Goal: Contribute content: Contribute content

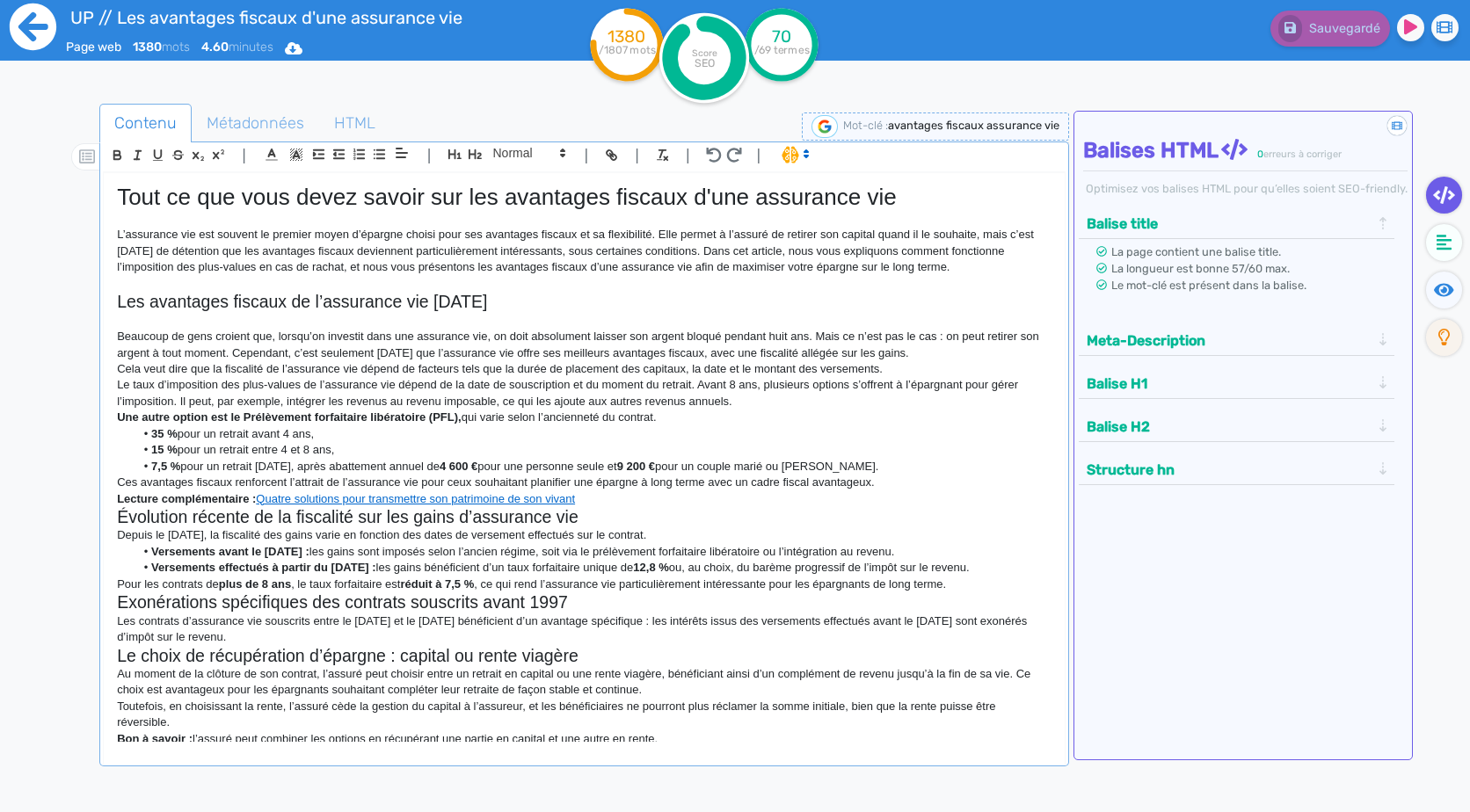
click at [33, 16] on icon at bounding box center [33, 27] width 48 height 48
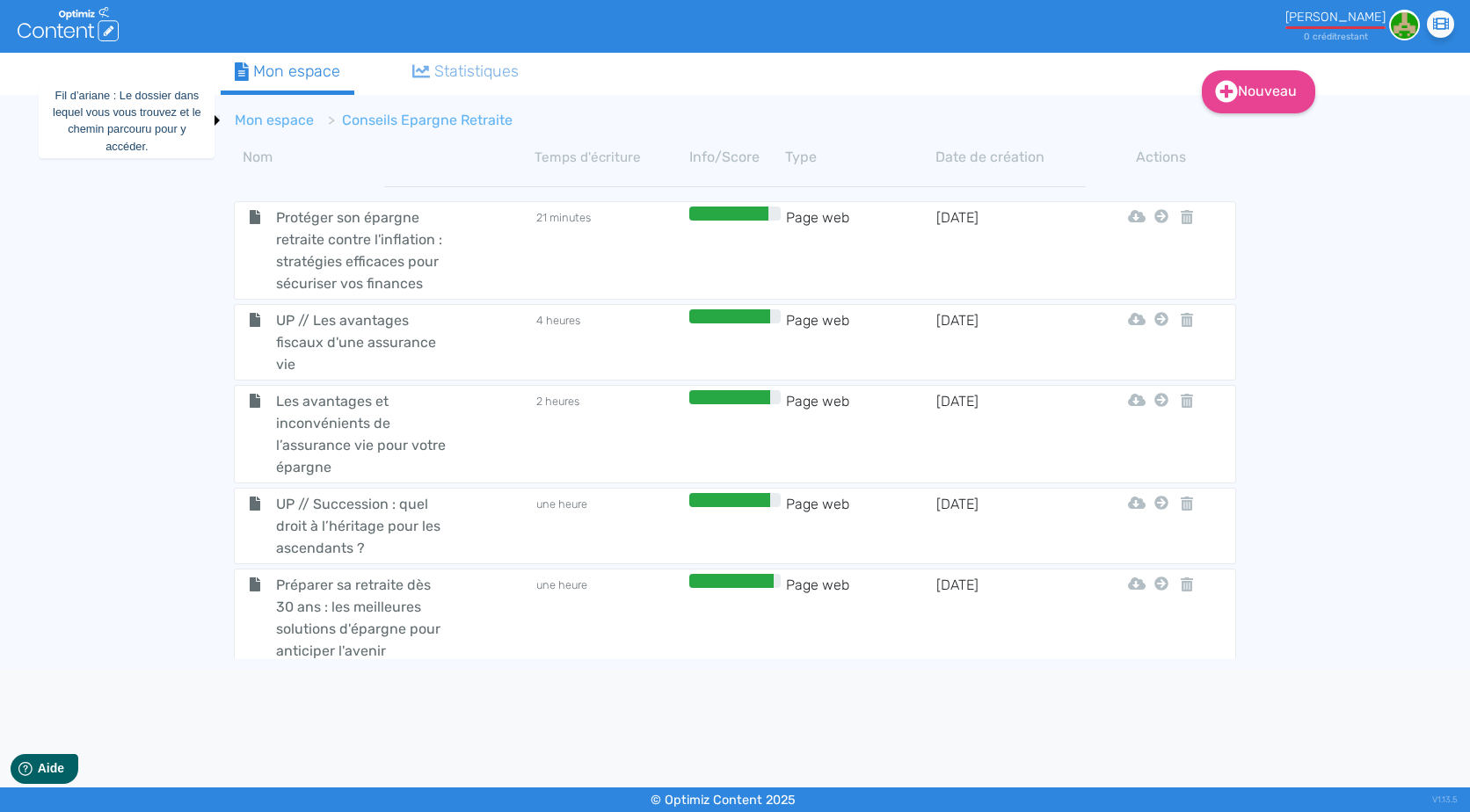
click at [302, 113] on link "Mon espace" at bounding box center [274, 119] width 79 height 16
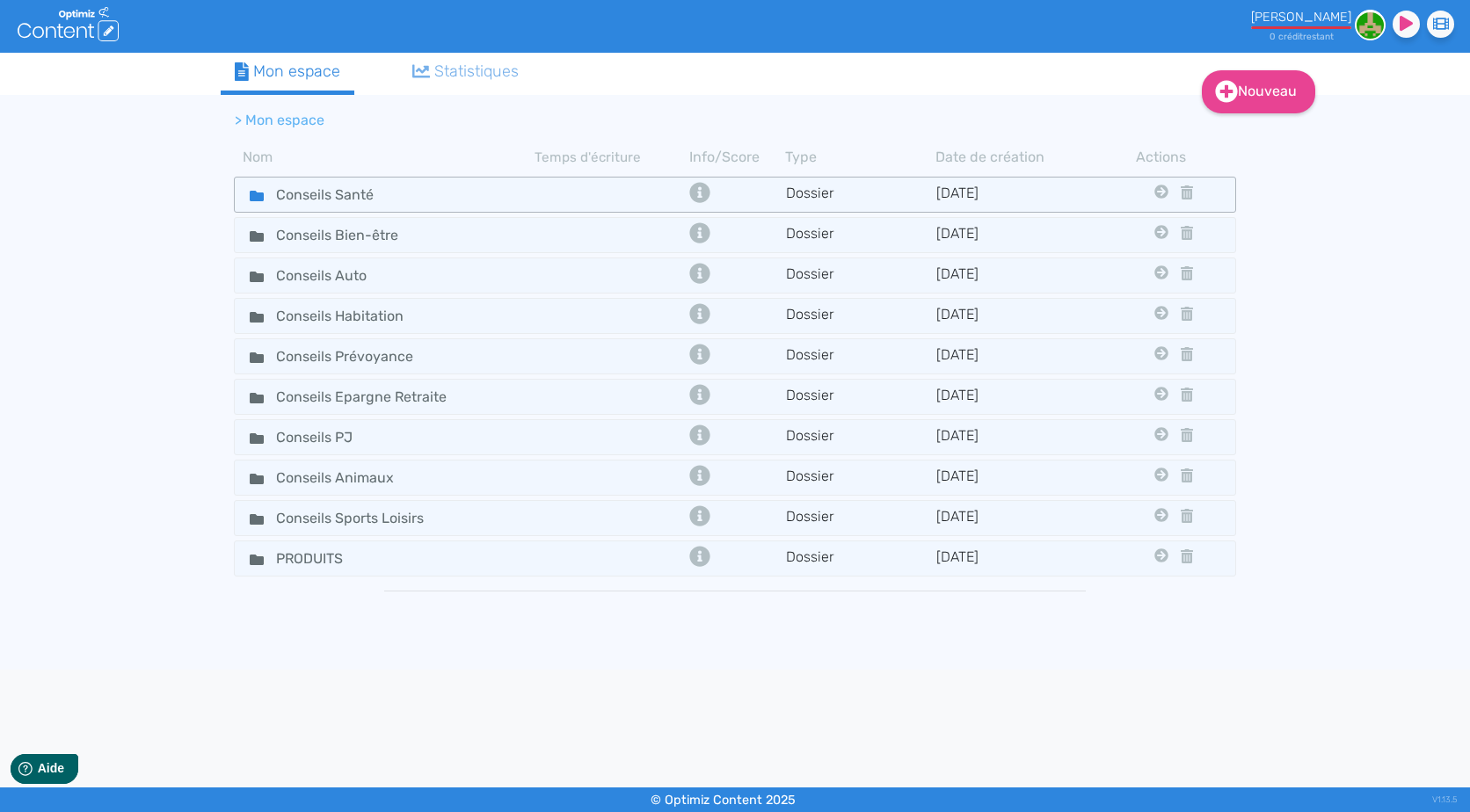
click at [423, 202] on div "Conseils Santé" at bounding box center [385, 195] width 297 height 25
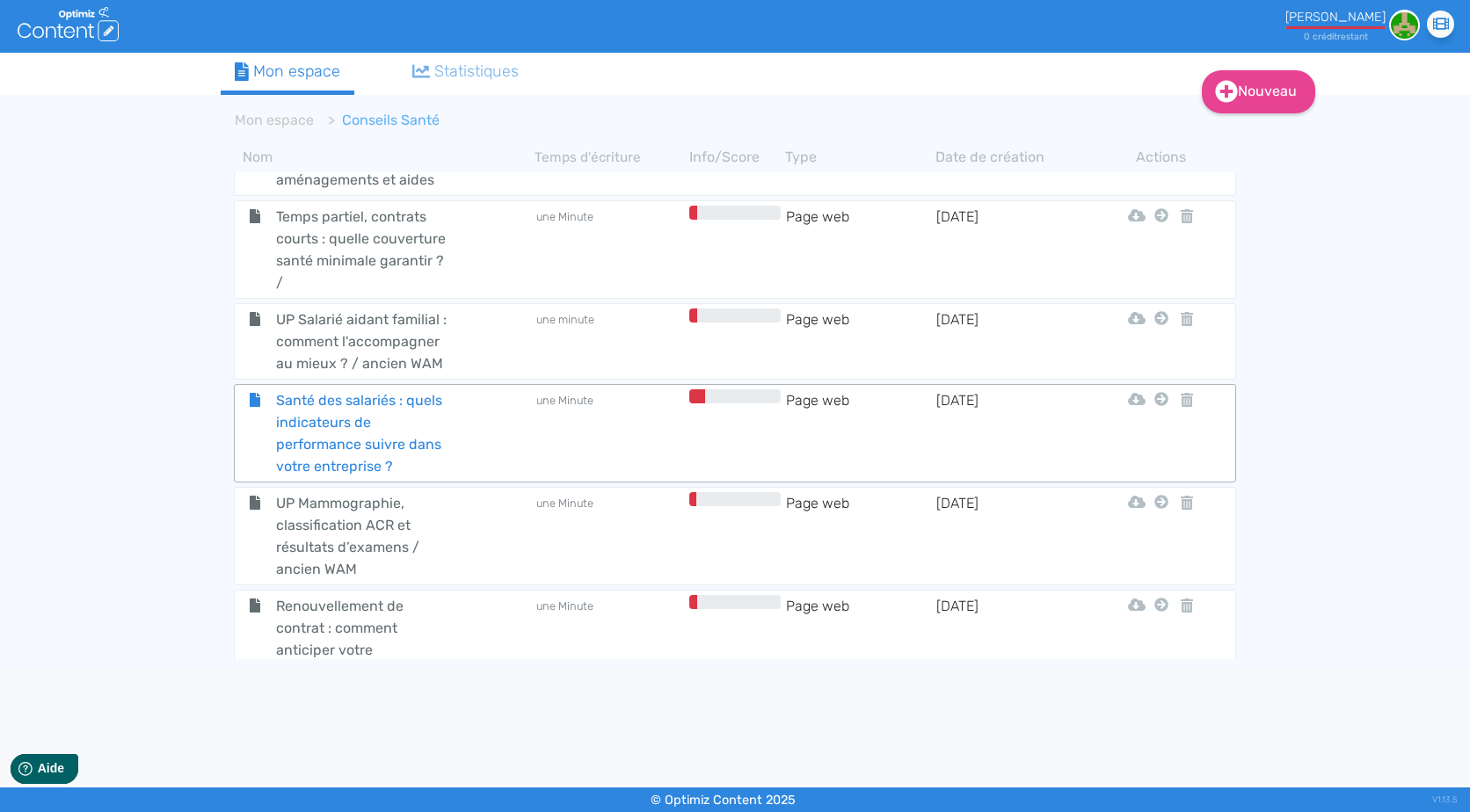
scroll to position [5044, 0]
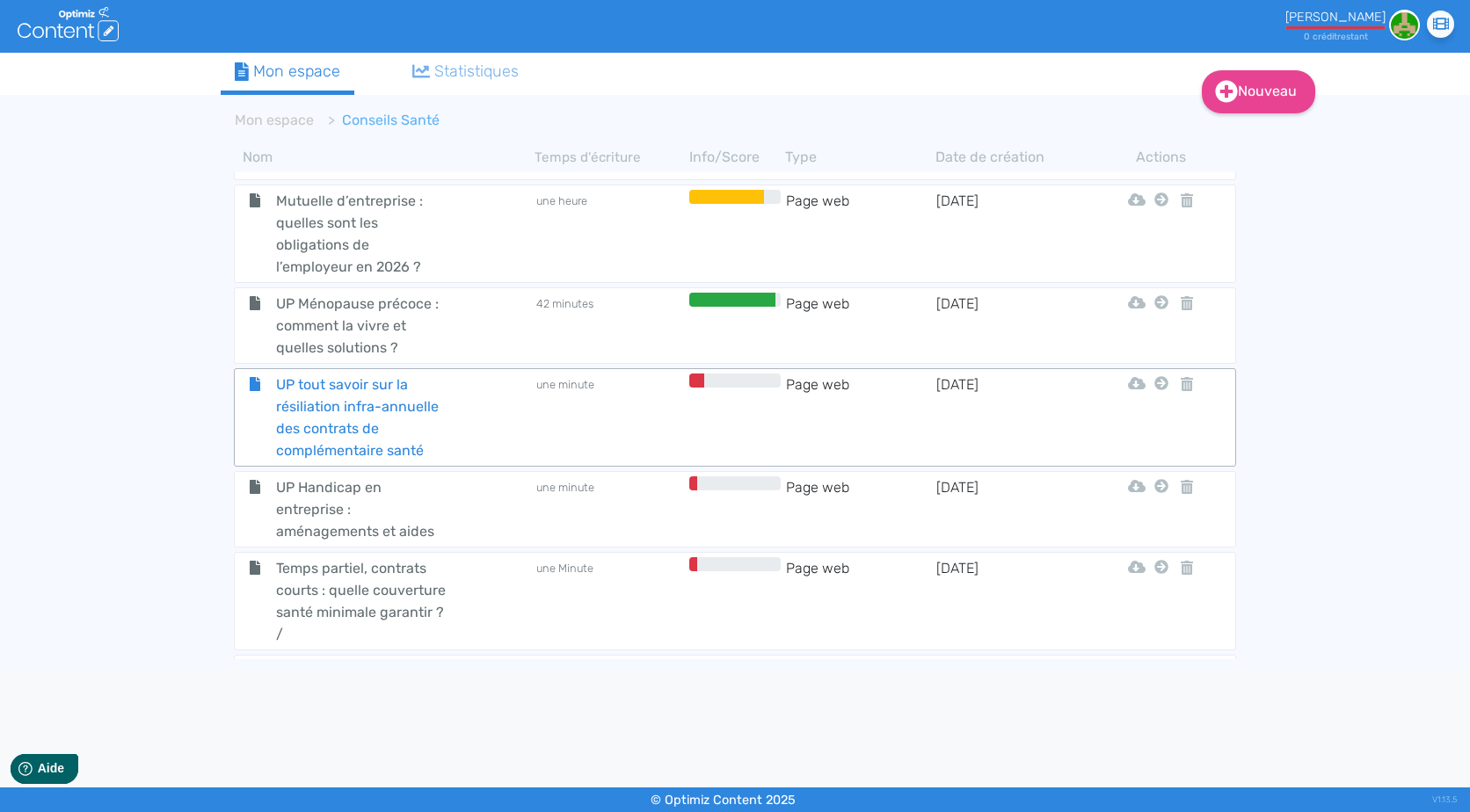
click at [462, 373] on div "UP tout savoir sur la résiliation infra-annuelle des contrats de complémentaire…" at bounding box center [385, 417] width 297 height 88
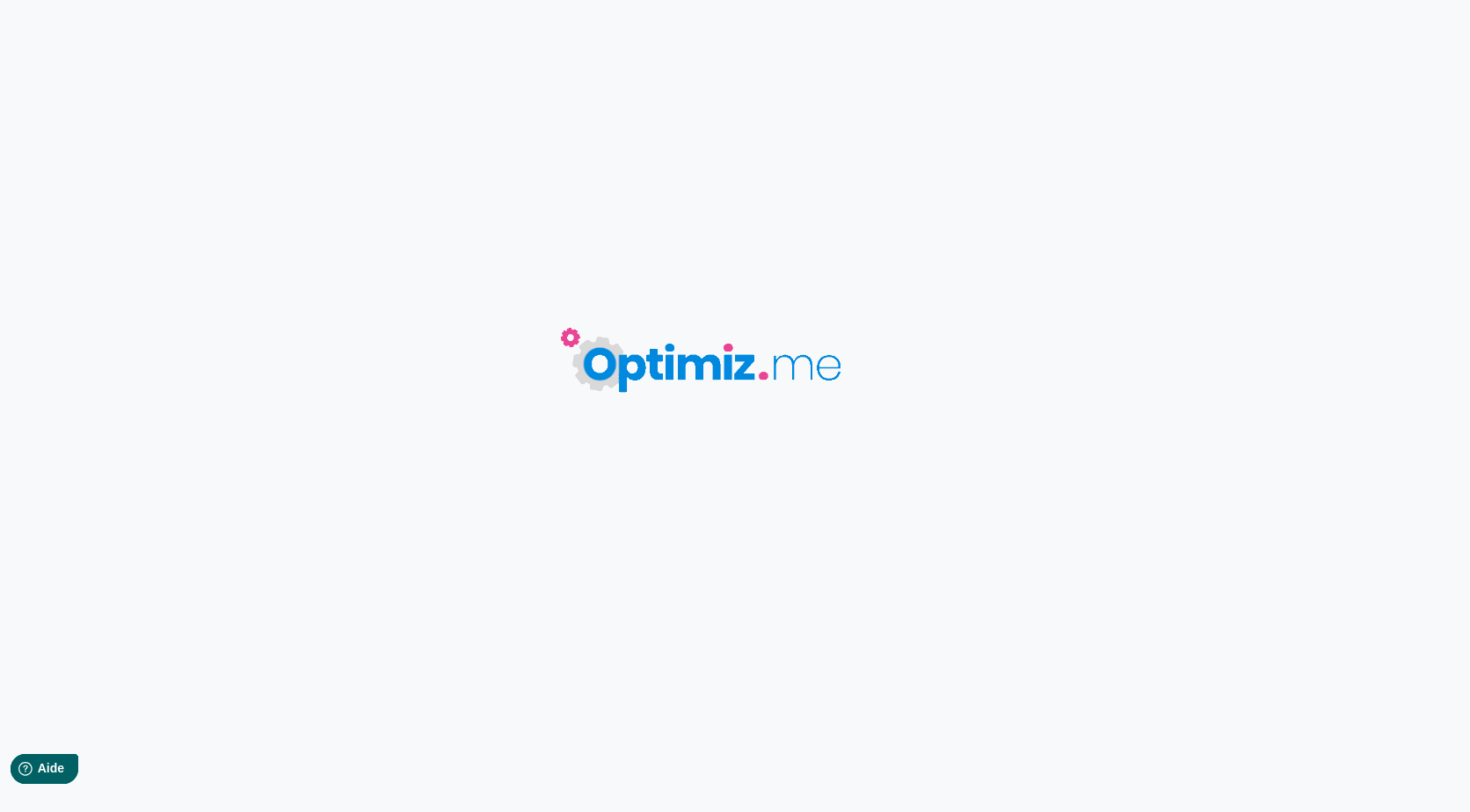
type input "UP tout savoir sur la résiliation infra-annuelle des contrats de complémentaire…"
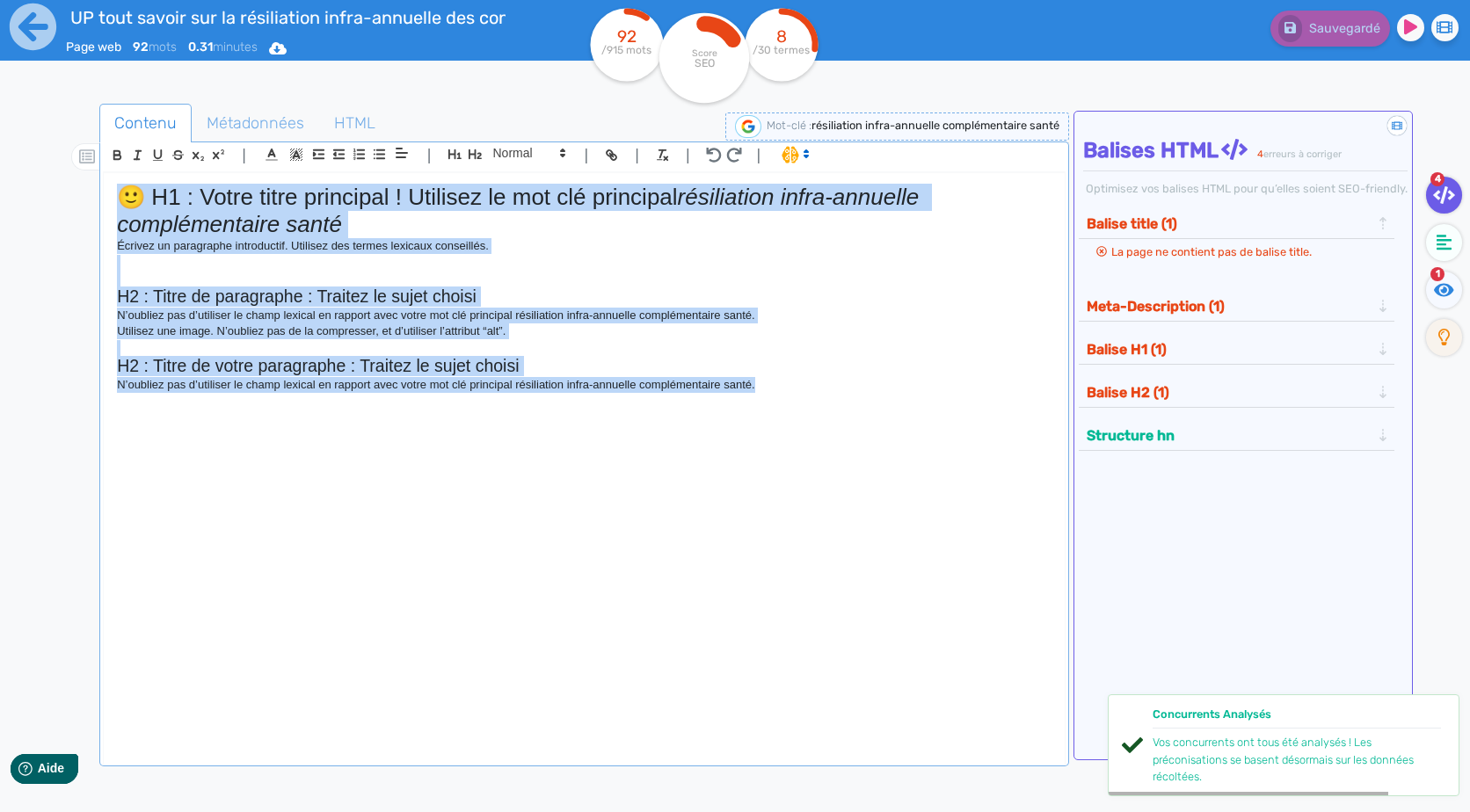
drag, startPoint x: 798, startPoint y: 421, endPoint x: 26, endPoint y: 156, distance: 816.2
click at [26, 156] on div "UP tout savoir sur la résiliation infra-annuelle des contrats de complémentaire…" at bounding box center [735, 461] width 1470 height 922
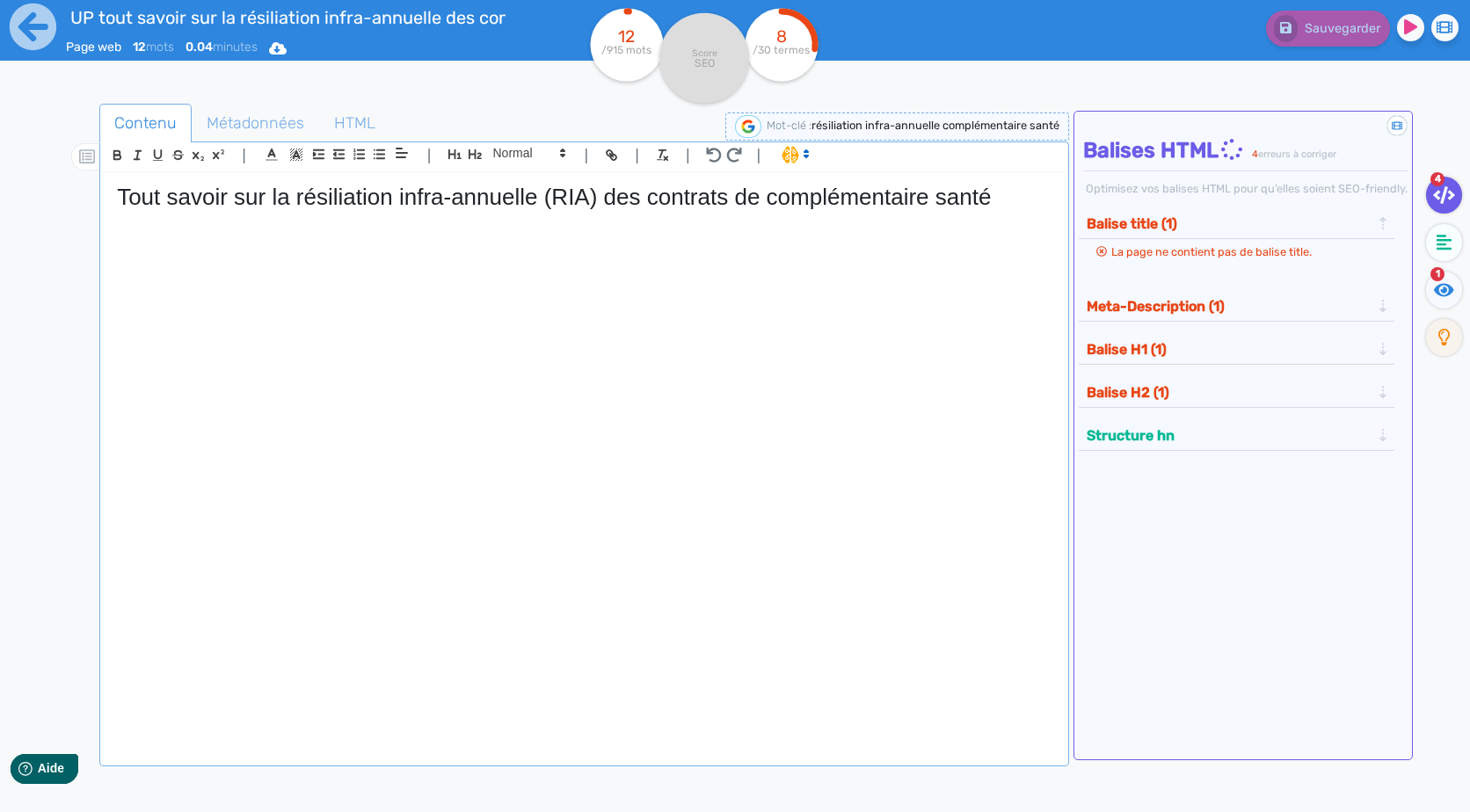
click at [562, 453] on div "Tout savoir sur la résiliation infra-annuelle (RIA) des contrats de complémenta…" at bounding box center [583, 457] width 959 height 569
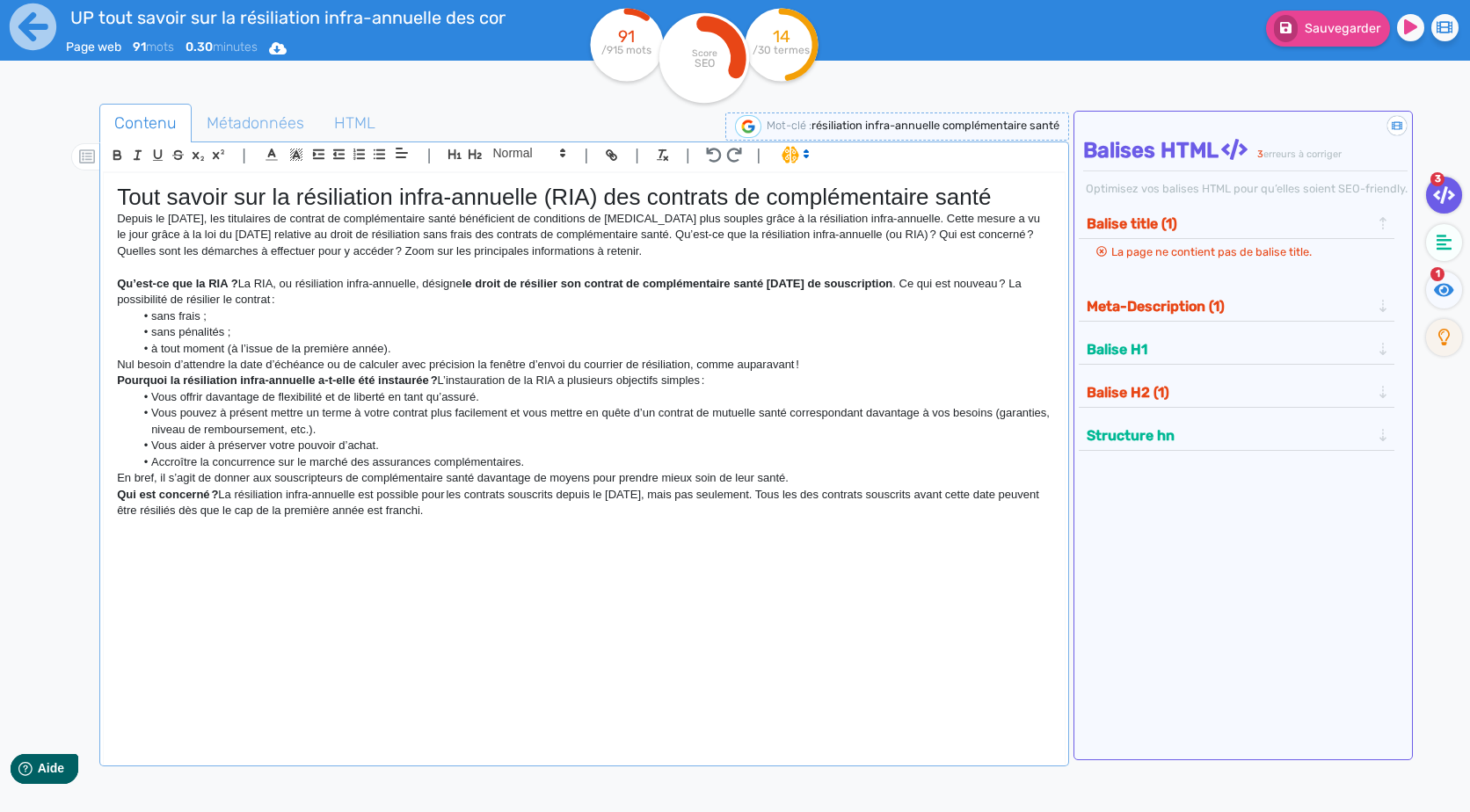
click at [237, 285] on strong "Qu’est-ce que la RIA ?" at bounding box center [177, 284] width 121 height 14
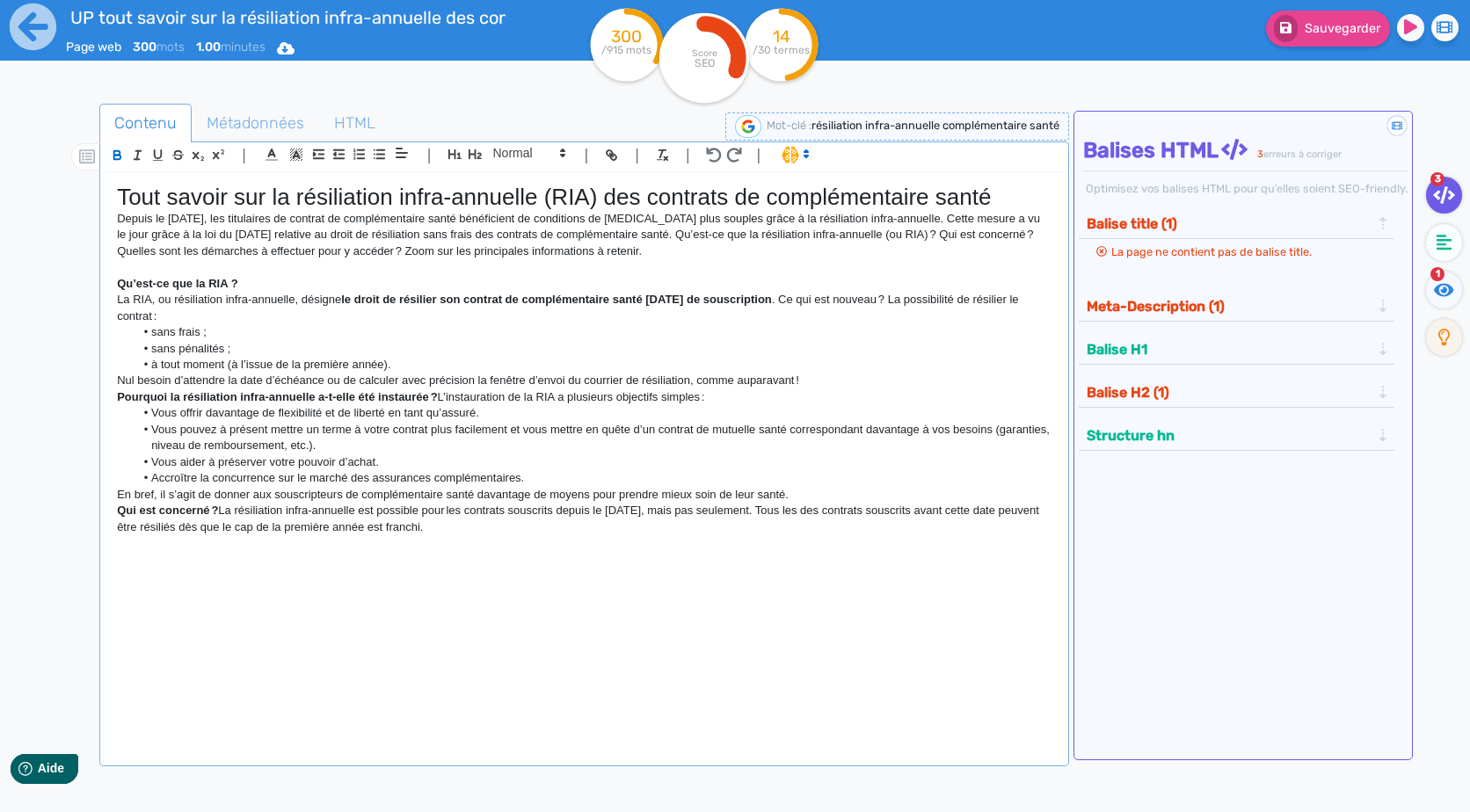
click at [181, 279] on strong "Qu’est-ce que la RIA ?" at bounding box center [177, 284] width 121 height 14
click at [477, 153] on icon "button" at bounding box center [475, 153] width 15 height 15
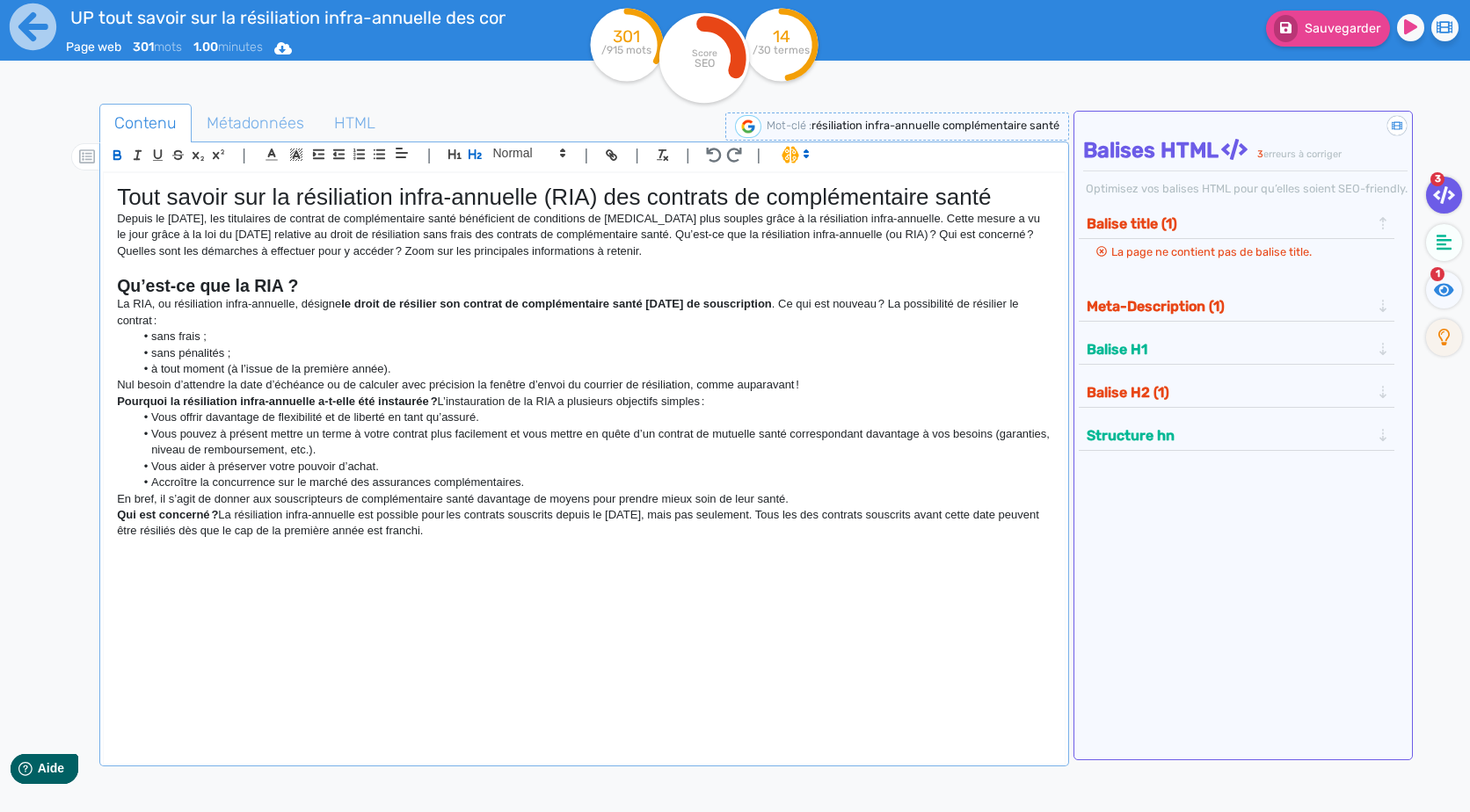
click at [449, 333] on li "sans frais ;" at bounding box center [593, 336] width 917 height 16
click at [437, 402] on strong "Pourquoi la résiliation infra-annuelle a-t-elle été instaurée ?" at bounding box center [277, 401] width 320 height 14
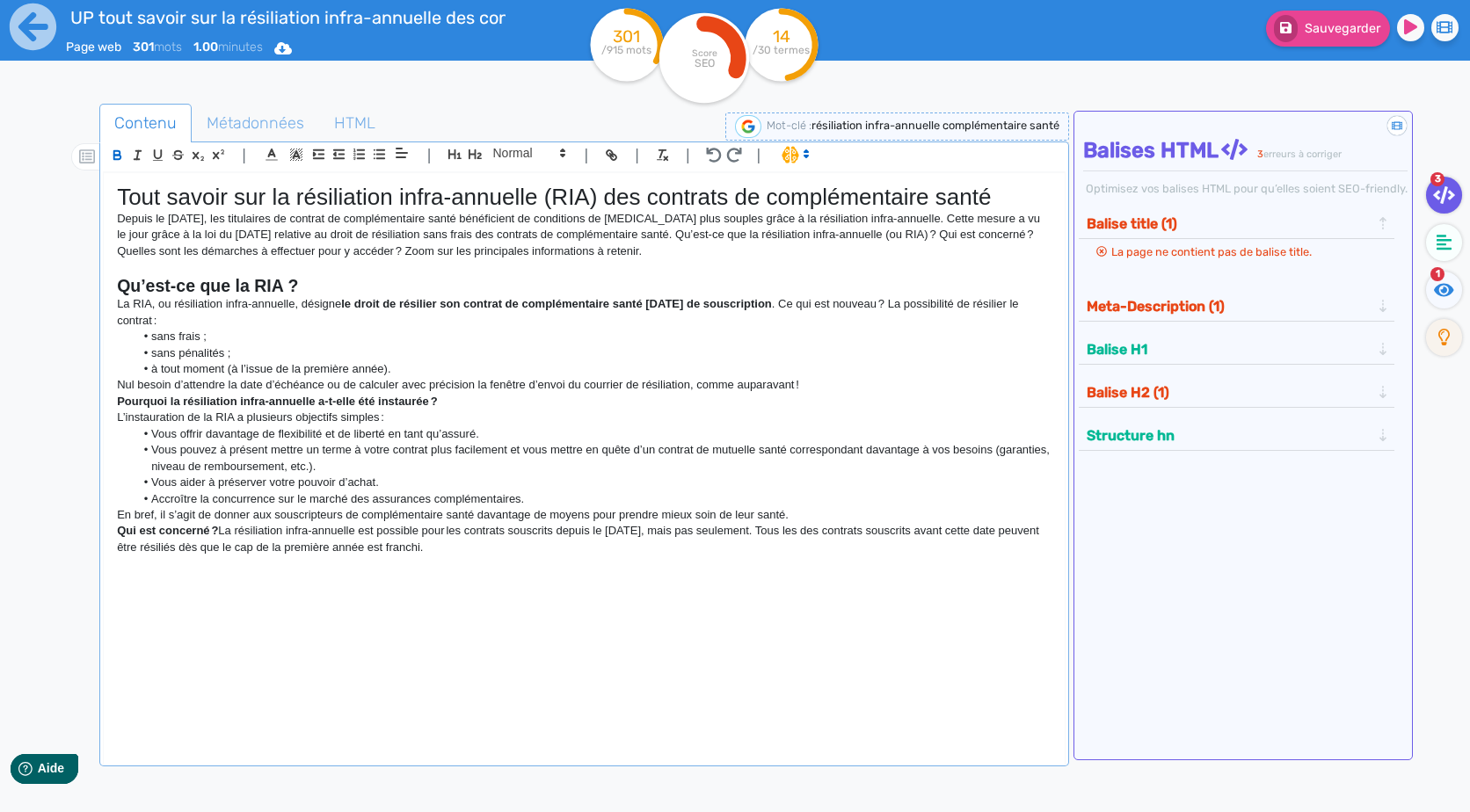
click at [360, 399] on strong "Pourquoi la résiliation infra-annuelle a-t-elle été instaurée ?" at bounding box center [277, 401] width 320 height 14
click at [478, 150] on icon "button" at bounding box center [475, 153] width 15 height 15
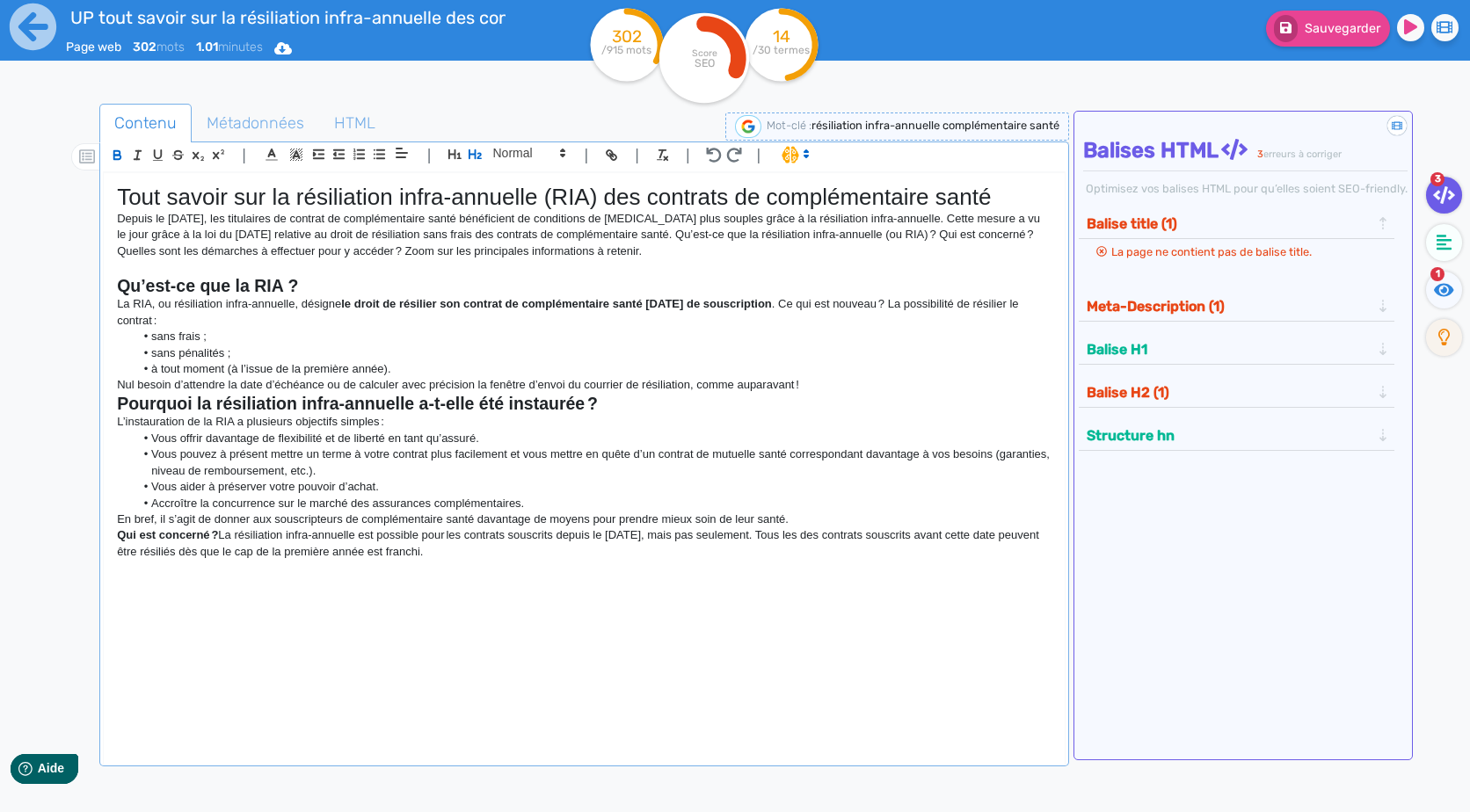
click at [790, 515] on p "En bref, il s’agit de donner aux souscripteurs de complémentaire santé davantag…" at bounding box center [583, 519] width 933 height 16
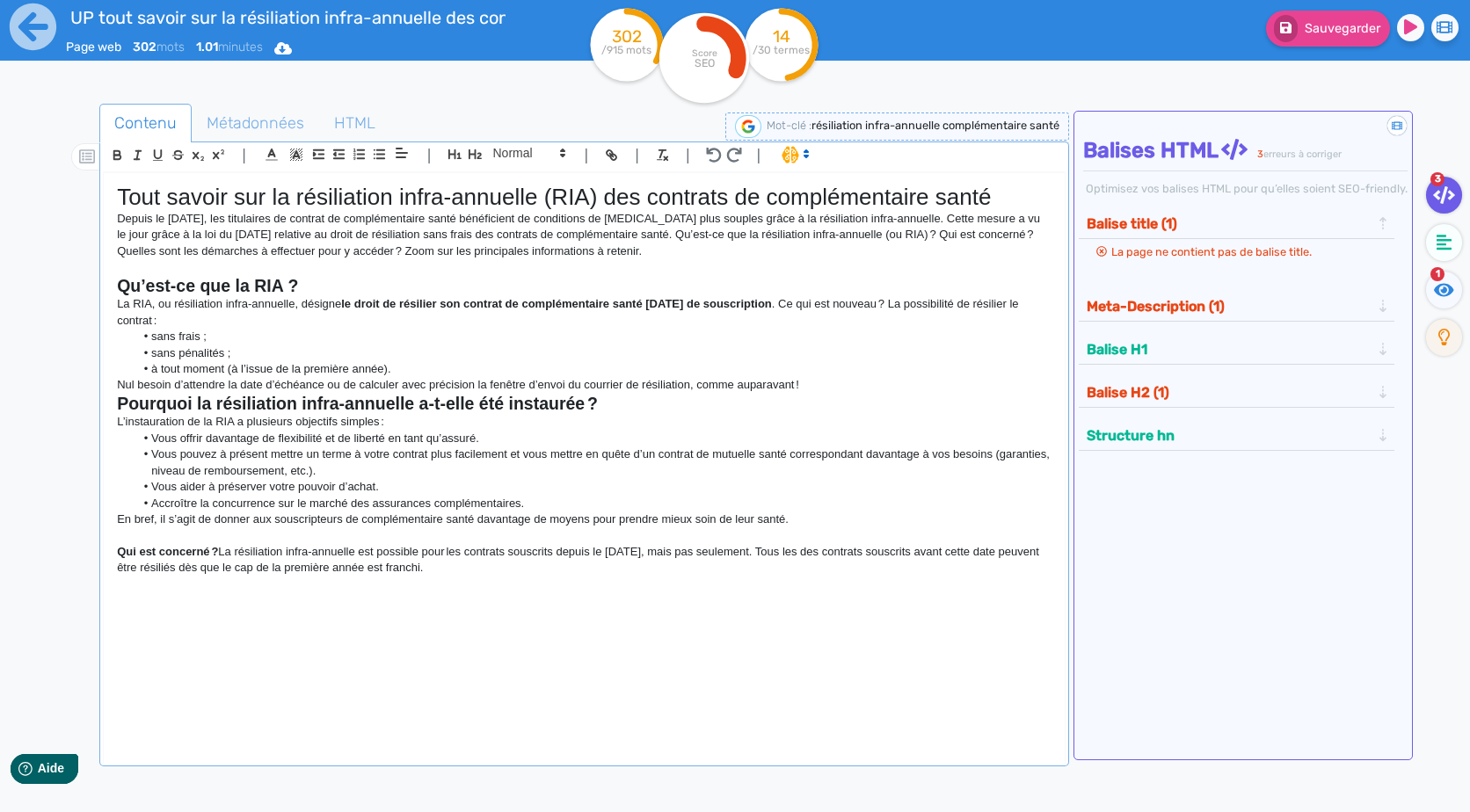
click at [828, 388] on p "Nul besoin d’attendre la date d’échéance ou de calculer avec précision la fenêt…" at bounding box center [583, 385] width 933 height 16
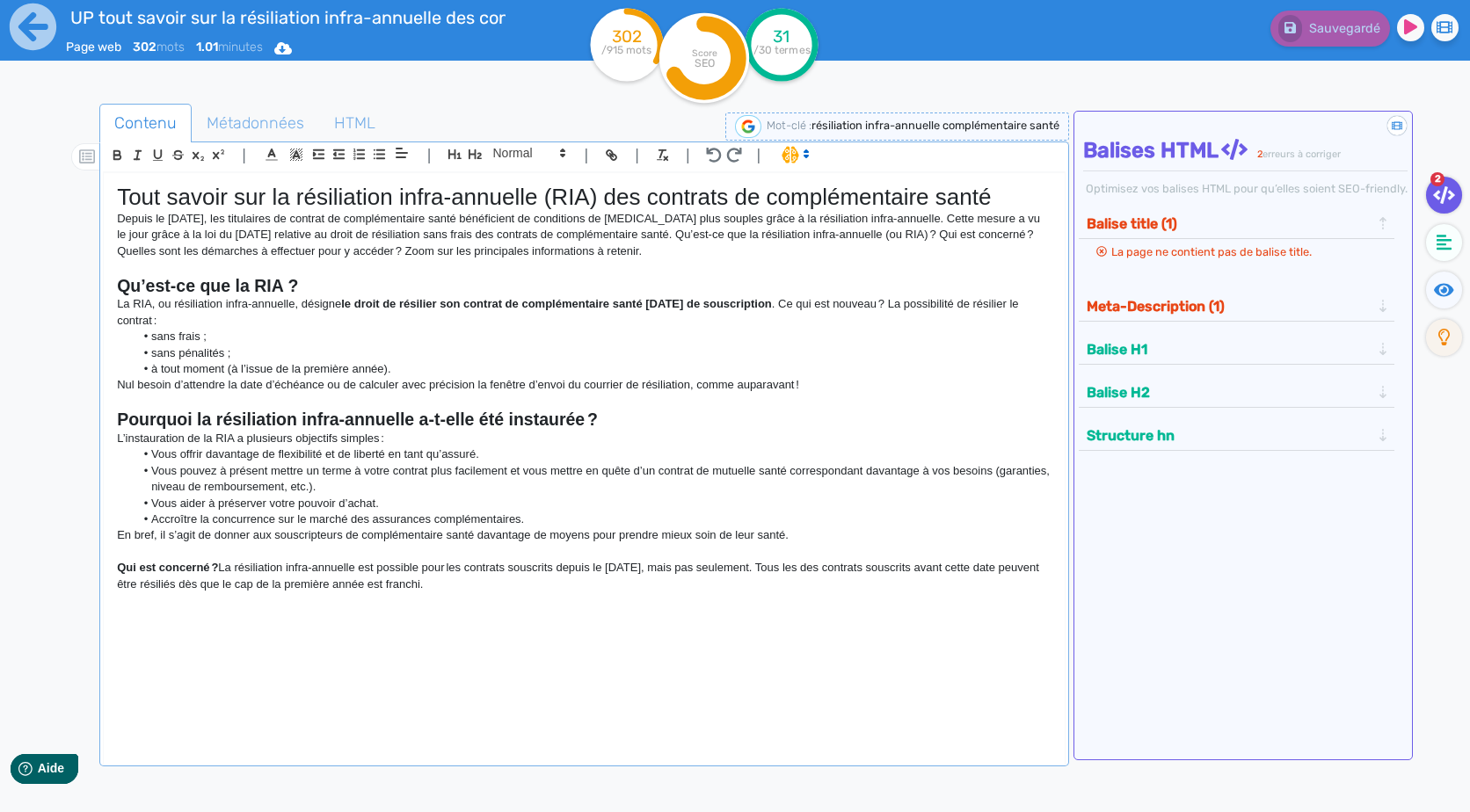
click at [163, 644] on div "Tout savoir sur la résiliation infra-annuelle (RIA) des contrats de complémenta…" at bounding box center [583, 457] width 959 height 569
click at [597, 632] on div "Tout savoir sur la résiliation infra-annuelle (RIA) des contrats de complémenta…" at bounding box center [583, 457] width 959 height 569
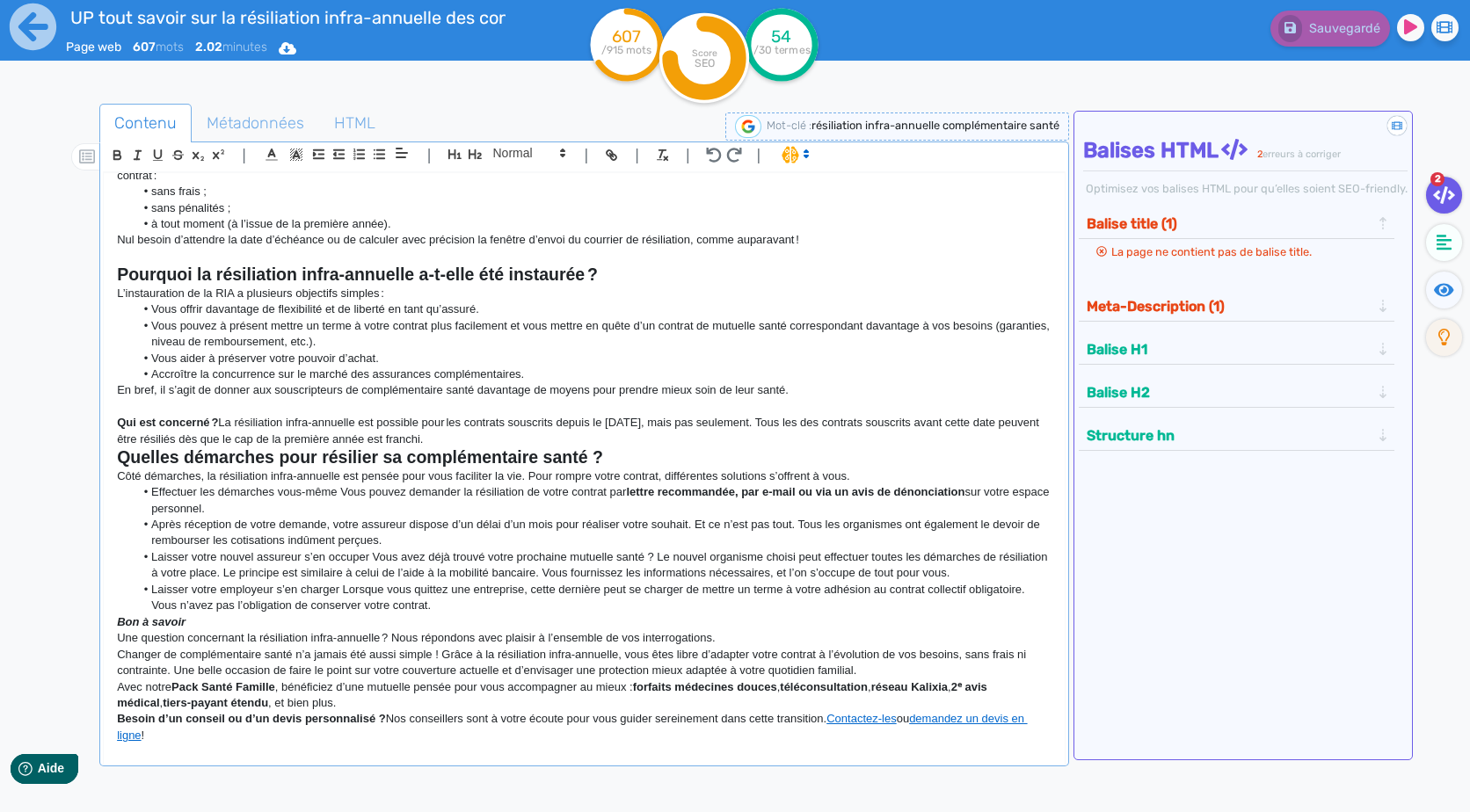
click at [764, 638] on p "Une question concernant la résiliation infra-annuelle ? Nous répondons avec pla…" at bounding box center [583, 638] width 933 height 16
click at [900, 657] on p "Changer de complémentaire santé n’a jamais été aussi simple ! Grâce à la résili…" at bounding box center [583, 664] width 933 height 33
click at [900, 675] on p "Changer de complémentaire santé n’a jamais été aussi simple ! Grâce à la résili…" at bounding box center [583, 664] width 933 height 33
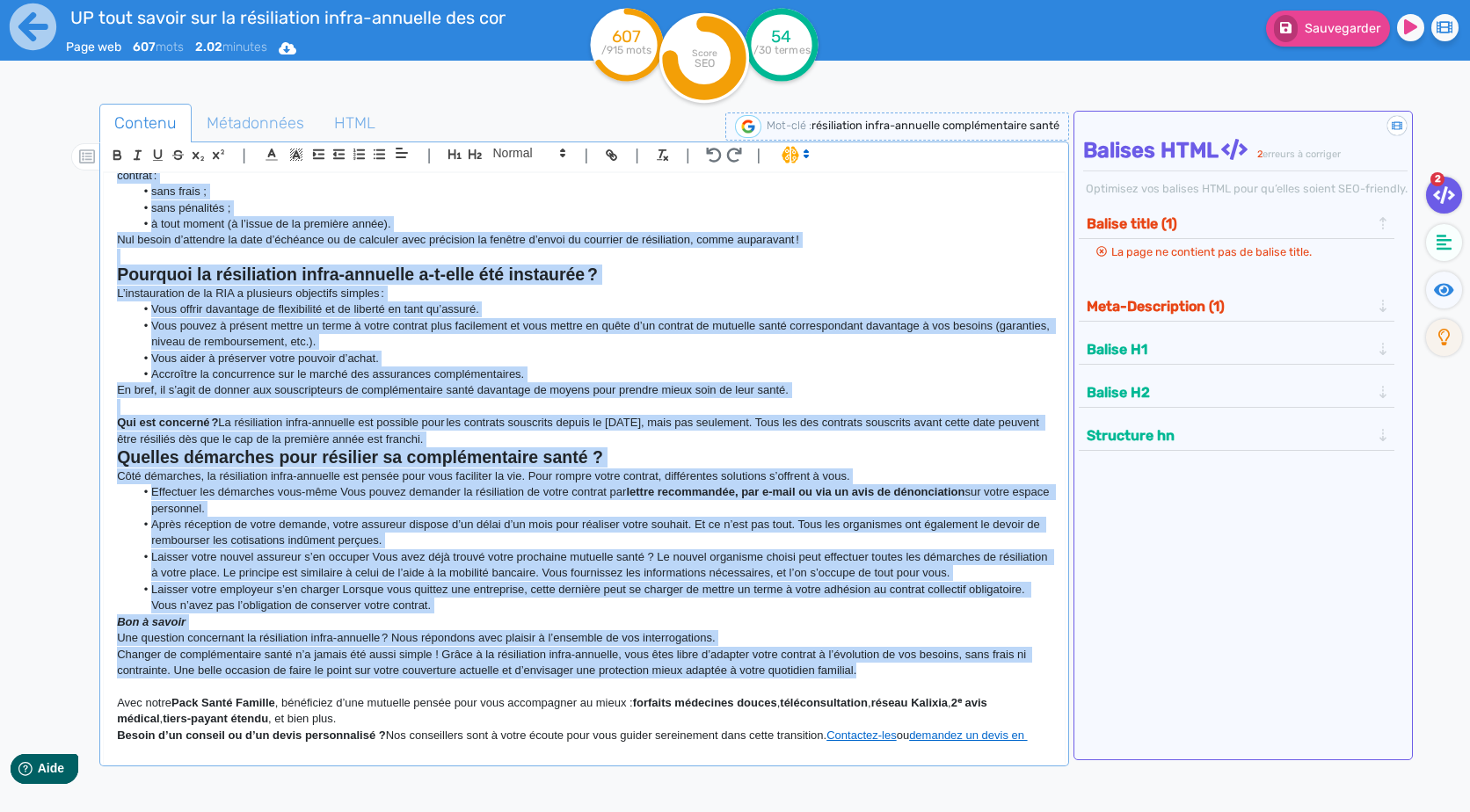
scroll to position [0, 0]
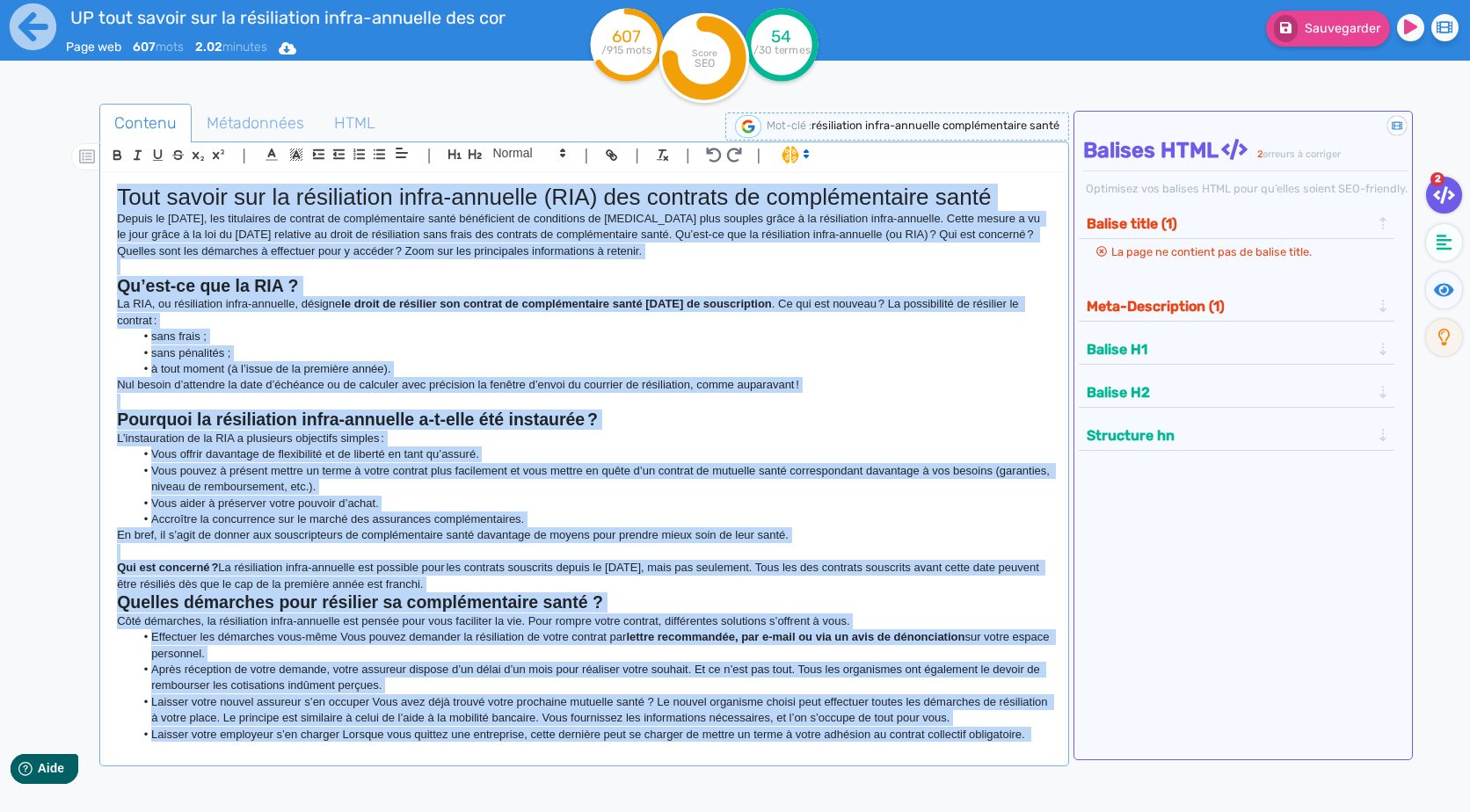
drag, startPoint x: 704, startPoint y: 638, endPoint x: 67, endPoint y: 92, distance: 839.0
click at [67, 92] on div "Contenu Métadonnées HTML | | H3 H4 H5 H6 Normal | | | | Tout savoir sur la rési…" at bounding box center [756, 504] width 1427 height 836
click at [952, 302] on p "La RIA, ou résiliation infra-annuelle, désigne le droit de résilier son contrat…" at bounding box center [583, 313] width 933 height 33
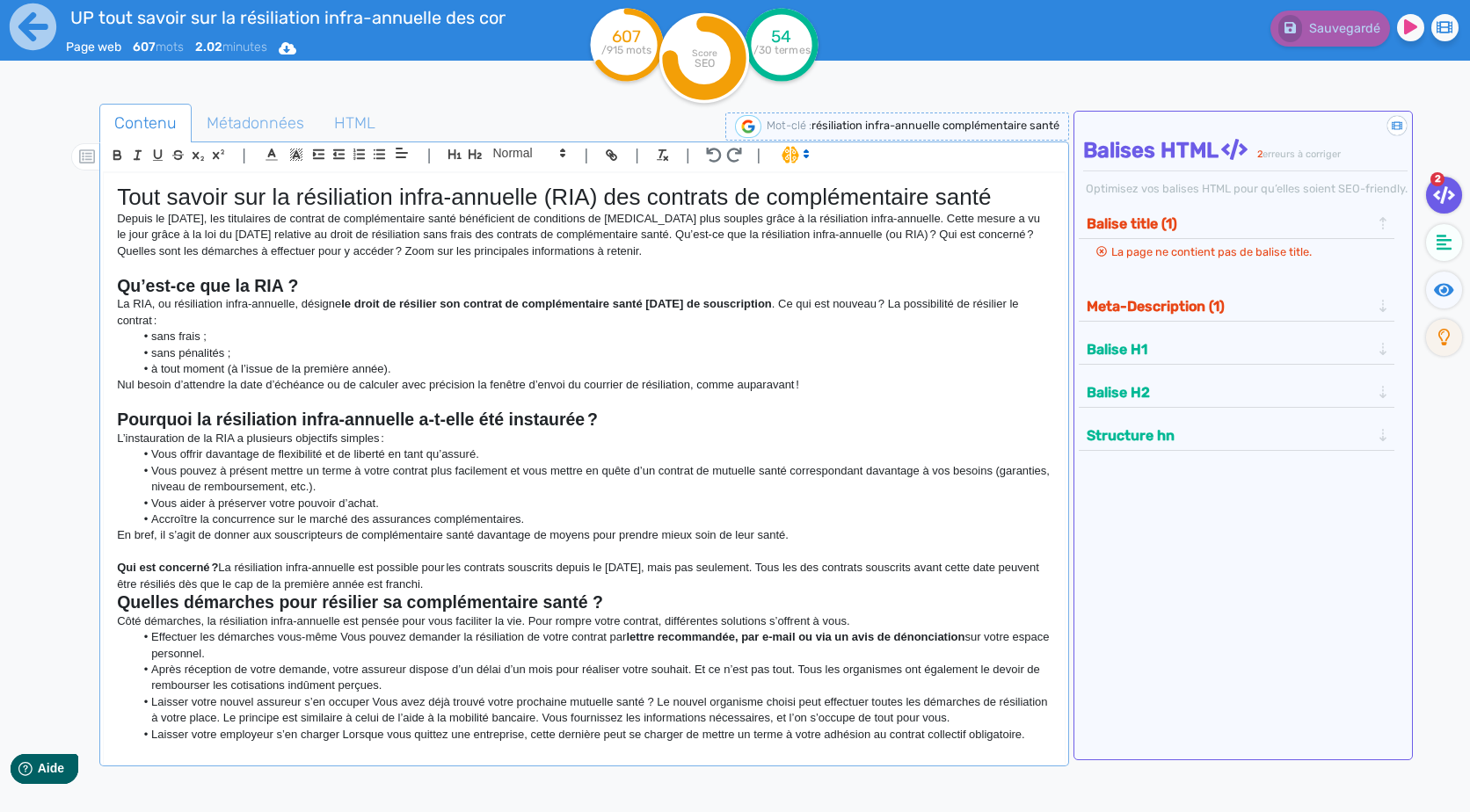
drag, startPoint x: 811, startPoint y: 122, endPoint x: 1065, endPoint y: 133, distance: 254.2
click at [1065, 133] on div "Mot-clé : résiliation infra-annuelle complémentaire santé" at bounding box center [896, 126] width 344 height 28
copy span "résiliation infra-annuelle complémentaire santé"
click at [392, 202] on h1 "Tout savoir sur la résiliation infra-annuelle (RIA) des contrats de complémenta…" at bounding box center [583, 198] width 933 height 27
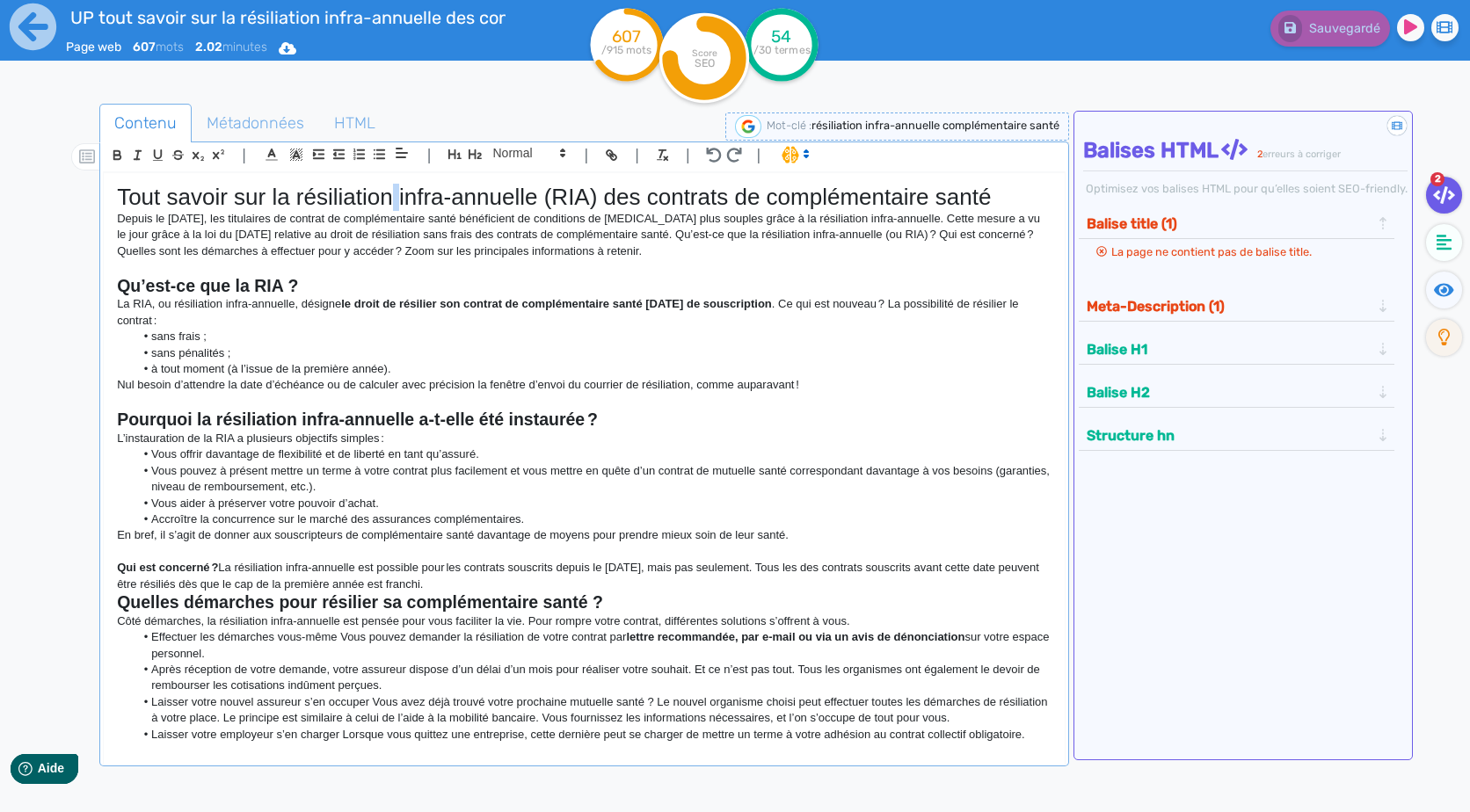
click at [392, 202] on h1 "Tout savoir sur la résiliation infra-annuelle (RIA) des contrats de complémenta…" at bounding box center [583, 198] width 933 height 27
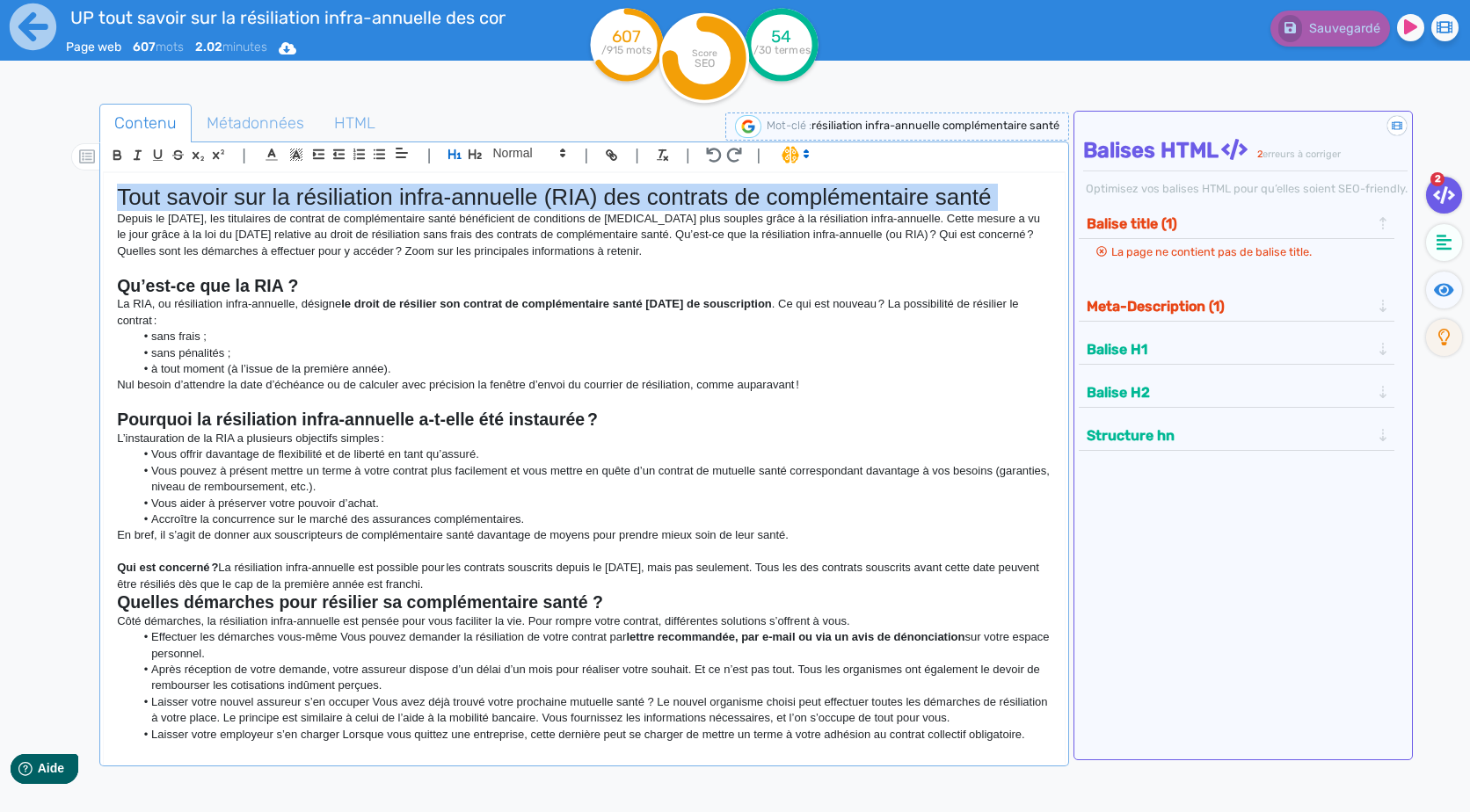
click at [392, 202] on h1 "Tout savoir sur la résiliation infra-annuelle (RIA) des contrats de complémenta…" at bounding box center [583, 198] width 933 height 27
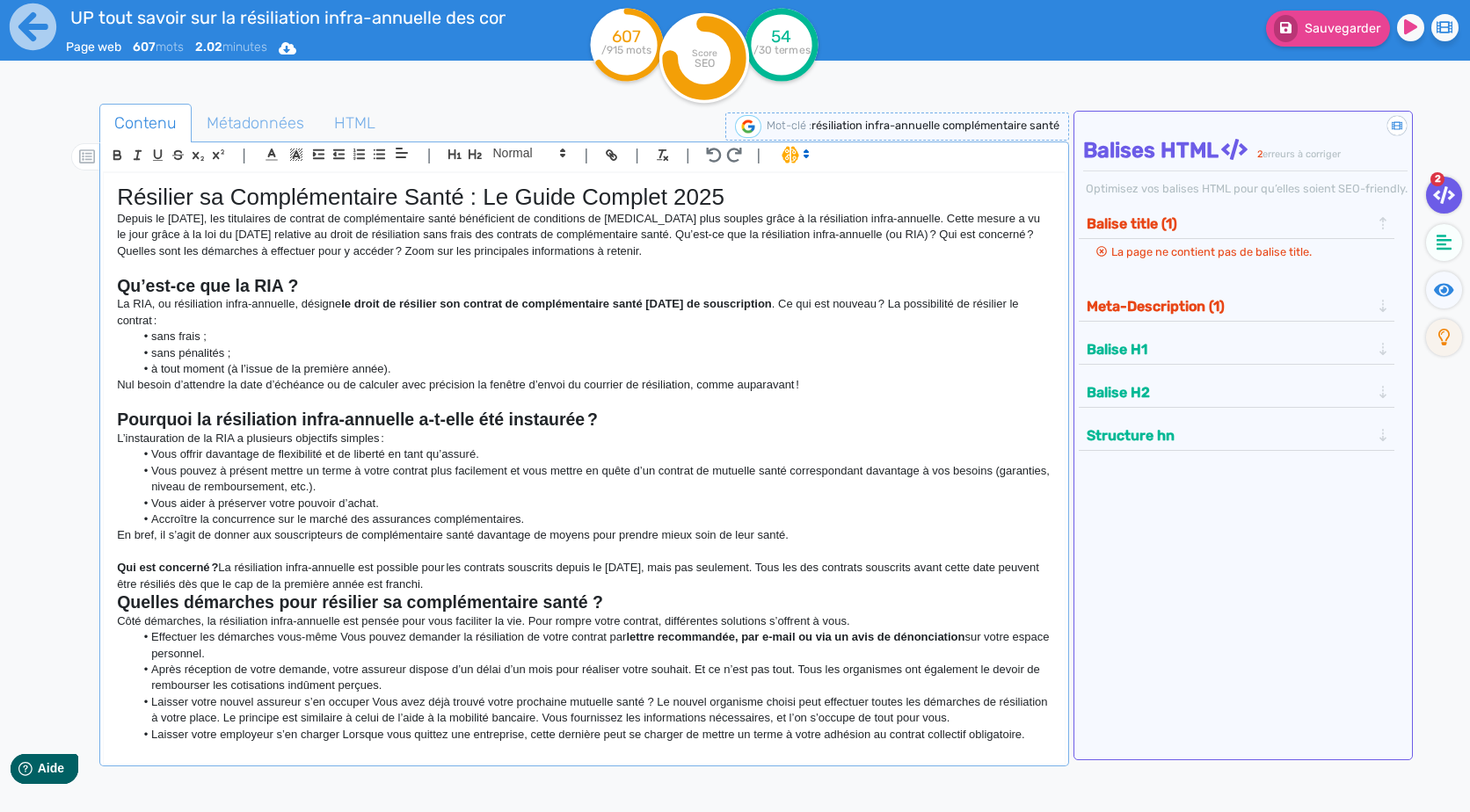
click at [772, 201] on h1 "Résilier sa Complémentaire Santé : Le Guide Complet 2025" at bounding box center [583, 198] width 933 height 27
click at [250, 194] on h1 "Résilier sa Complémentaire Santé : Le Guide Complet 2025" at bounding box center [583, 198] width 933 height 27
click at [416, 200] on h1 "Résilier sa complémentaire Santé : Le Guide Complet 2025" at bounding box center [583, 198] width 933 height 27
click at [486, 203] on h1 "Résilier sa complémentaire santé : Le Guide Complet 2025" at bounding box center [583, 198] width 933 height 27
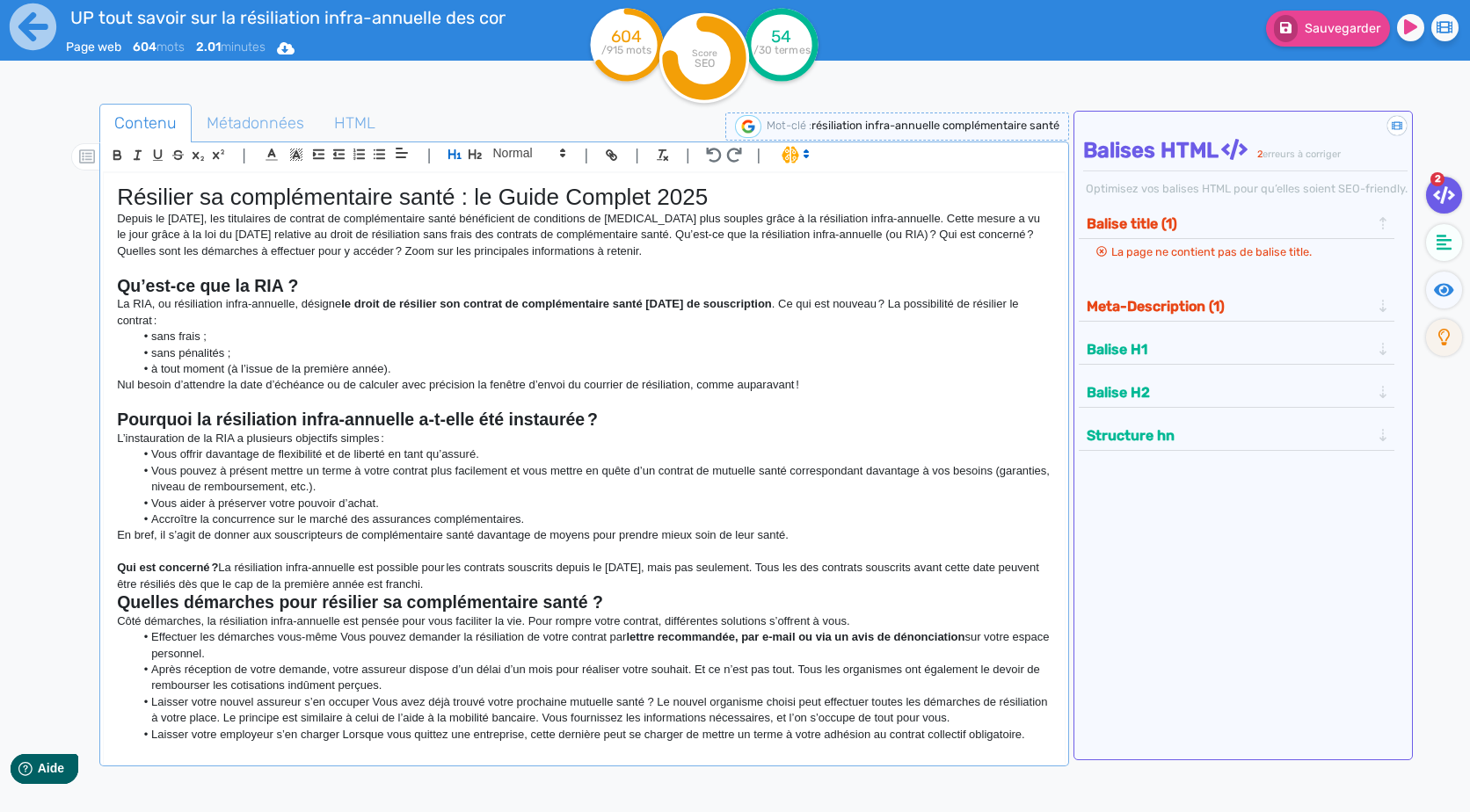
click at [516, 197] on h1 "Résilier sa complémentaire santé : le Guide Complet 2025" at bounding box center [583, 198] width 933 height 27
click at [762, 205] on h1 "Résilier sa complémentaire santé : le guide Complet 2025" at bounding box center [583, 198] width 933 height 27
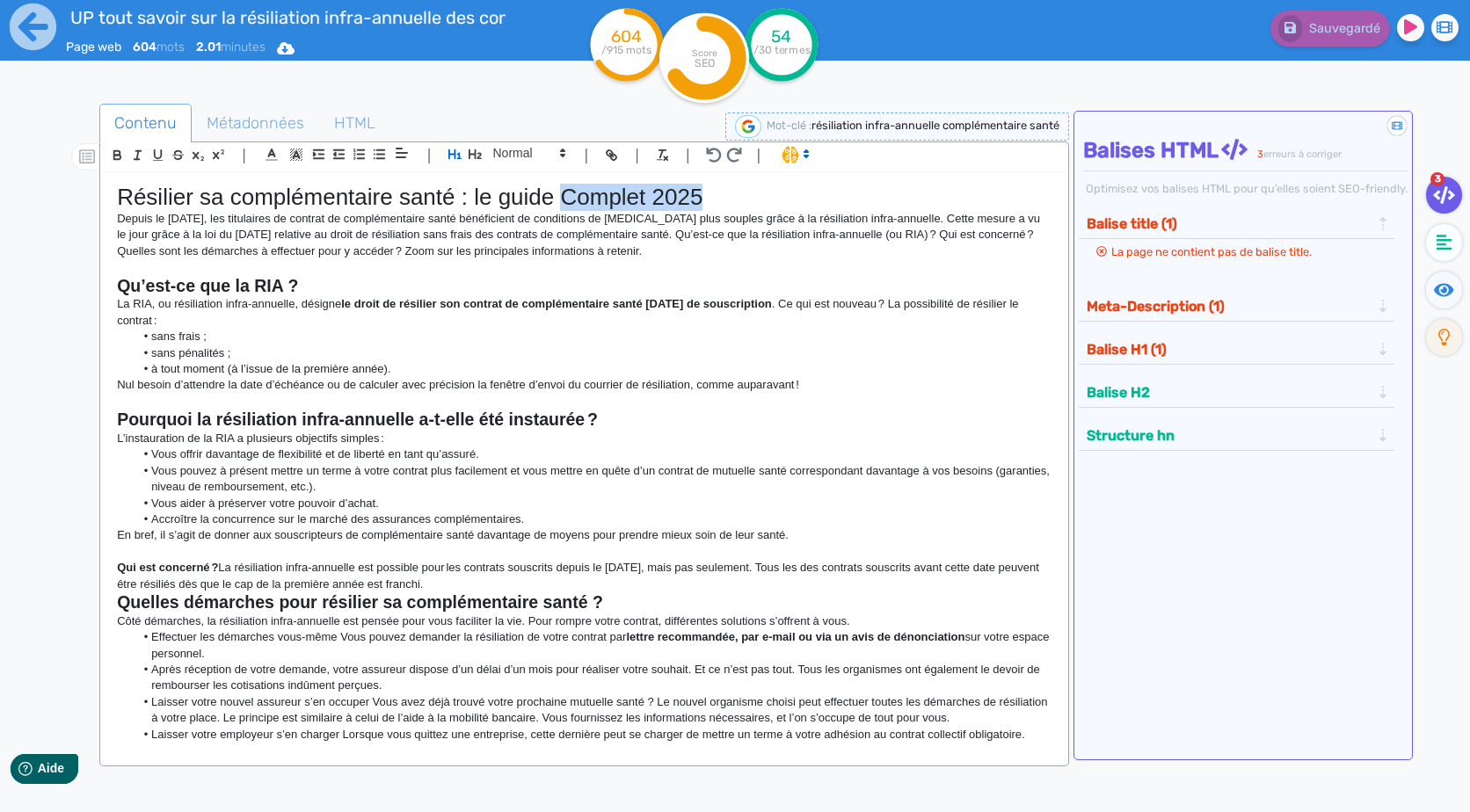
drag, startPoint x: 748, startPoint y: 203, endPoint x: 563, endPoint y: 203, distance: 185.0
click at [563, 203] on h1 "Résilier sa complémentaire santé : le guide Complet 2025" at bounding box center [583, 198] width 933 height 27
click at [1041, 573] on div "Résilier sa complémentaire santé : le guide sur la résiliation infra-annuelle (…" at bounding box center [583, 457] width 959 height 569
click at [573, 585] on p "Qui est concerné ? La résiliation infra-annuelle est possible pour les contrats…" at bounding box center [583, 577] width 933 height 33
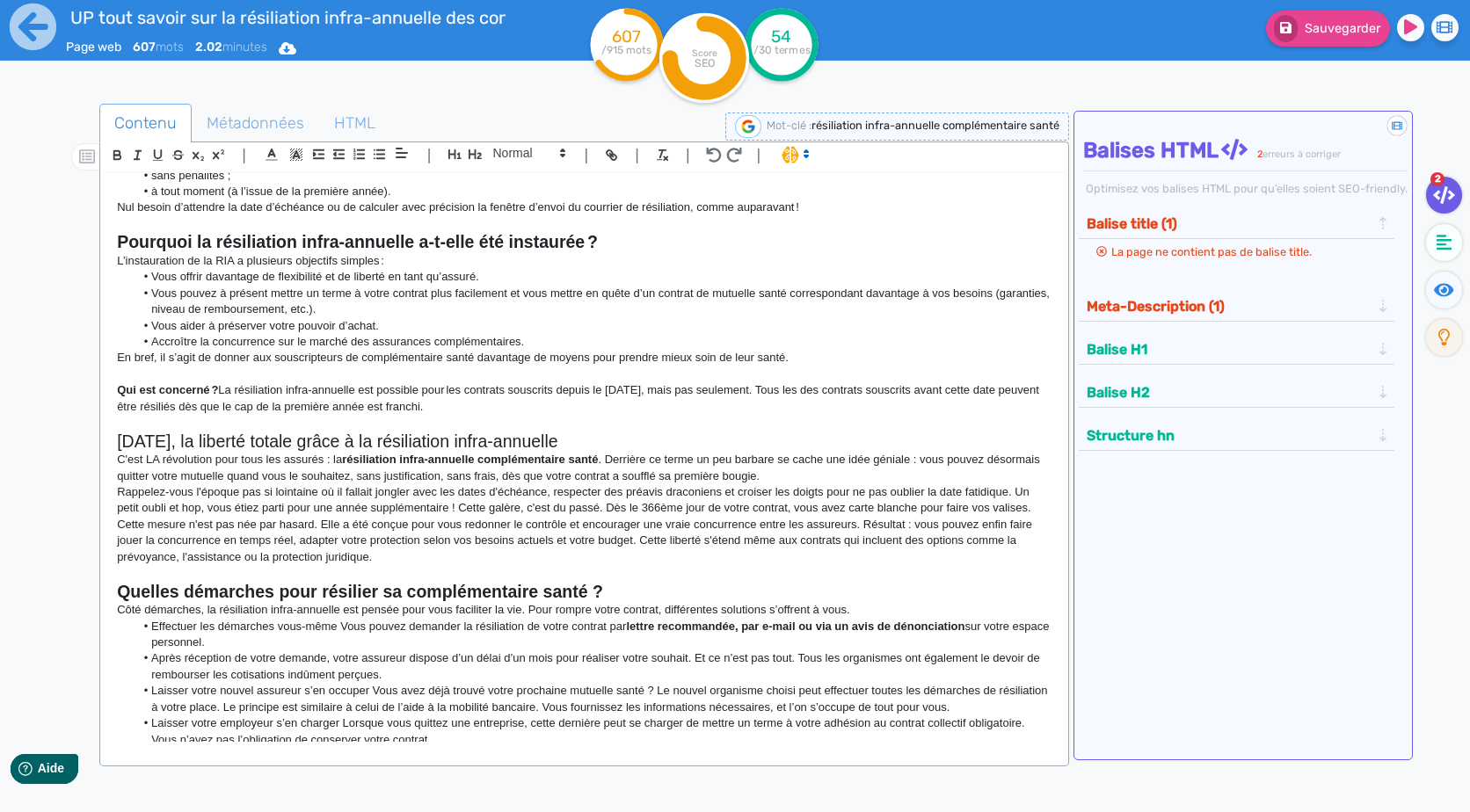
scroll to position [264, 0]
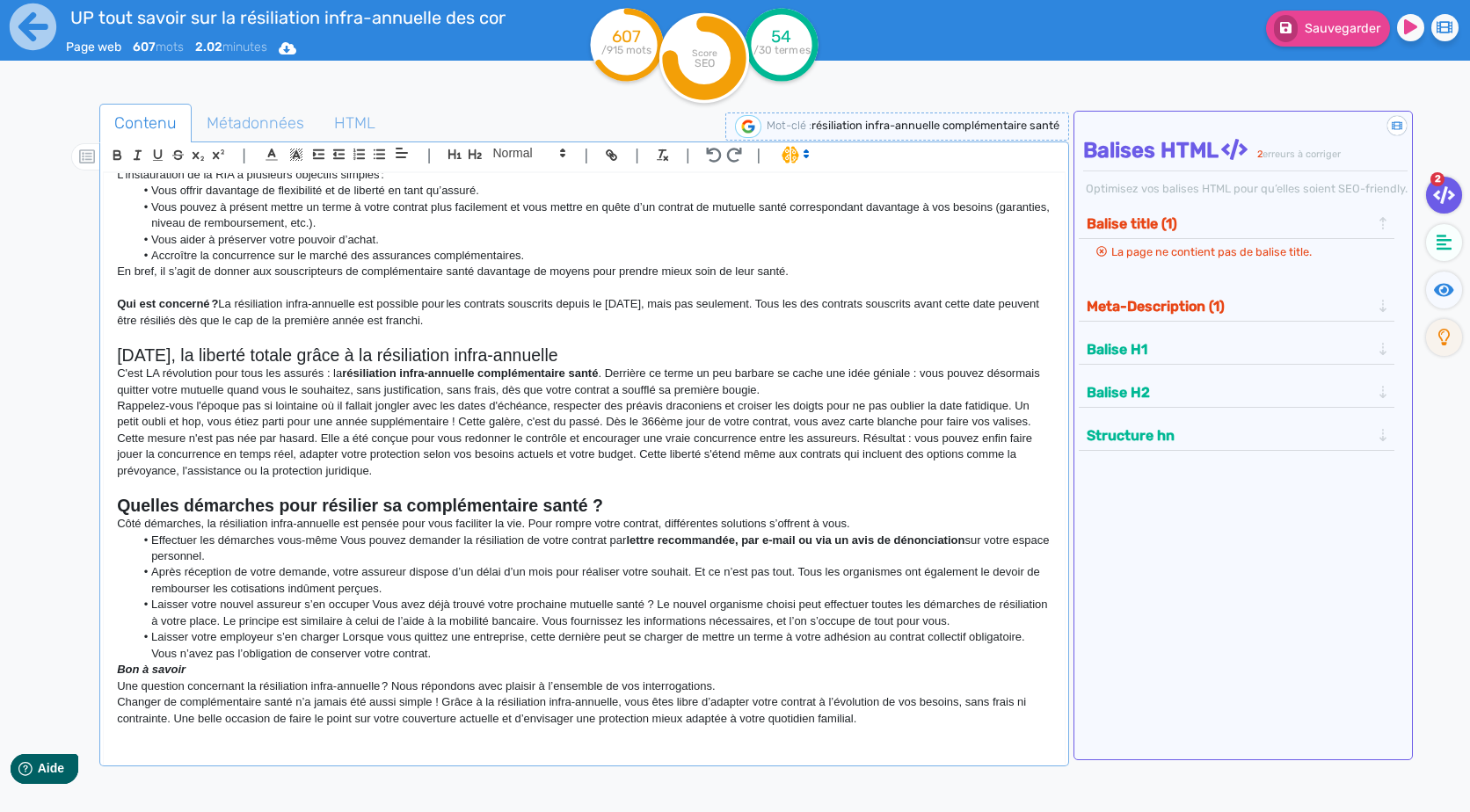
click at [146, 373] on p "C'est LA révolution pour tous les assurés : la résiliation infra-annuelle compl…" at bounding box center [583, 382] width 933 height 33
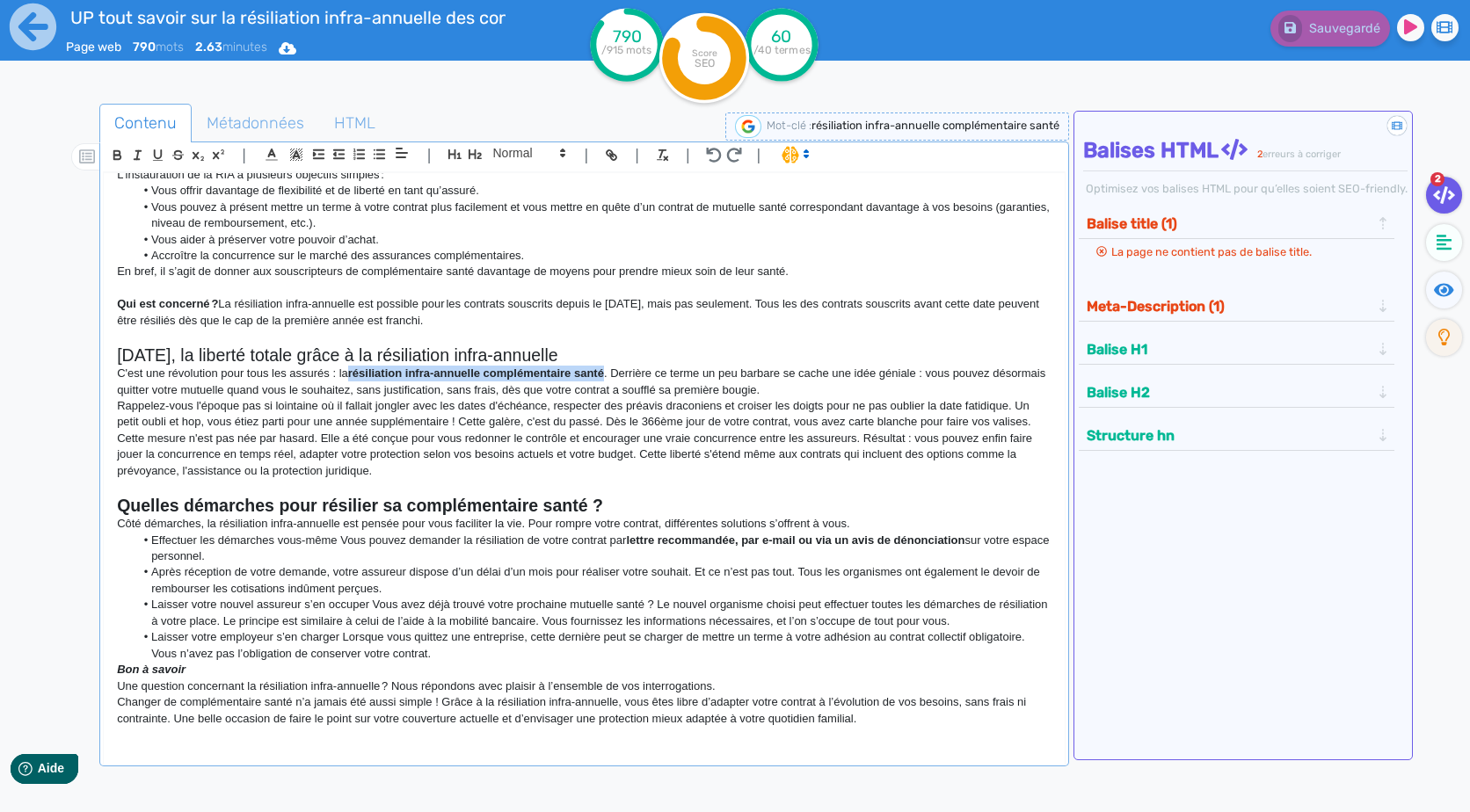
drag, startPoint x: 606, startPoint y: 382, endPoint x: 352, endPoint y: 377, distance: 254.0
click at [352, 377] on p "C'est une révolution pour tous les assurés : la résiliation infra-annuelle comp…" at bounding box center [583, 382] width 933 height 33
drag, startPoint x: 341, startPoint y: 370, endPoint x: 108, endPoint y: 378, distance: 233.1
click at [108, 378] on div "Résilier sa complémentaire santé : le guide sur la résiliation infra-annuelle (…" at bounding box center [583, 457] width 959 height 569
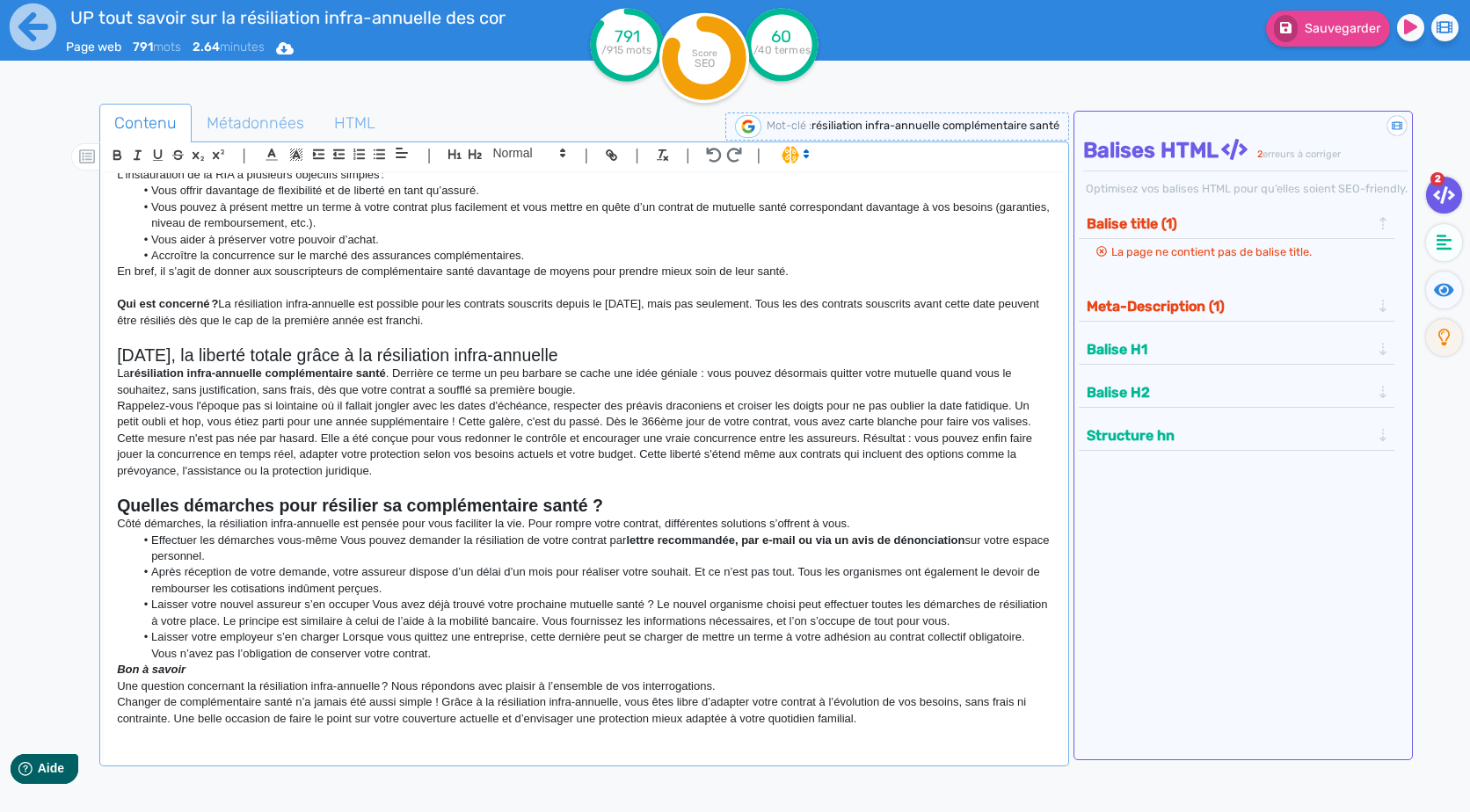
click at [386, 378] on strong "résiliation infra-annuelle complémentaire santé" at bounding box center [258, 373] width 256 height 14
click at [392, 373] on strong "résiliation infra-annuelle complémentaire santé est" at bounding box center [267, 373] width 276 height 14
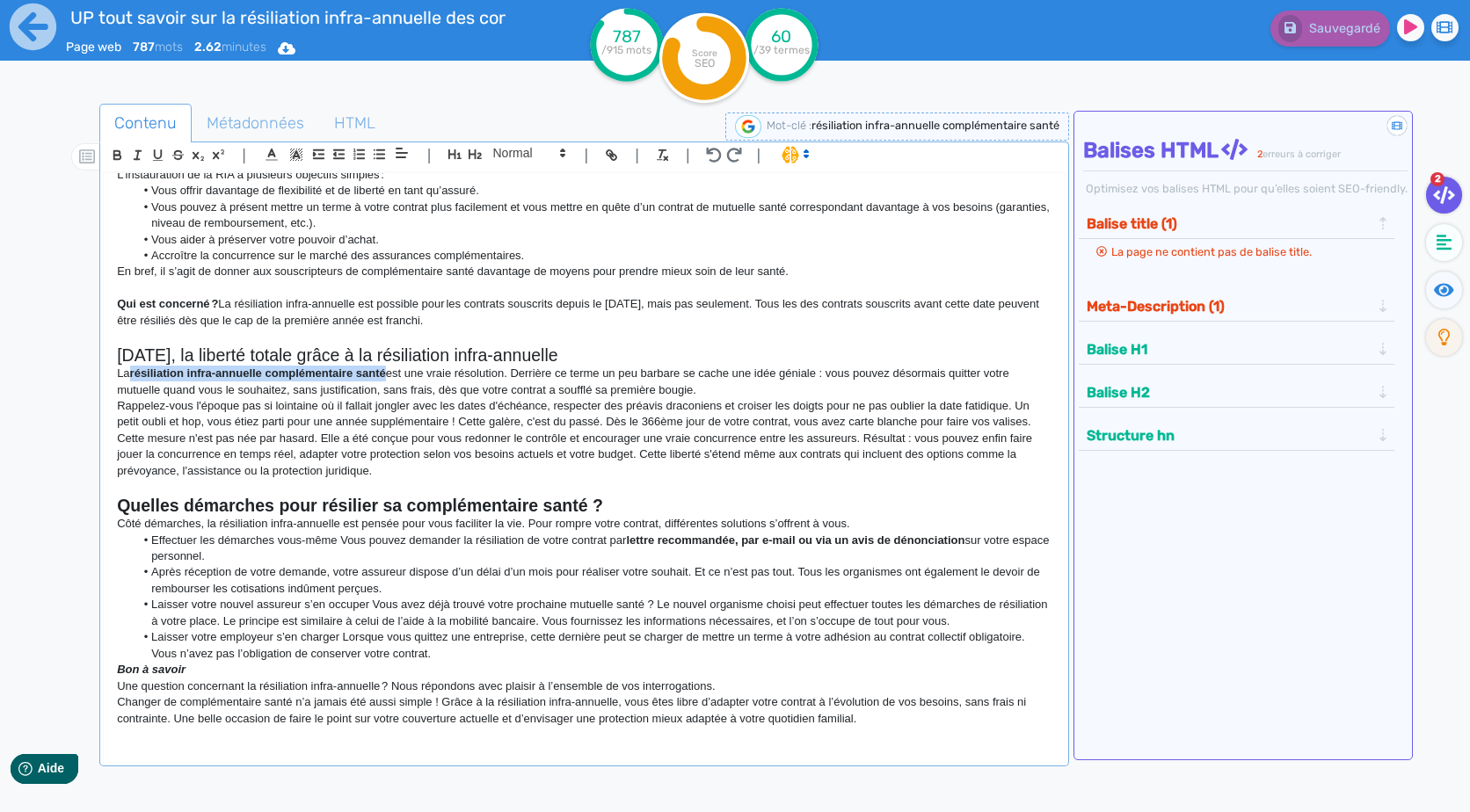
drag, startPoint x: 390, startPoint y: 374, endPoint x: 135, endPoint y: 380, distance: 255.1
click at [135, 380] on strong "résiliation infra-annuelle complémentaire santé" at bounding box center [258, 373] width 256 height 14
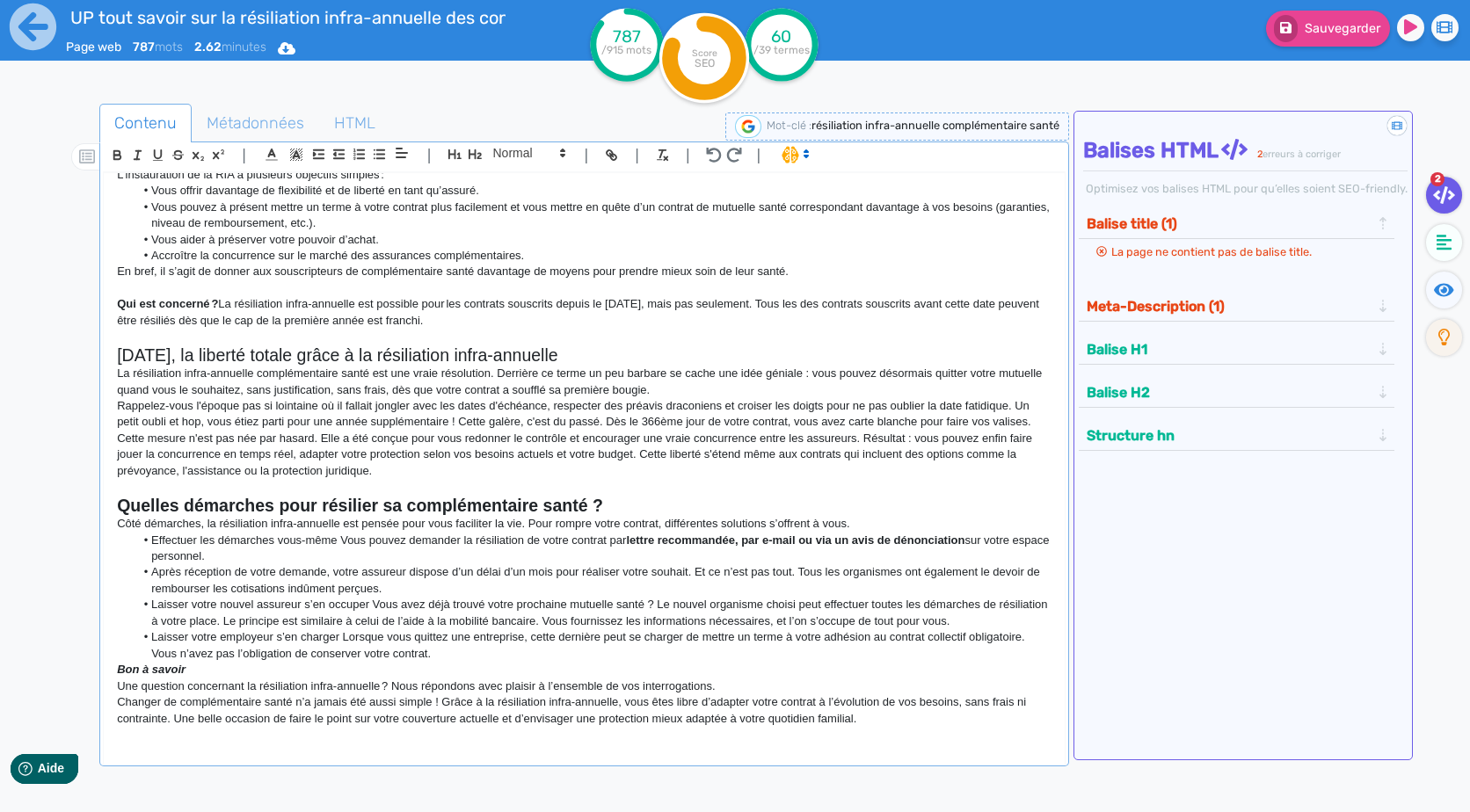
click at [395, 404] on p "Rappelez-vous l'époque pas si lointaine où il fallait jongler avec les dates d'…" at bounding box center [583, 415] width 933 height 33
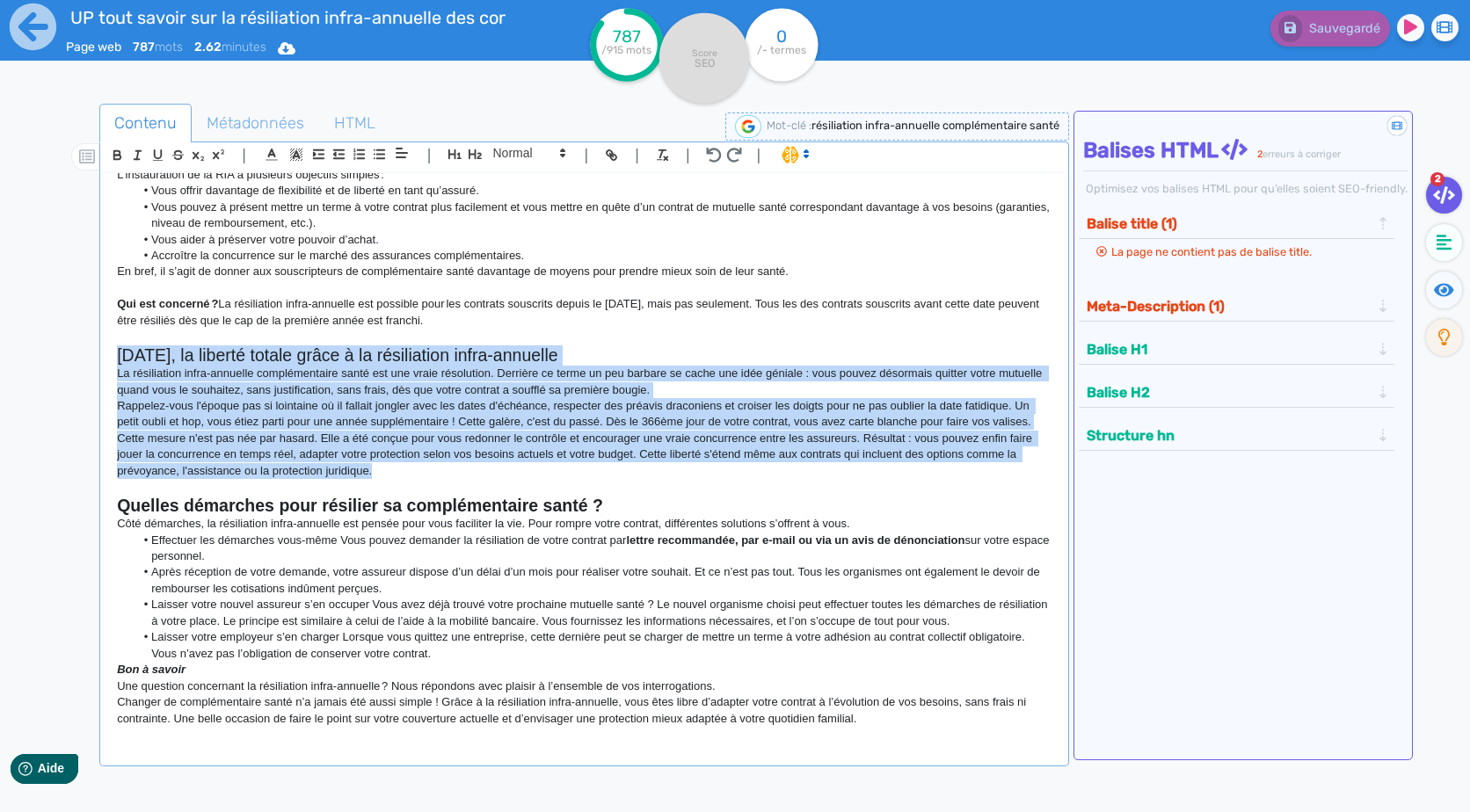
drag, startPoint x: 432, startPoint y: 470, endPoint x: 61, endPoint y: 363, distance: 386.1
click at [61, 363] on div "Contenu Métadonnées HTML | | H3 H4 H5 H6 Normal | | | | Résilier sa complémenta…" at bounding box center [761, 511] width 1419 height 824
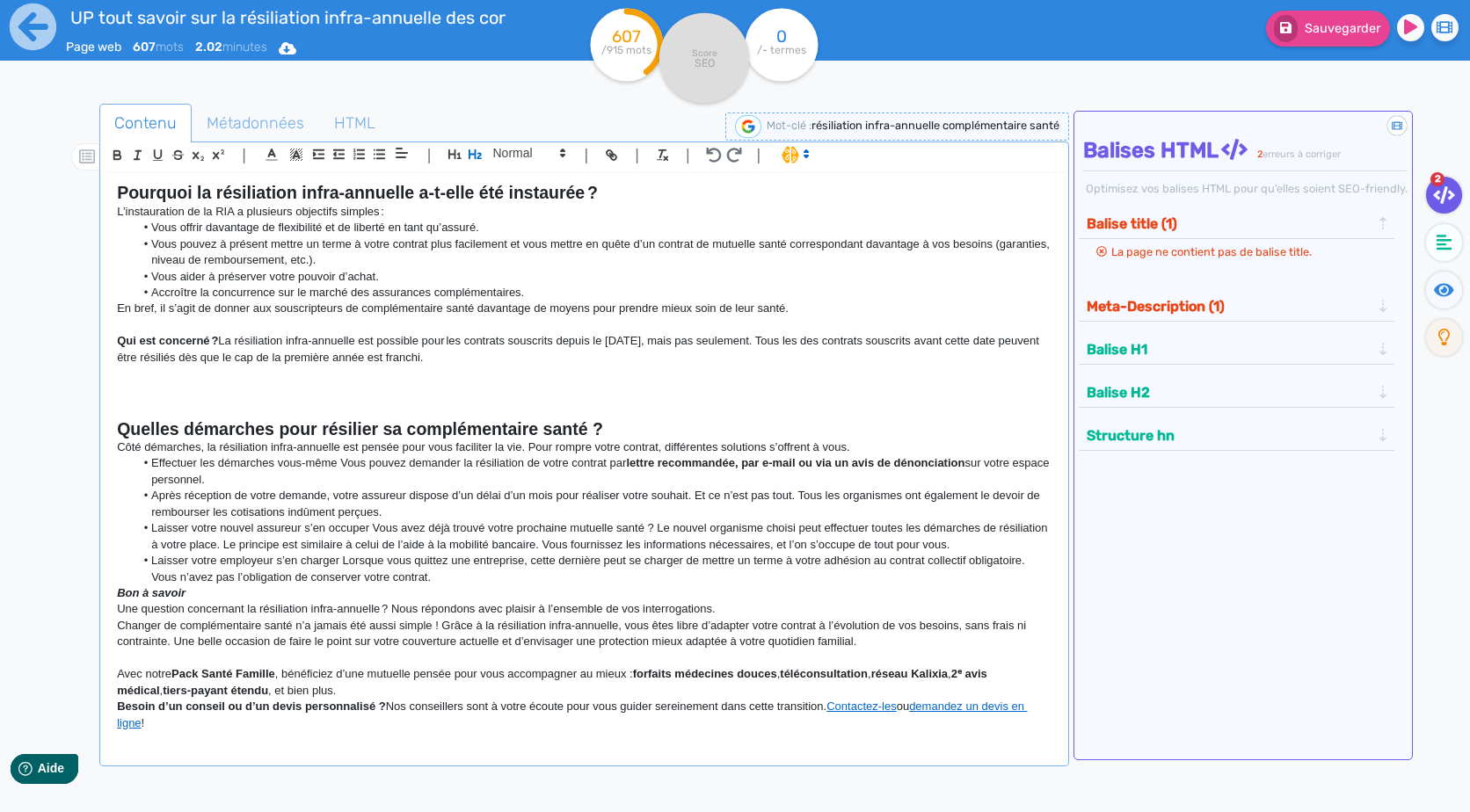
scroll to position [211, 0]
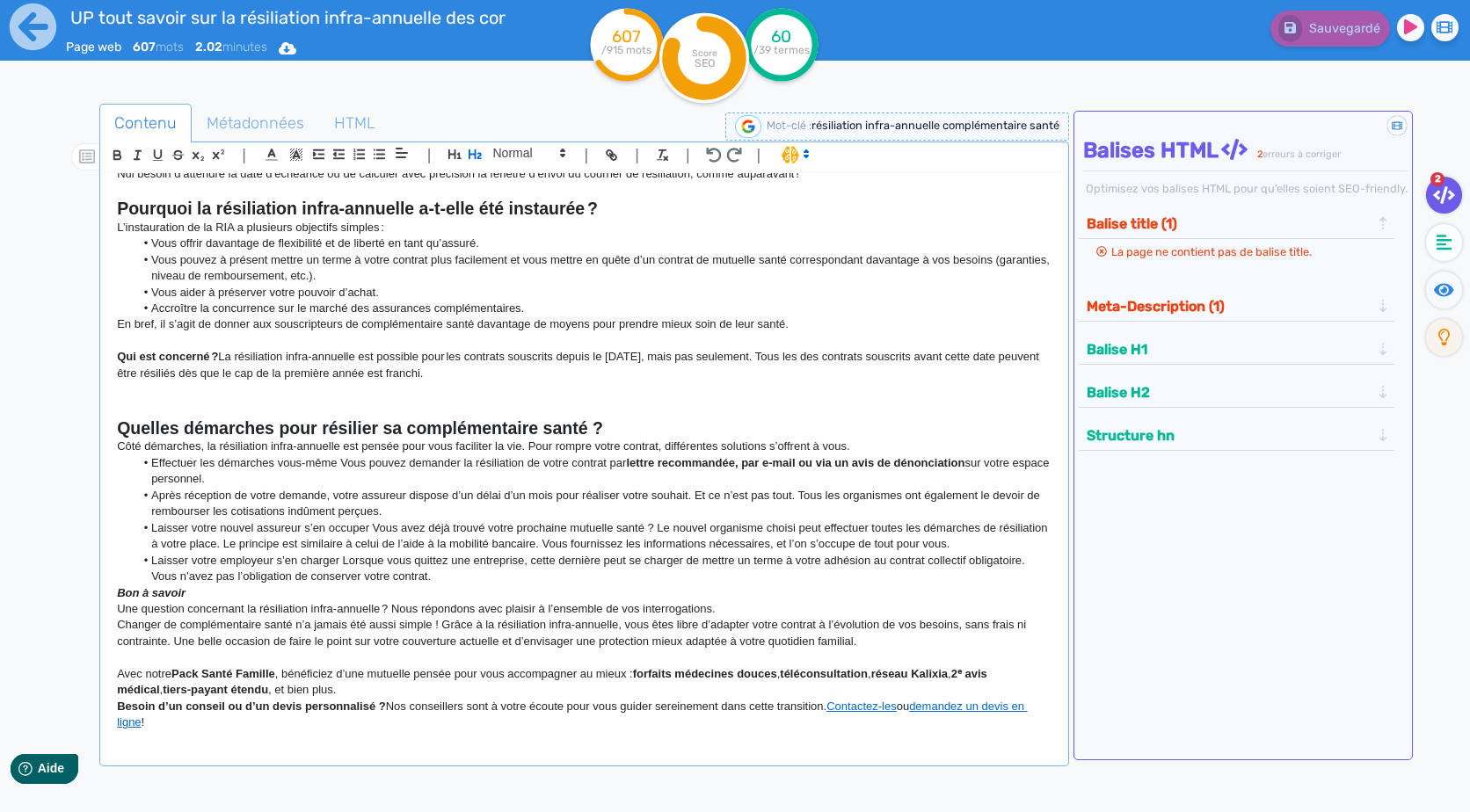
click at [257, 371] on p "Qui est concerné ? La résiliation infra-annuelle est possible pour les contrats…" at bounding box center [583, 365] width 933 height 33
click at [260, 390] on h2 at bounding box center [583, 391] width 933 height 20
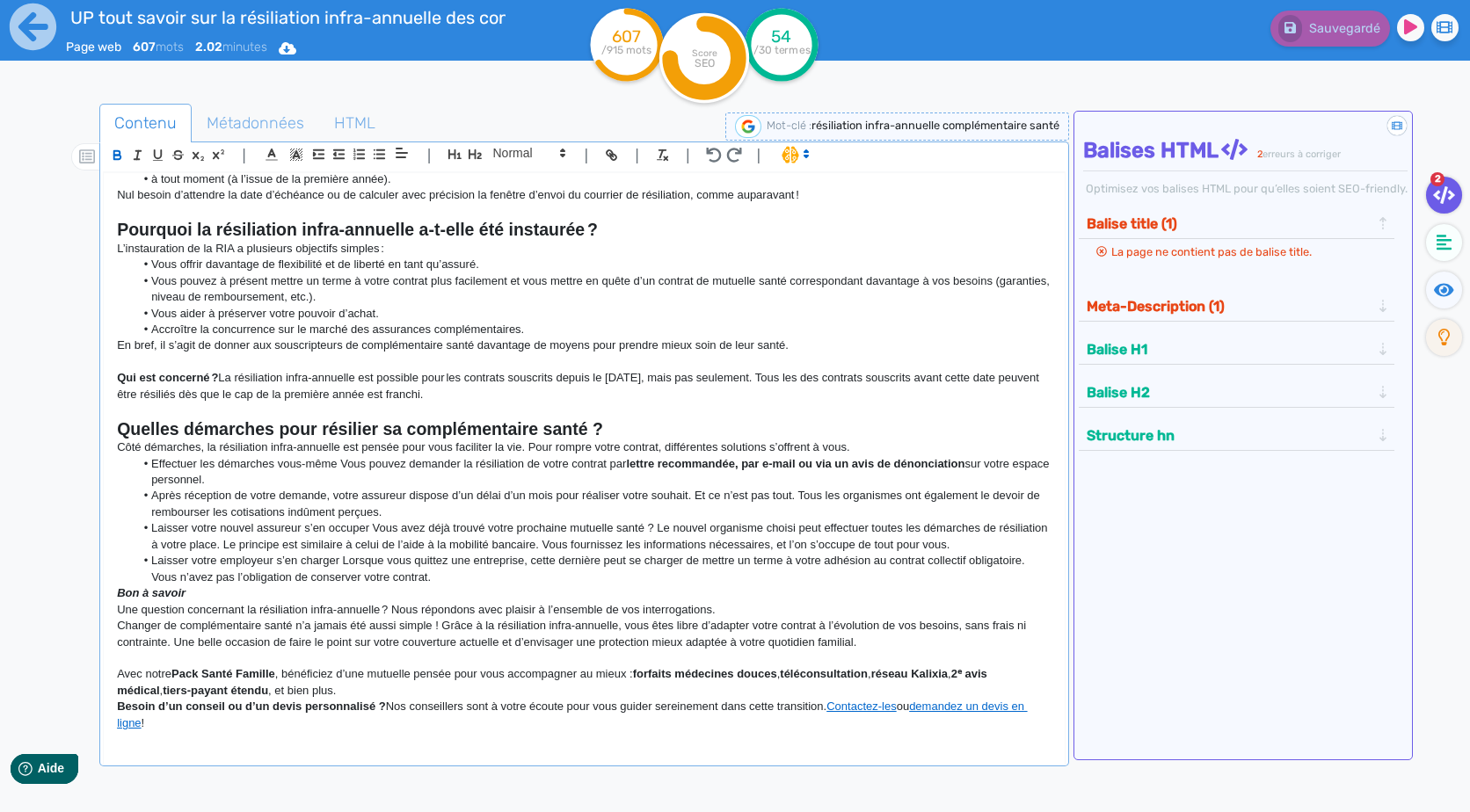
click at [531, 394] on p "Qui est concerné ? La résiliation infra-annuelle est possible pour les contrats…" at bounding box center [583, 387] width 933 height 33
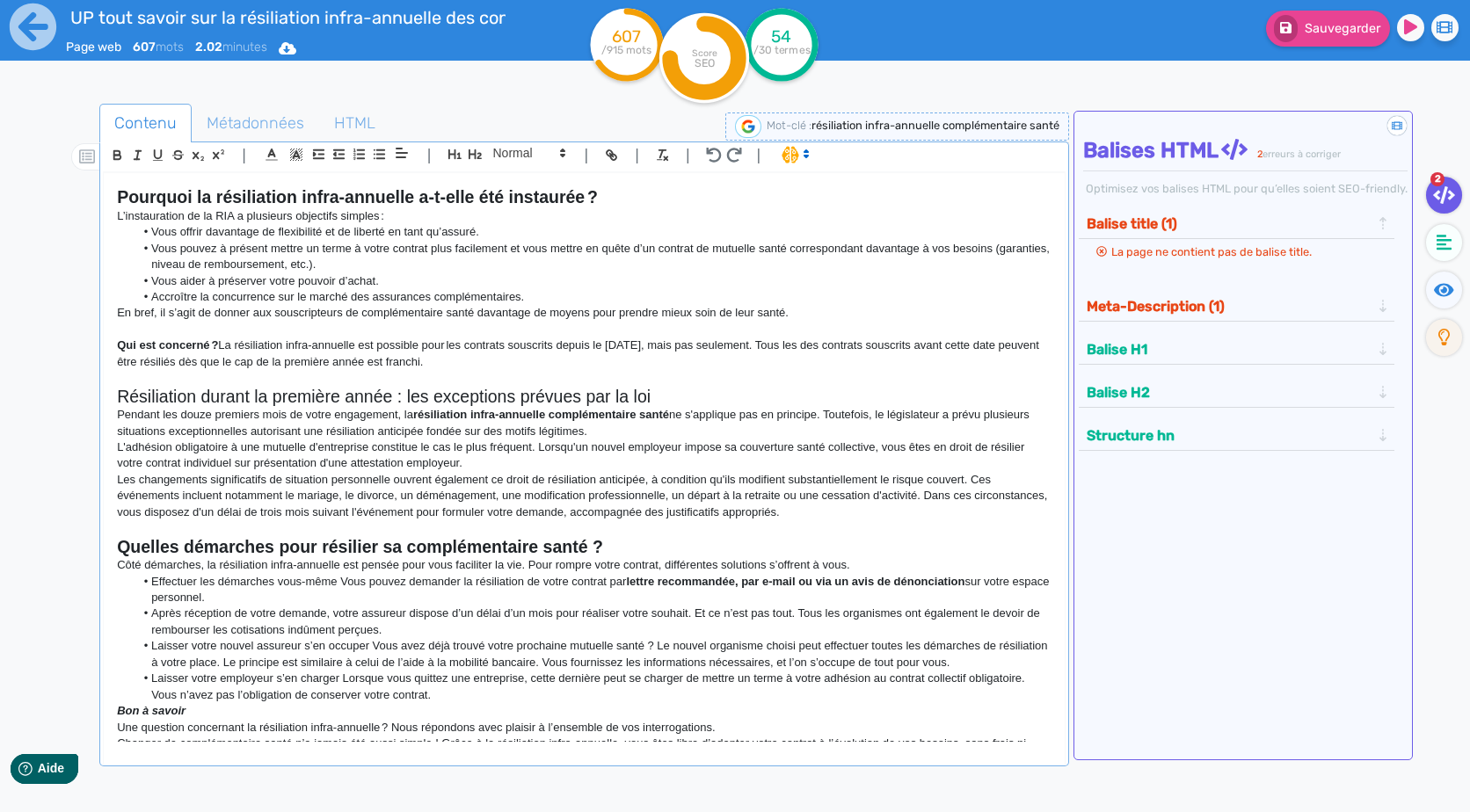
scroll to position [222, 0]
drag, startPoint x: 672, startPoint y: 411, endPoint x: 418, endPoint y: 418, distance: 254.1
click at [418, 418] on p "Pendant les douze premiers mois de votre engagement, la résiliation infra-annue…" at bounding box center [583, 423] width 933 height 33
click at [5, 462] on div "UP tout savoir sur la résiliation infra-annuelle des contrats de complémentaire…" at bounding box center [735, 461] width 1470 height 922
click at [798, 418] on p "Pendant les douze premiers mois de votre engagement, la résiliation infra-annue…" at bounding box center [583, 423] width 933 height 33
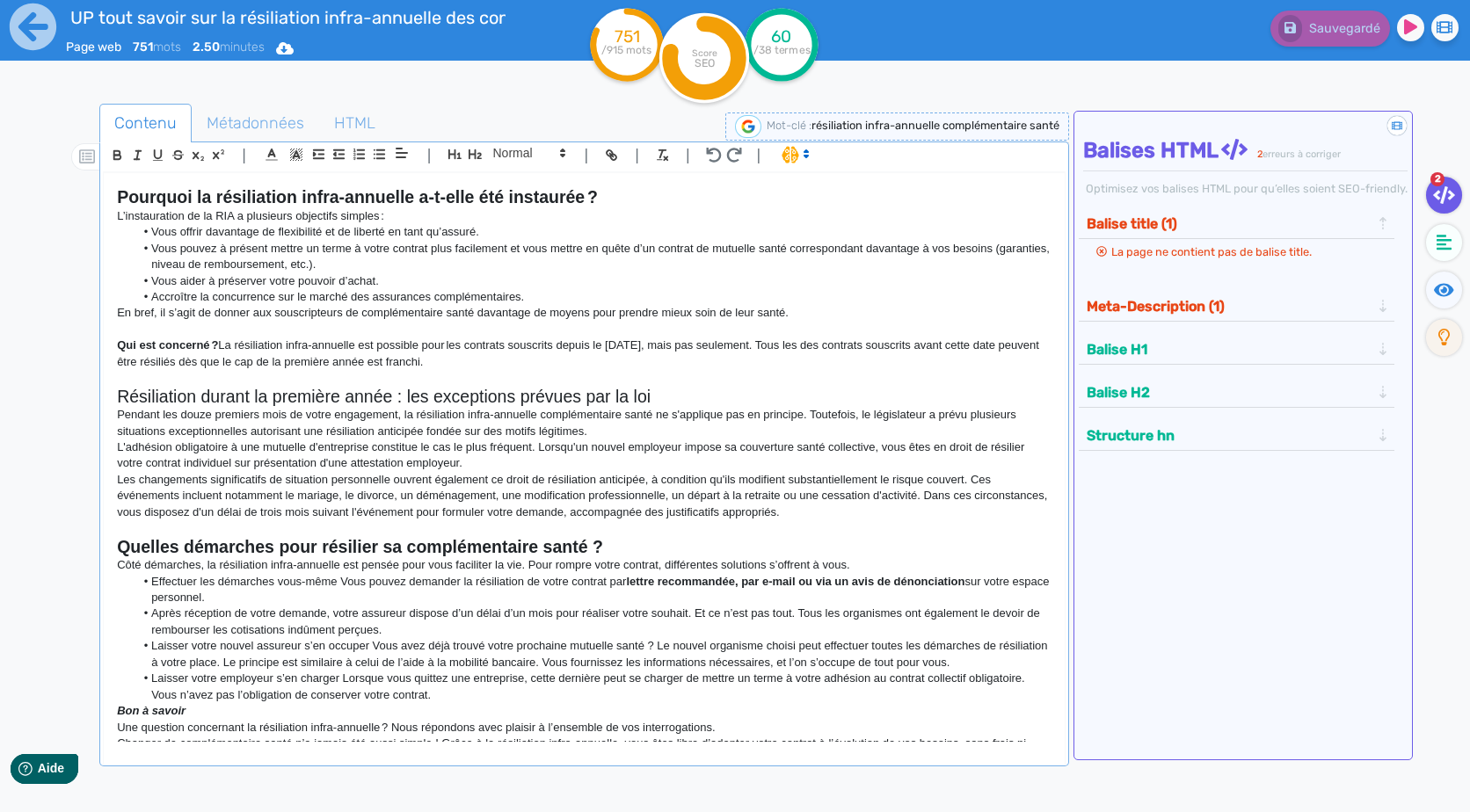
click at [821, 439] on p "Pendant les douze premiers mois de votre engagement, la résiliation infra-annue…" at bounding box center [583, 423] width 933 height 33
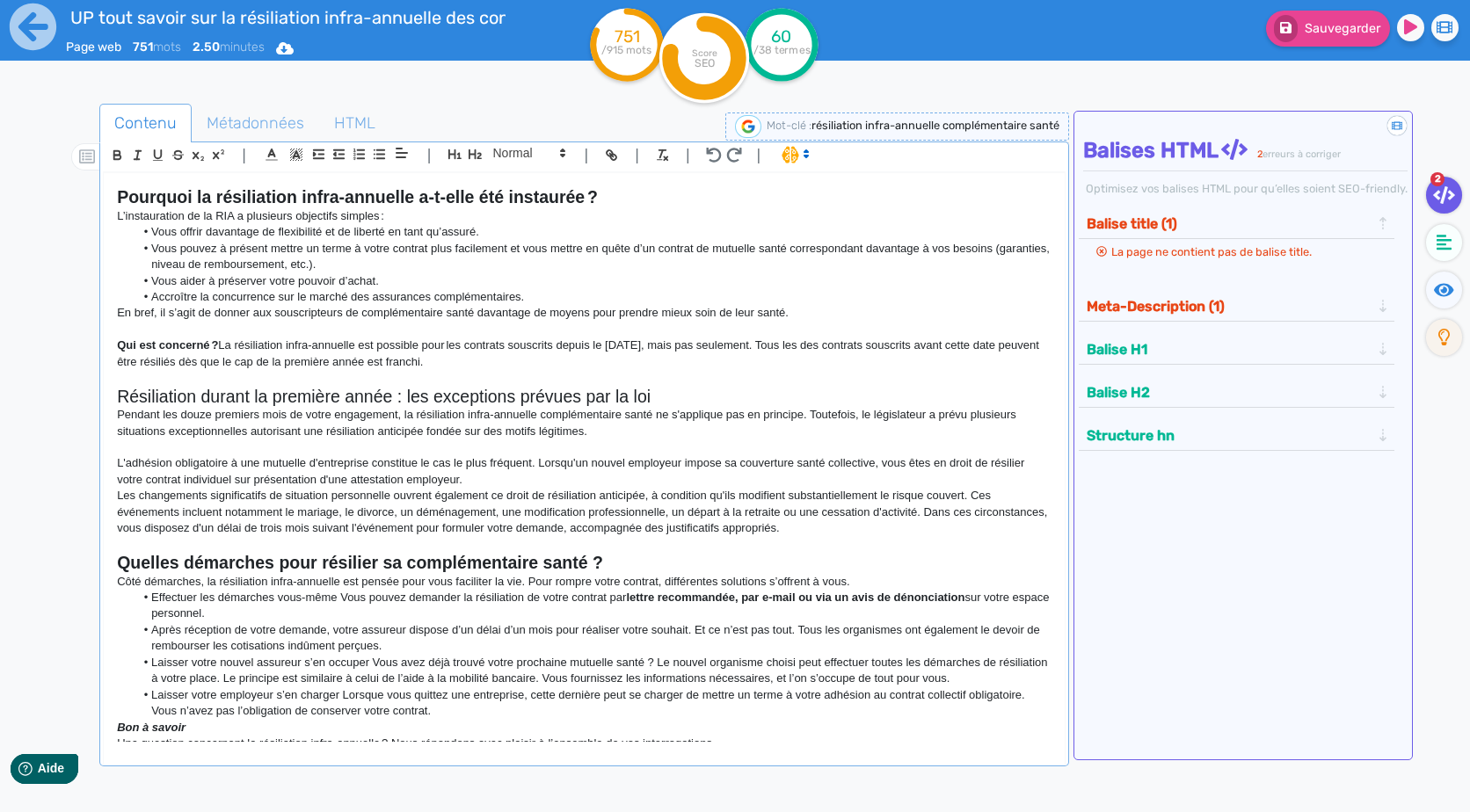
click at [798, 487] on p "Les changements significatifs de situation personnelle ouvrent également ce dro…" at bounding box center [583, 512] width 933 height 48
click at [798, 479] on p "L'adhésion obligatoire à une mutuelle d'entreprise constitue le cas le plus fré…" at bounding box center [583, 472] width 933 height 33
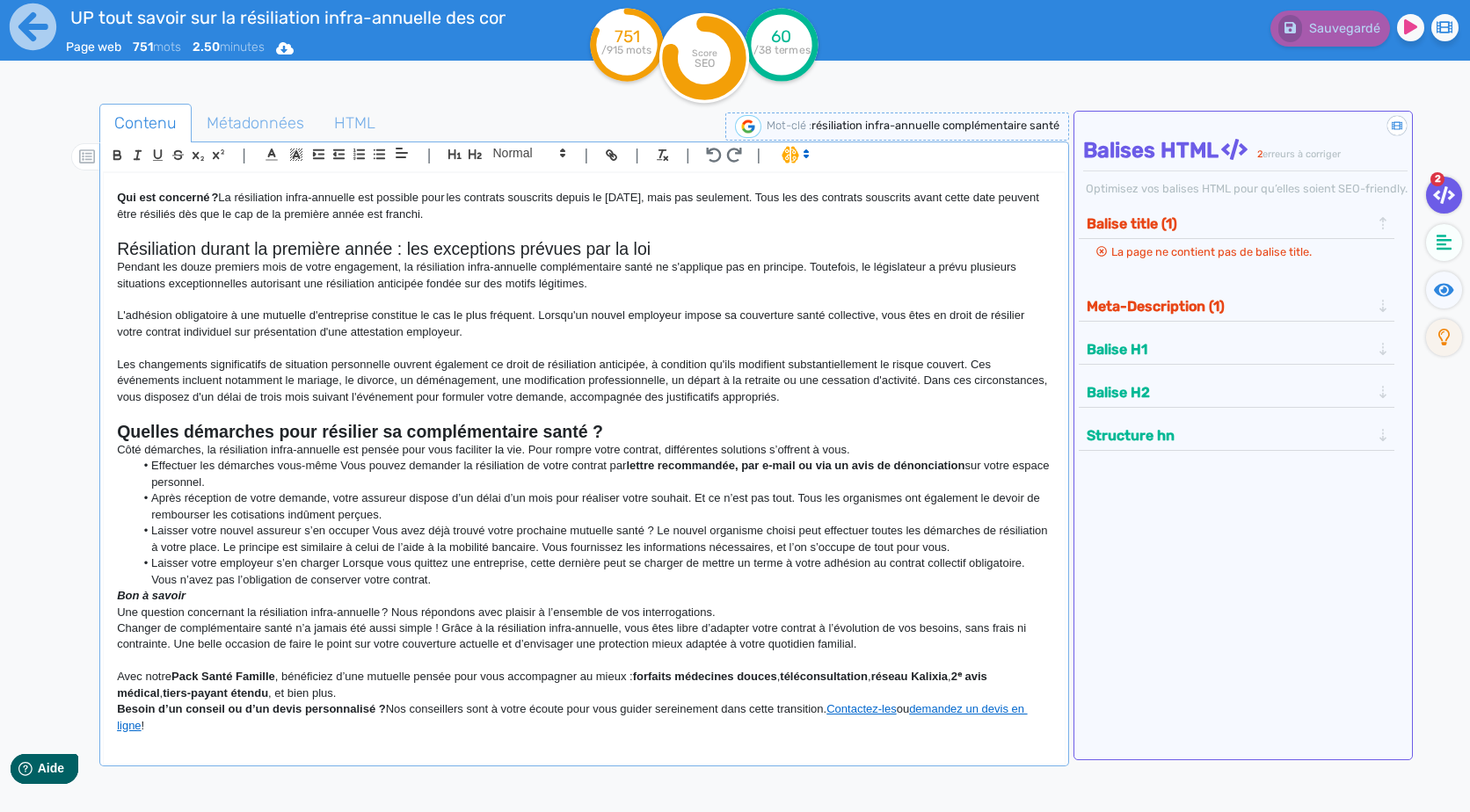
scroll to position [373, 0]
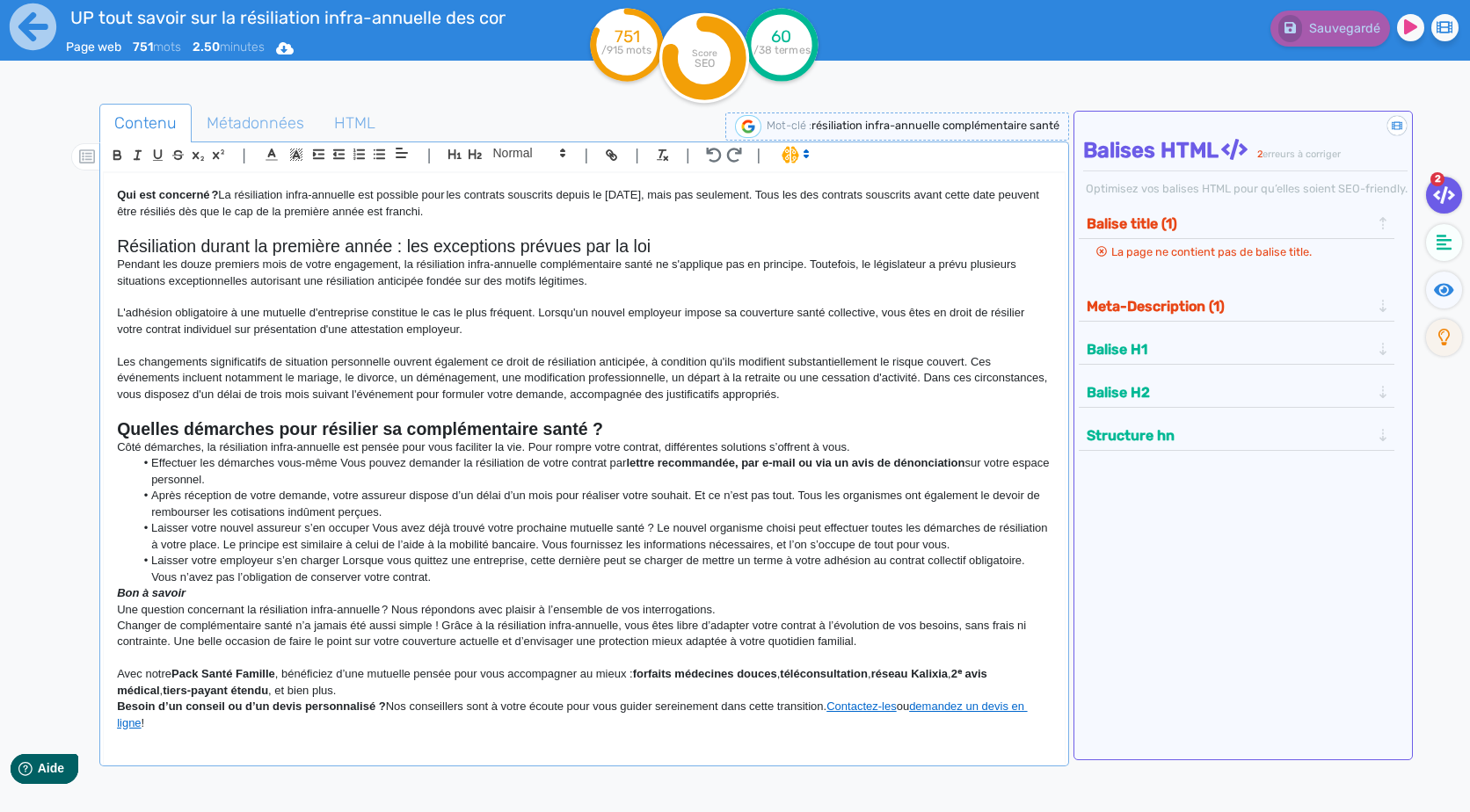
click at [125, 452] on p "Côté démarches, la résiliation infra-annuelle est pensée pour vous faciliter la…" at bounding box center [583, 448] width 933 height 16
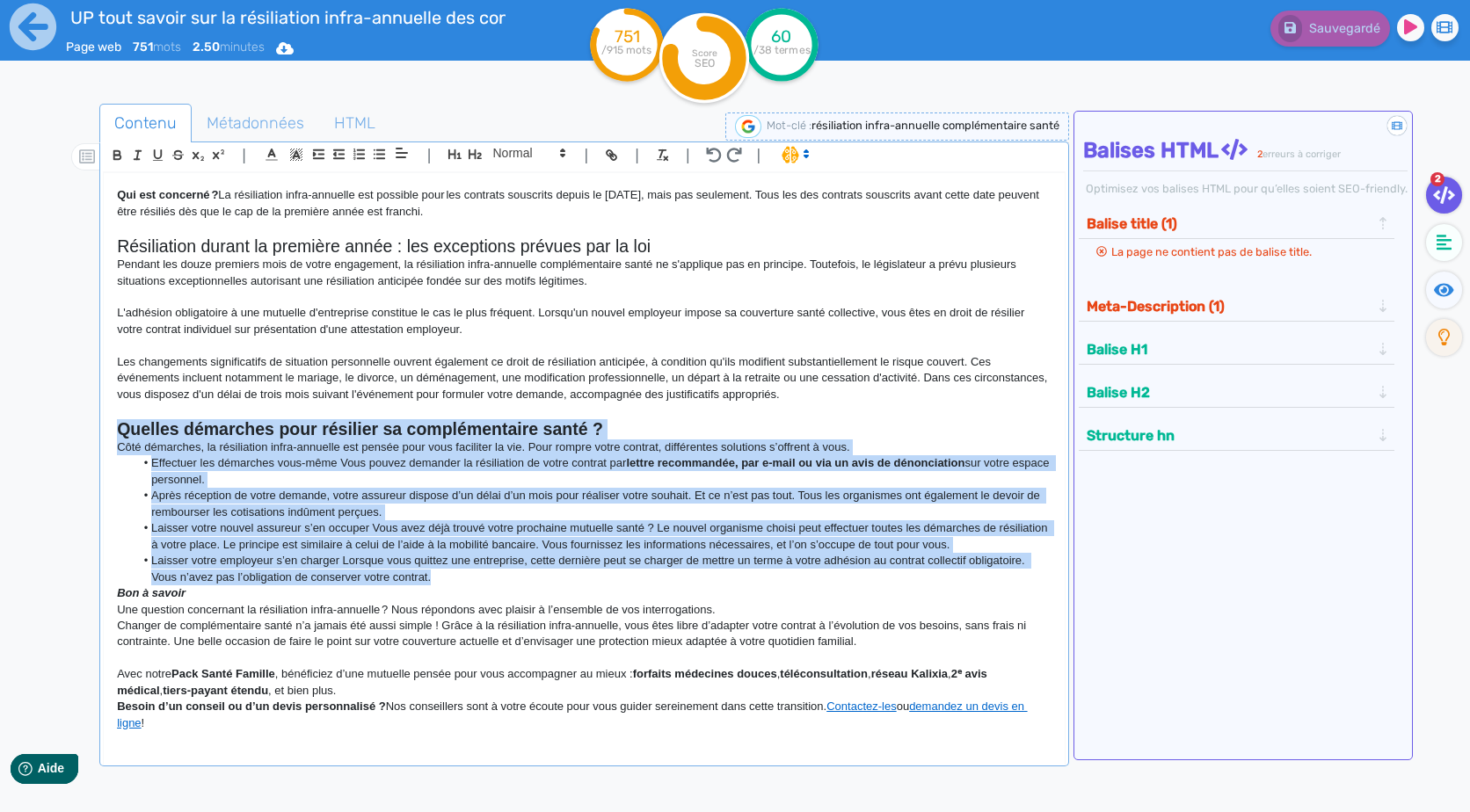
drag, startPoint x: 479, startPoint y: 571, endPoint x: 109, endPoint y: 422, distance: 398.9
click at [109, 422] on div "Résilier sa complémentaire santé : le guide sur la résiliation infra-annuelle (…" at bounding box center [583, 457] width 959 height 569
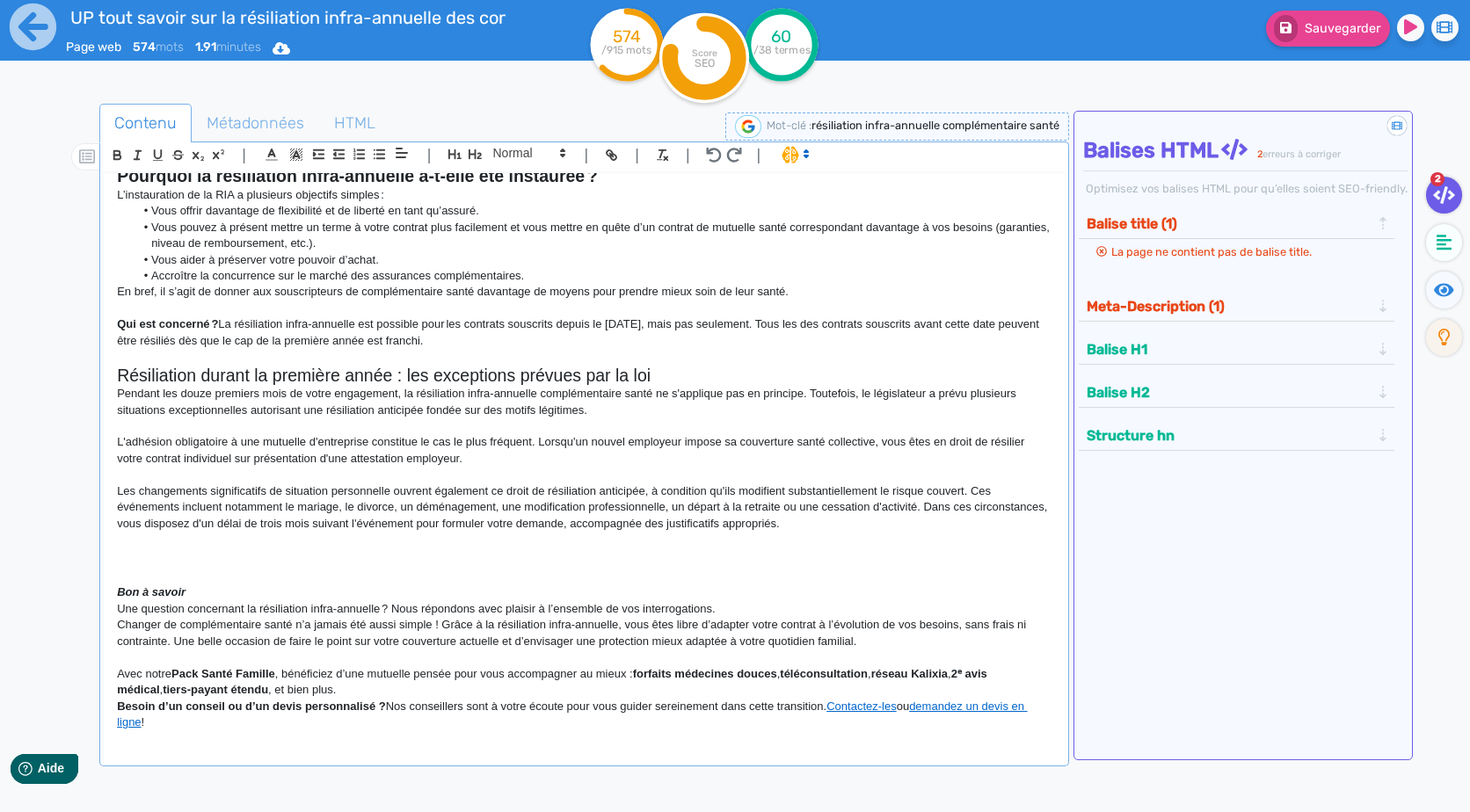
scroll to position [418, 0]
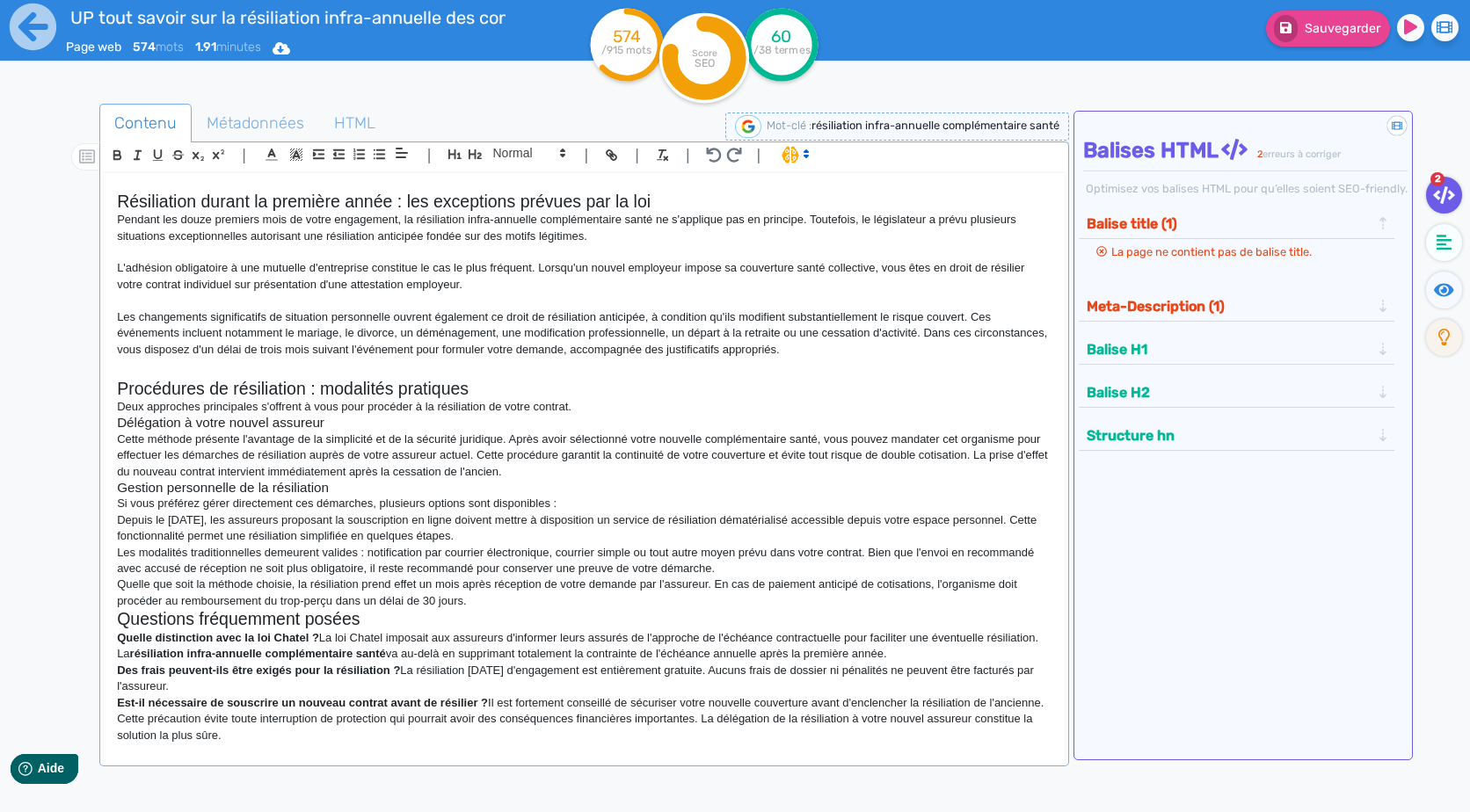
click at [629, 410] on p "Deux approches principales s'offrent à vous pour procéder à la résiliation de v…" at bounding box center [583, 407] width 933 height 16
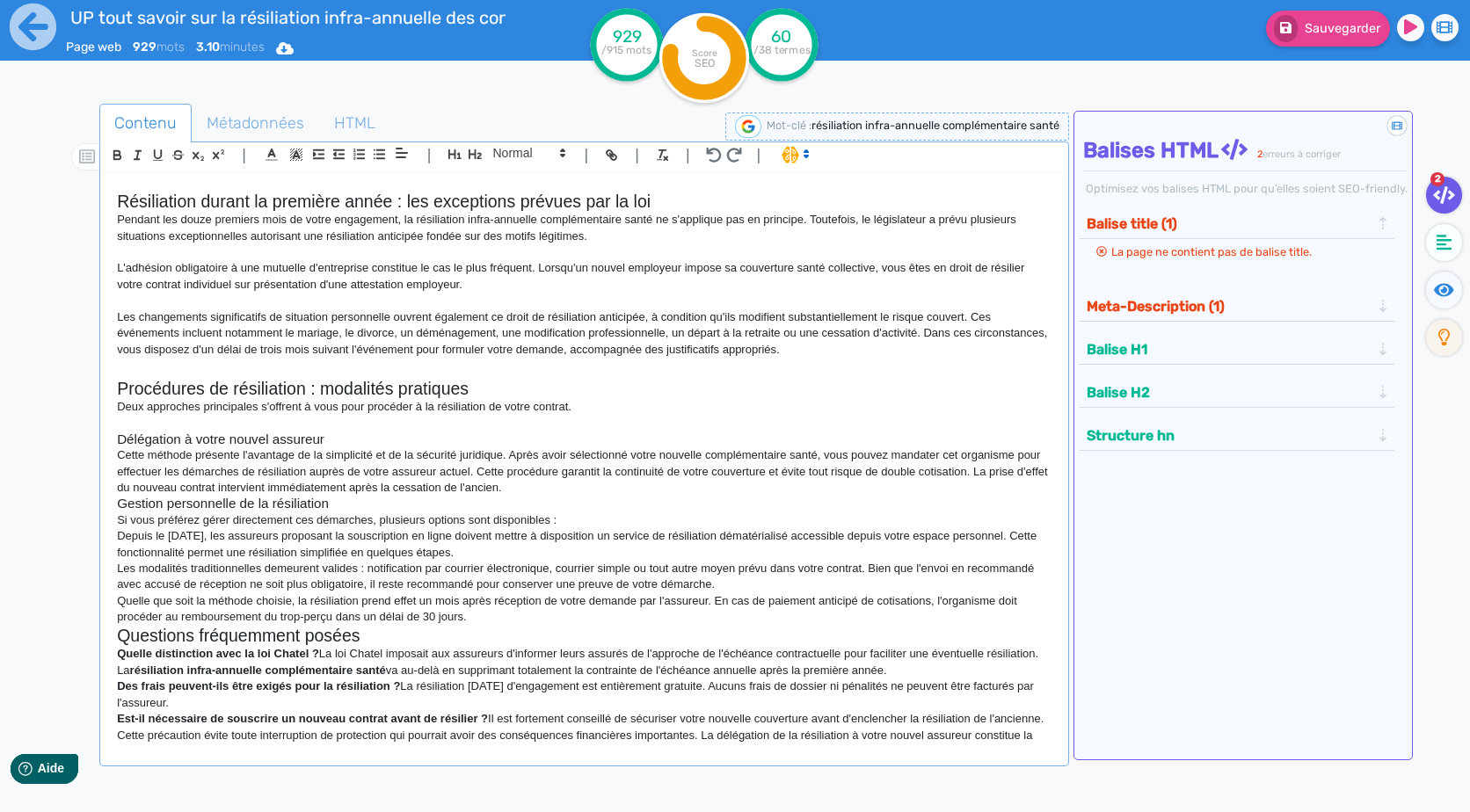
click at [627, 495] on p "Cette méthode présente l'avantage de la simplicité et de la sécurité juridique.…" at bounding box center [583, 472] width 933 height 48
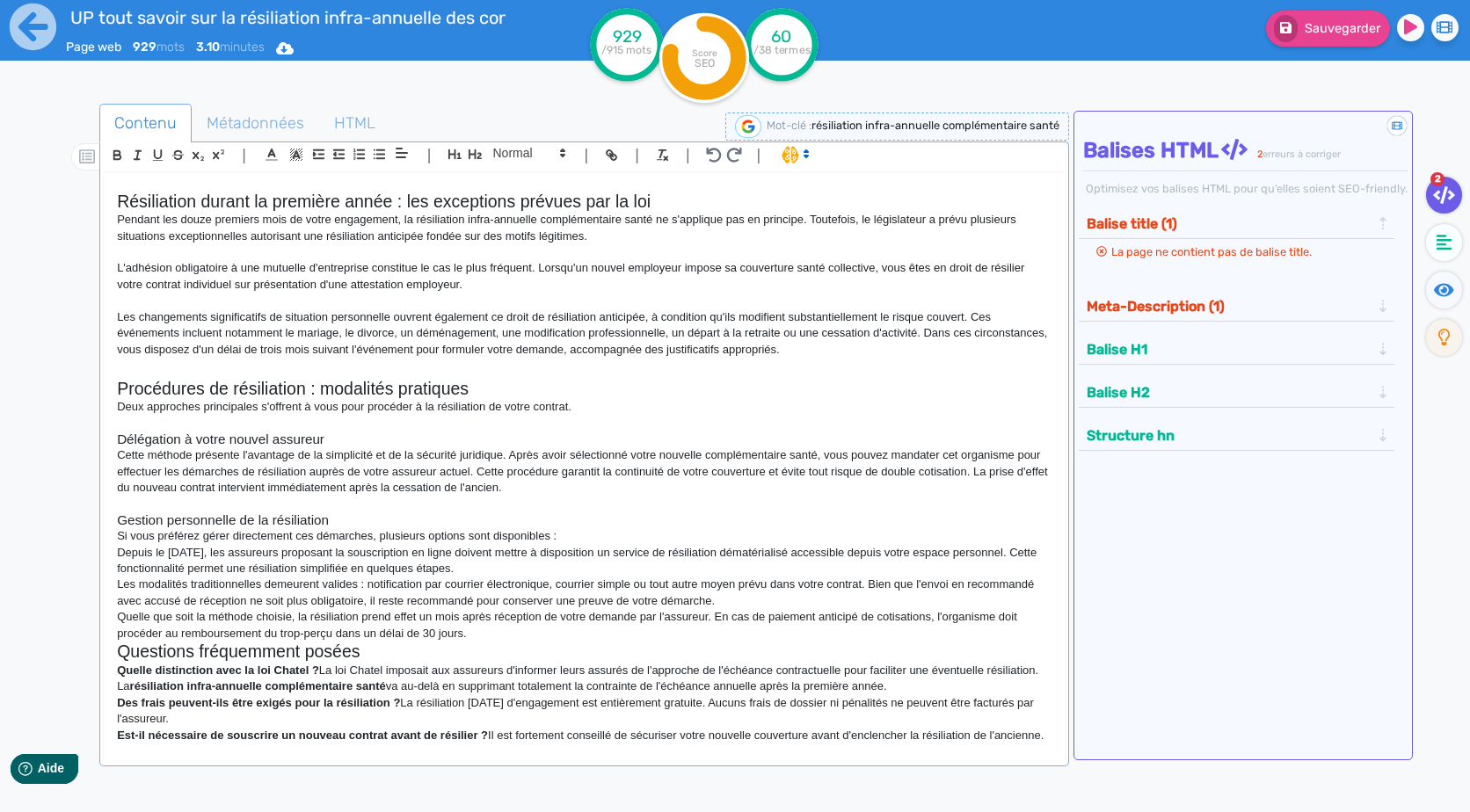
click at [556, 556] on p "Depuis le [DATE], les assureurs proposant la souscription en ligne doivent mett…" at bounding box center [583, 561] width 933 height 33
click at [555, 562] on p "Depuis le [DATE], les assureurs proposant la souscription en ligne doivent mett…" at bounding box center [583, 561] width 933 height 33
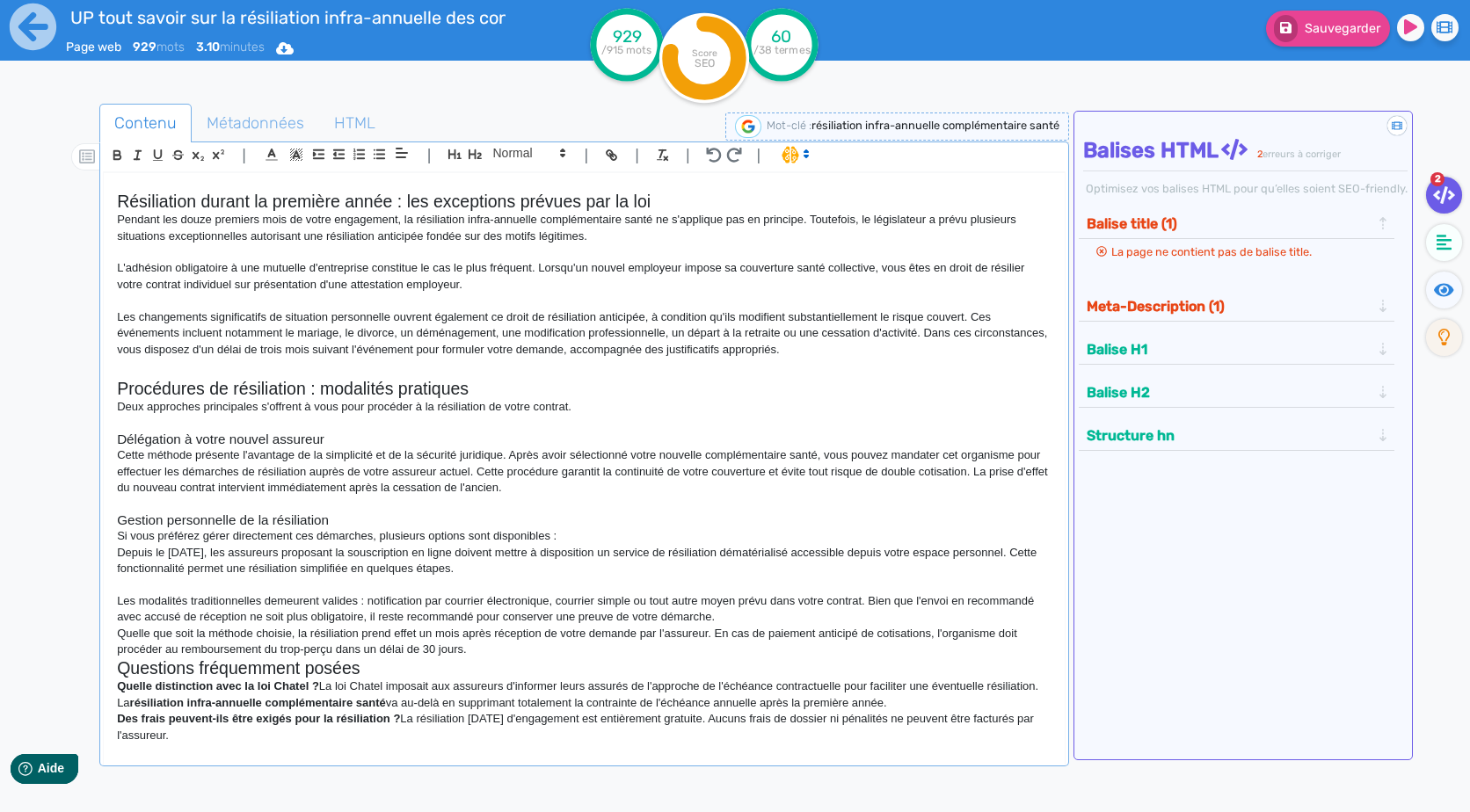
click at [735, 614] on p "Les modalités traditionnelles demeurent valides : notification par courrier éle…" at bounding box center [583, 609] width 933 height 33
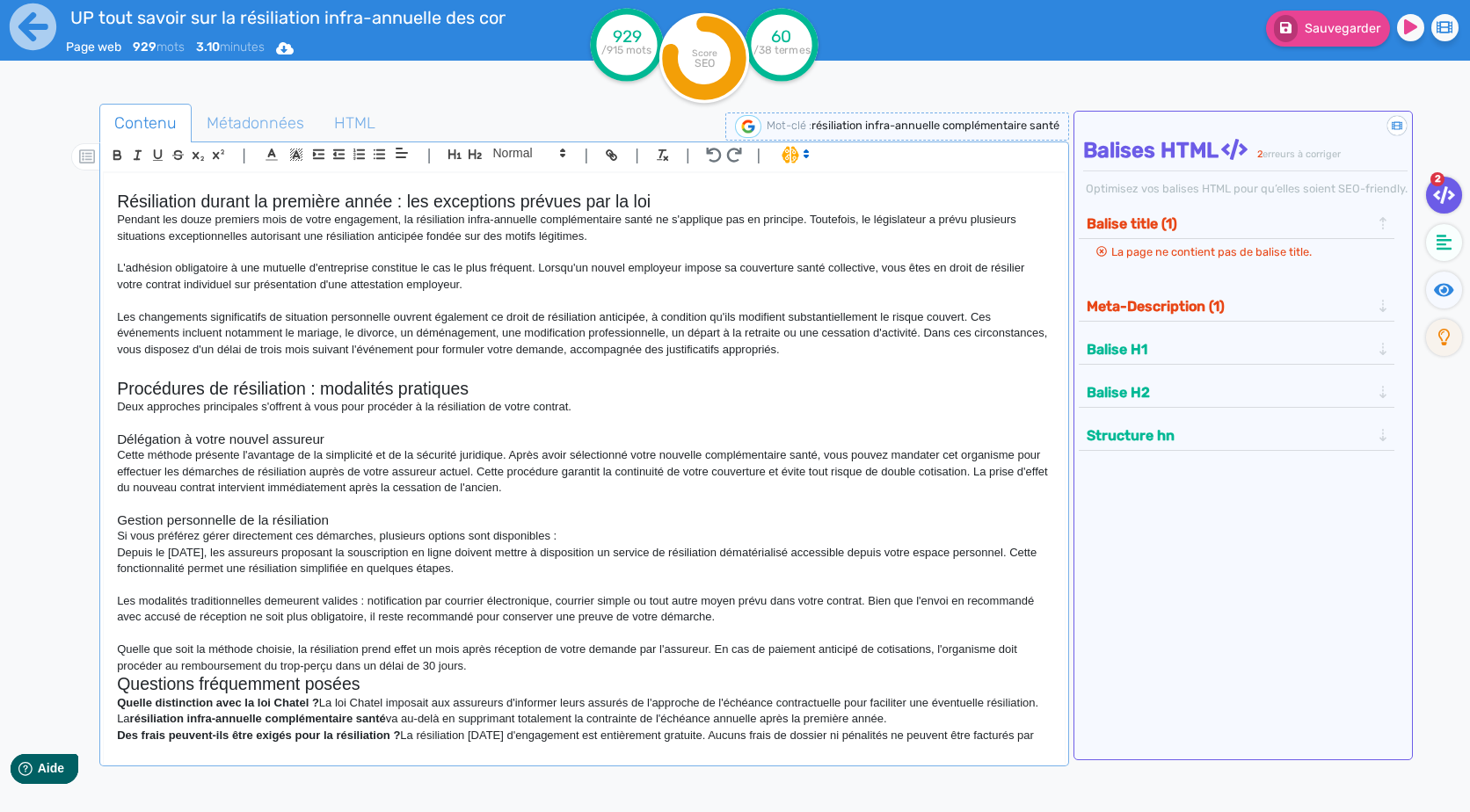
click at [515, 667] on p "Quelle que soit la méthode choisie, la résiliation prend effet un mois après ré…" at bounding box center [583, 658] width 933 height 33
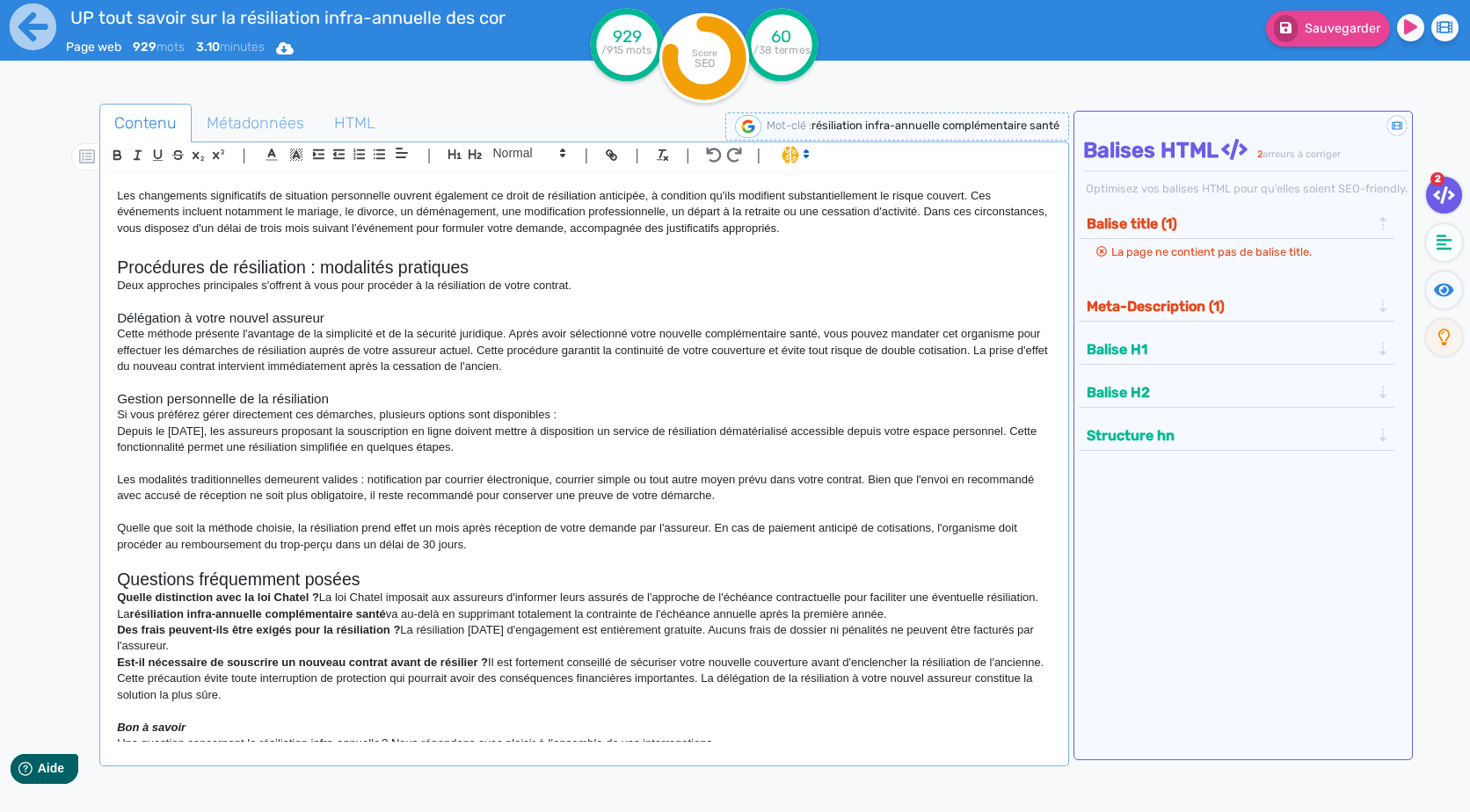
scroll to position [673, 0]
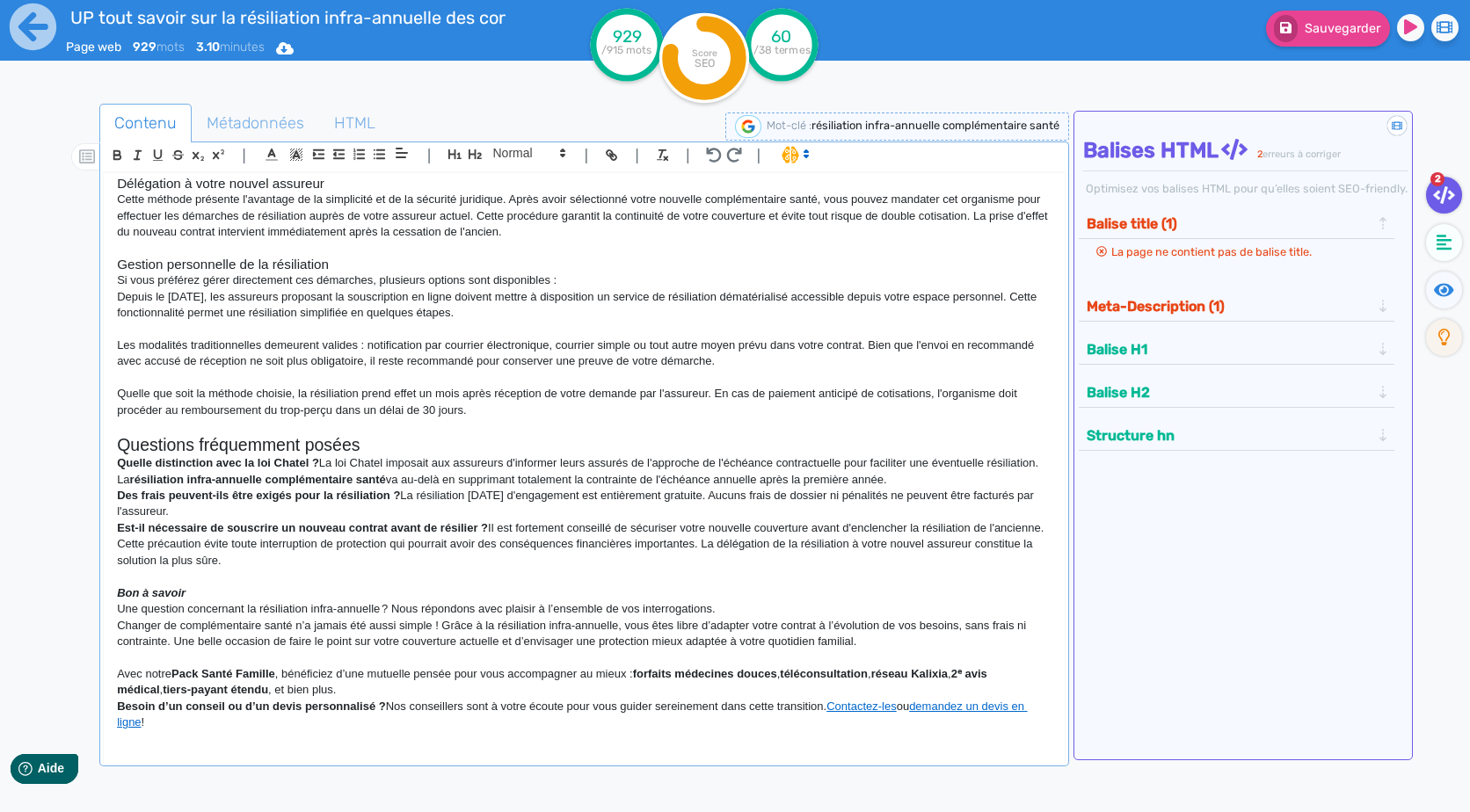
click at [381, 443] on h2 "Questions fréquemment posées" at bounding box center [583, 445] width 933 height 20
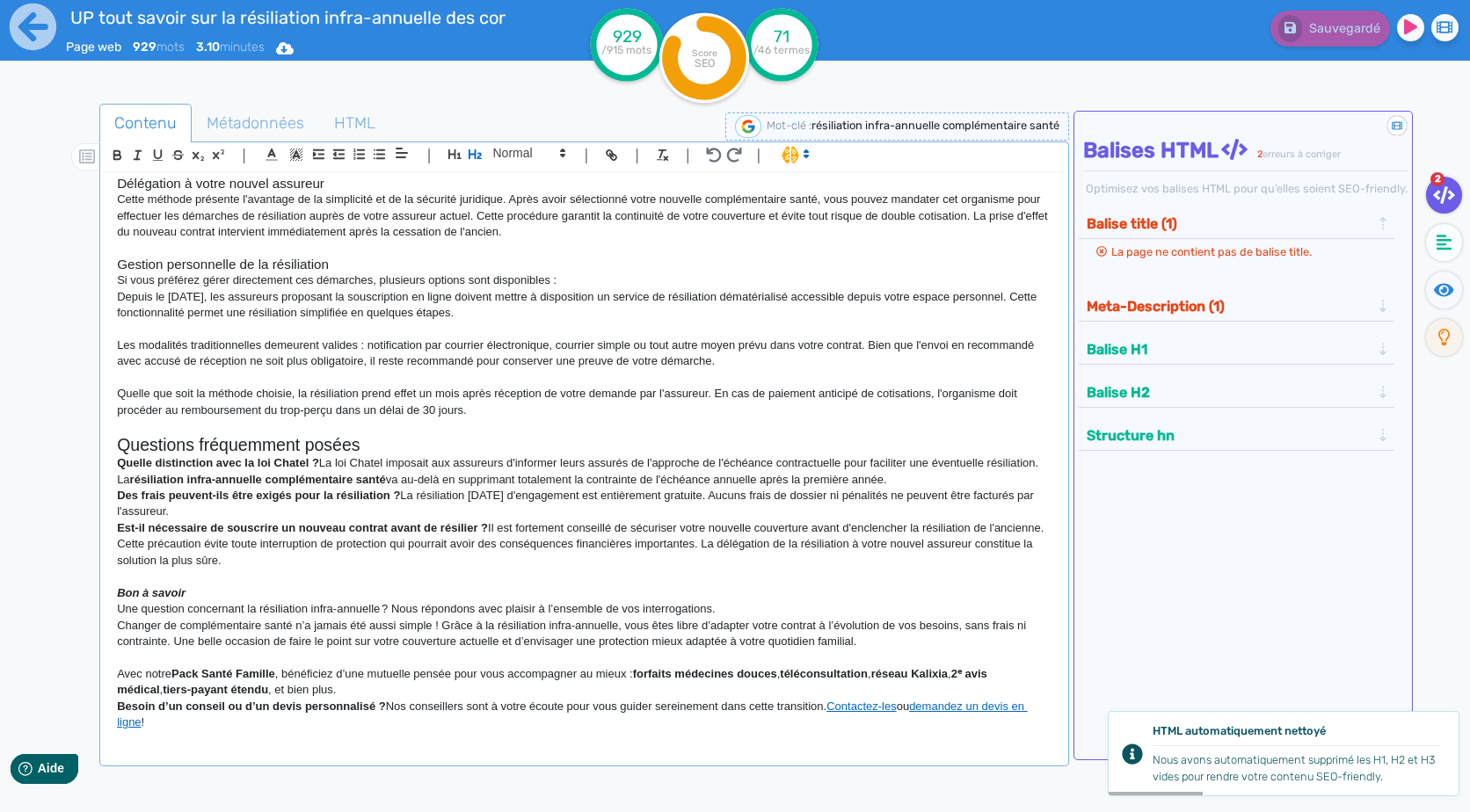
click at [323, 465] on p "Quelle distinction avec la loi Chatel ? La loi Chatel imposait aux assureurs d'…" at bounding box center [583, 472] width 933 height 33
click at [305, 465] on strong "Quelle distinction avec la loi Chatel ?" at bounding box center [218, 463] width 203 height 14
click at [318, 447] on h2 "Questions fréquemment posées" at bounding box center [583, 445] width 933 height 20
click at [310, 473] on strong "résiliation infra-annuelle complémentaire santé" at bounding box center [258, 480] width 256 height 14
click at [319, 461] on p "Quelle distinction avec la loi Chatel ? La loi Chatel imposait aux assureurs d'…" at bounding box center [583, 472] width 933 height 33
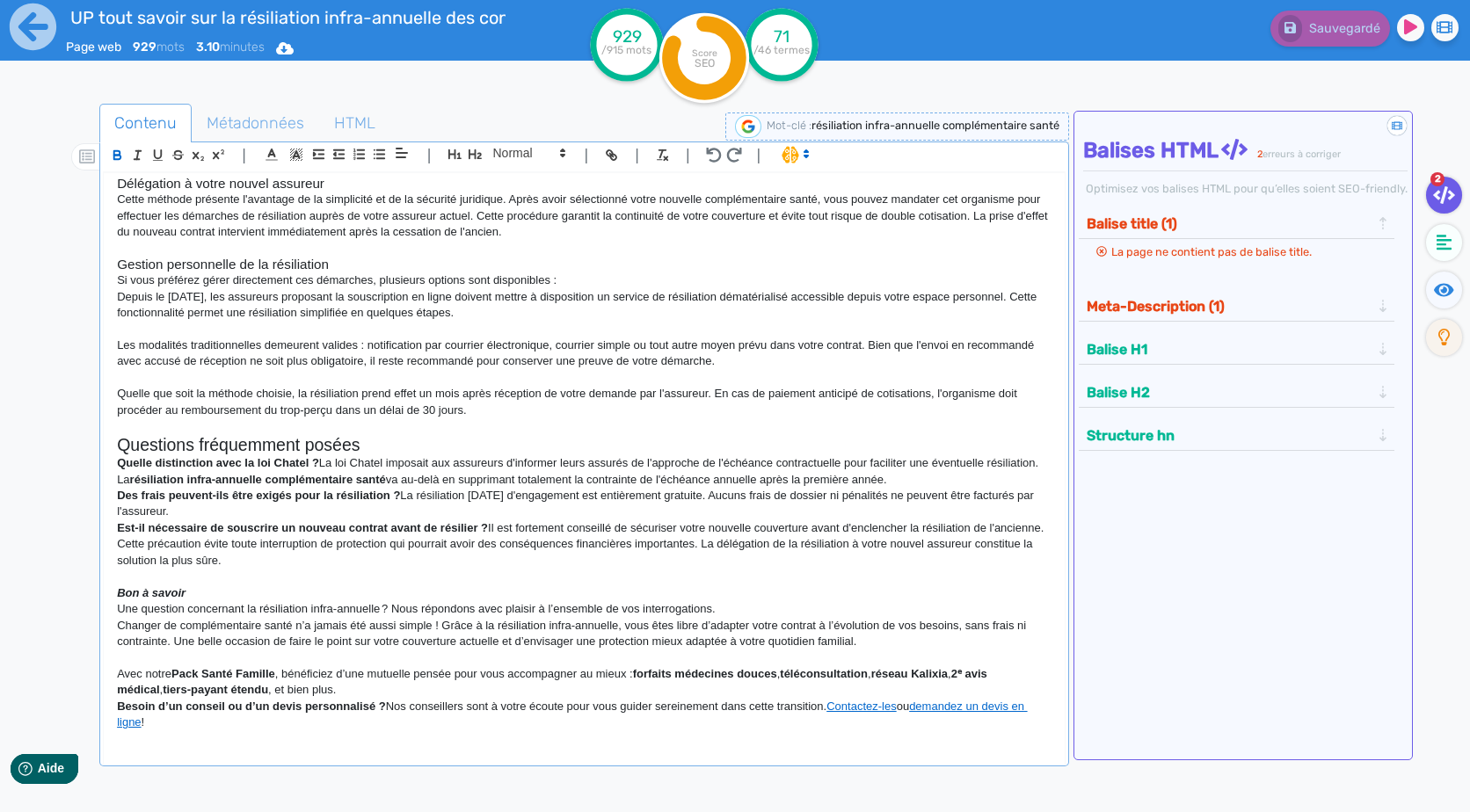
click at [323, 463] on p "Quelle distinction avec la loi Chatel ? La loi Chatel imposait aux assureurs d'…" at bounding box center [583, 472] width 933 height 33
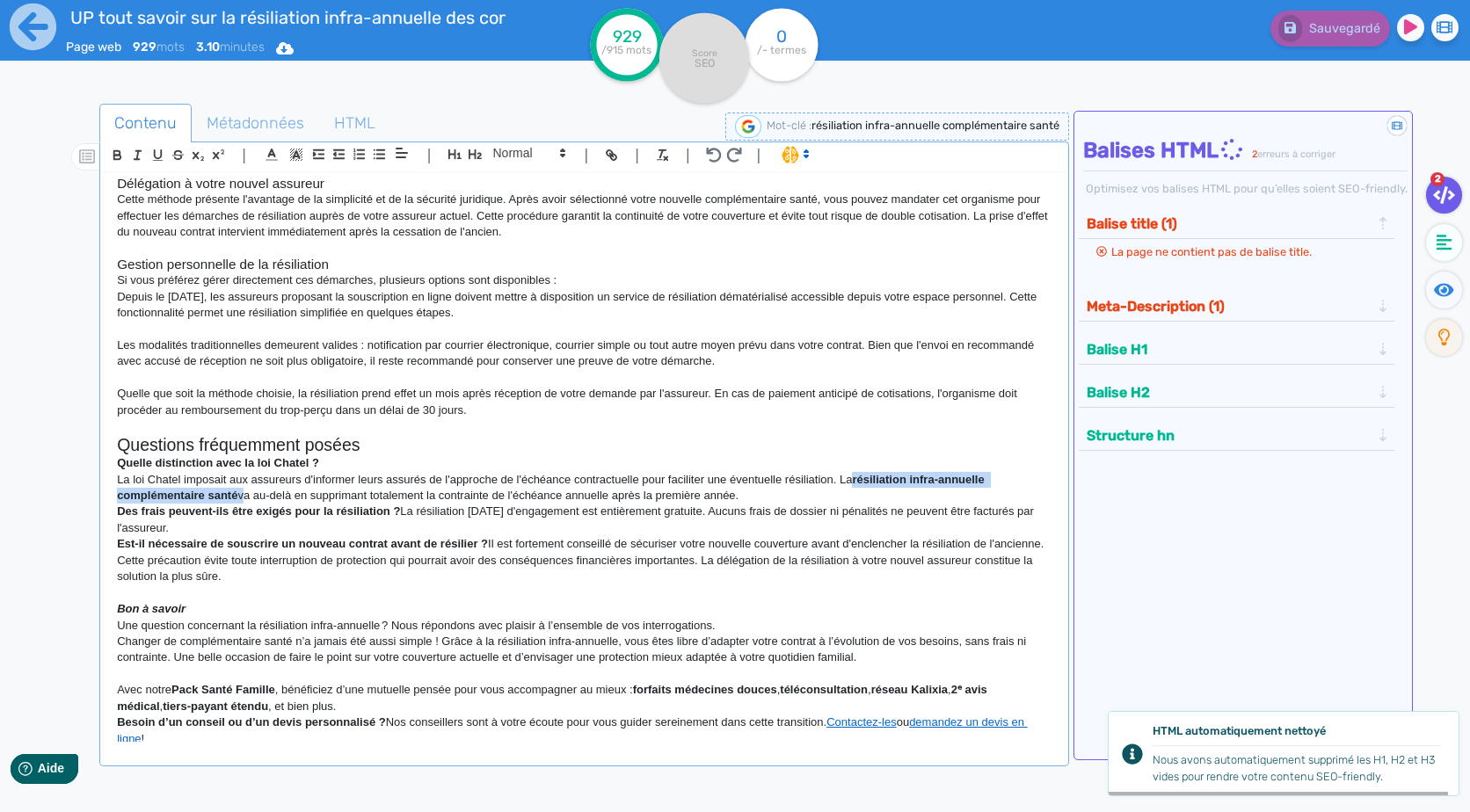
drag, startPoint x: 241, startPoint y: 496, endPoint x: 855, endPoint y: 484, distance: 614.1
click at [855, 484] on p "La loi Chatel imposait aux assureurs d'informer leurs assurés de l'approche de …" at bounding box center [583, 488] width 933 height 33
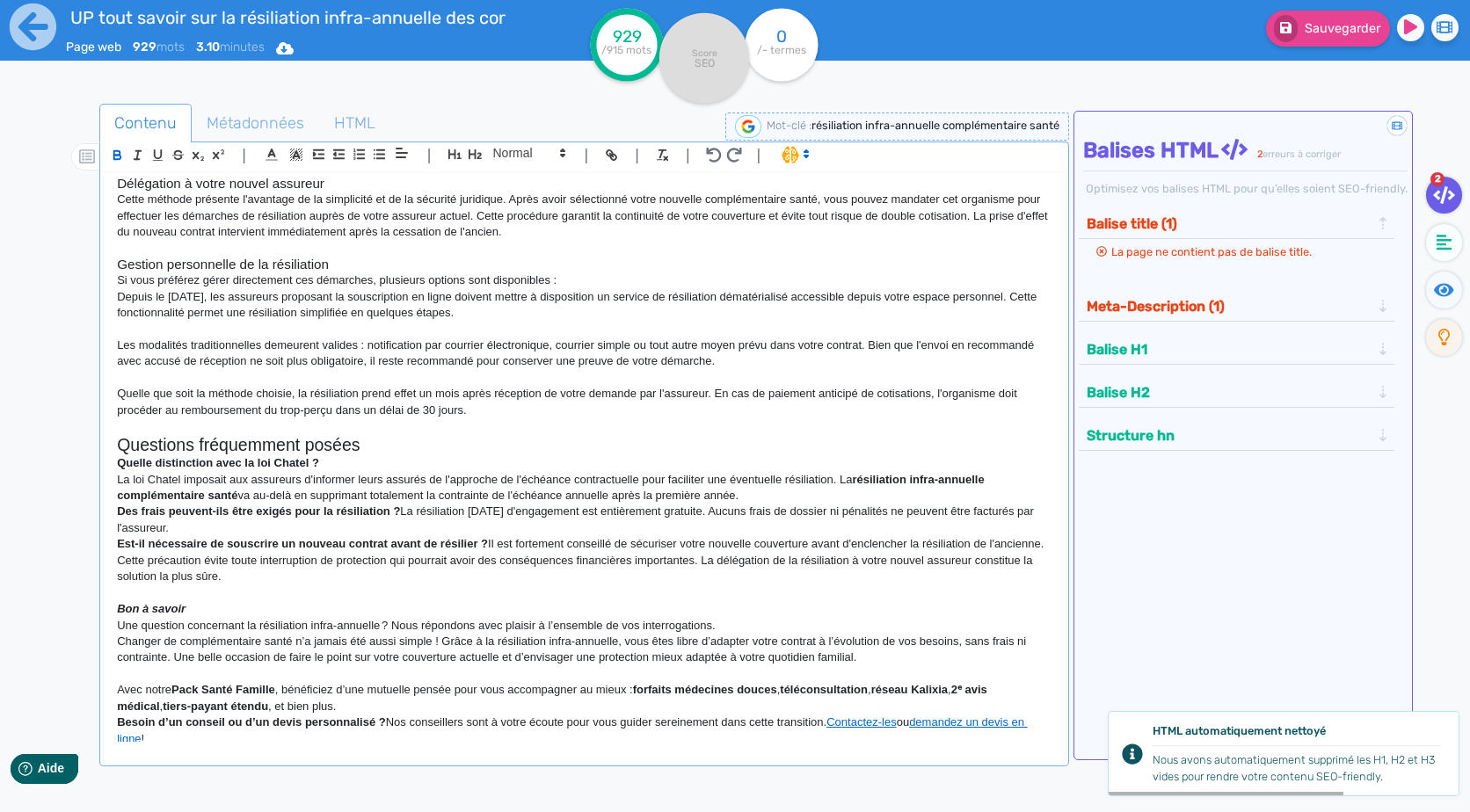
click at [632, 518] on p "Des frais peuvent-ils être exigés pour la résiliation ? La résiliation [DATE] d…" at bounding box center [583, 520] width 933 height 33
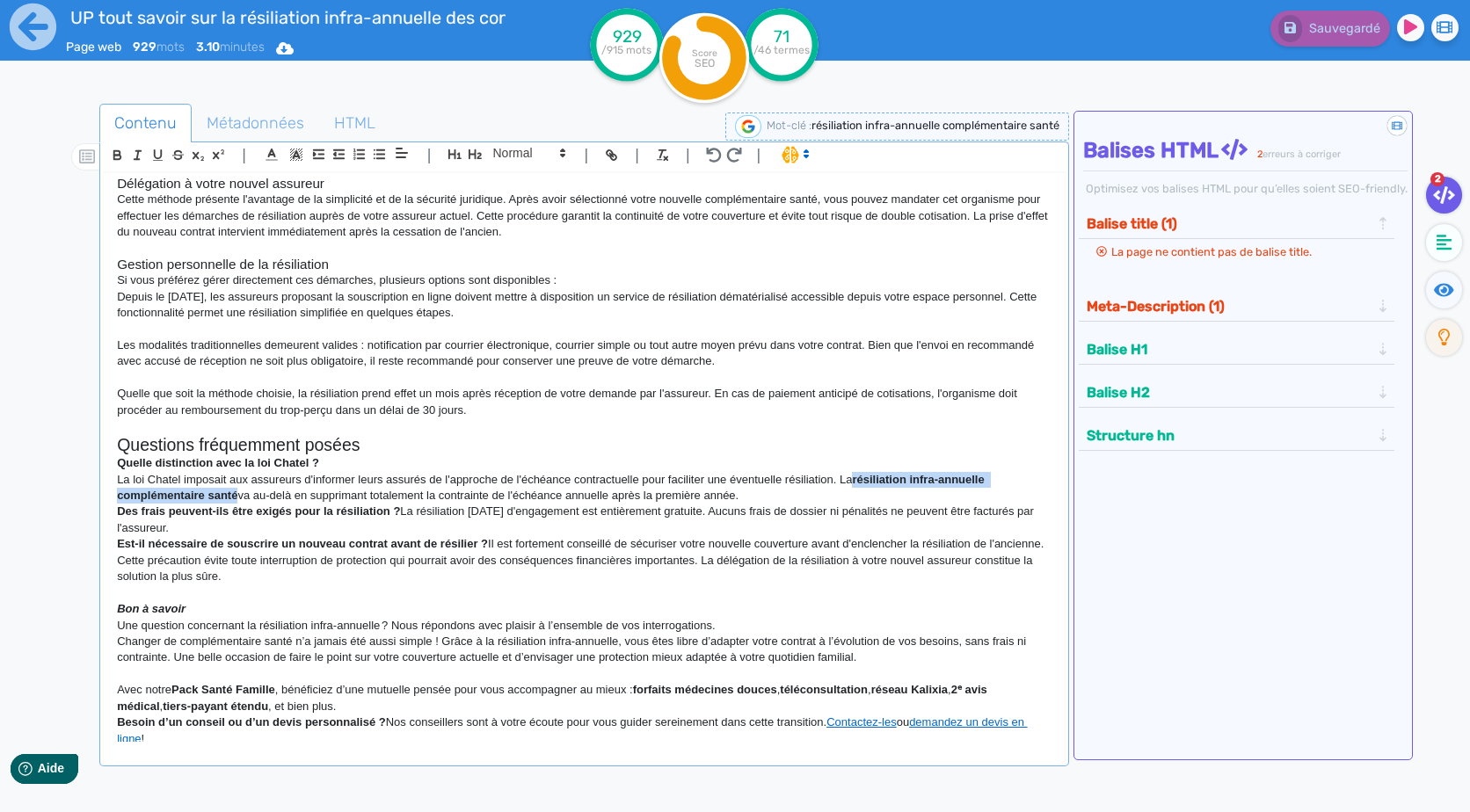
drag, startPoint x: 856, startPoint y: 484, endPoint x: 237, endPoint y: 499, distance: 619.2
click at [237, 499] on strong "résiliation infra-annuelle complémentaire santé" at bounding box center [552, 487] width 870 height 29
click at [307, 507] on strong "Des frais peuvent-ils être exigés pour la résiliation ?" at bounding box center [259, 512] width 283 height 14
click at [733, 488] on p "La loi Chatel imposait aux assureurs d'informer leurs assurés de l'approche de …" at bounding box center [583, 488] width 933 height 33
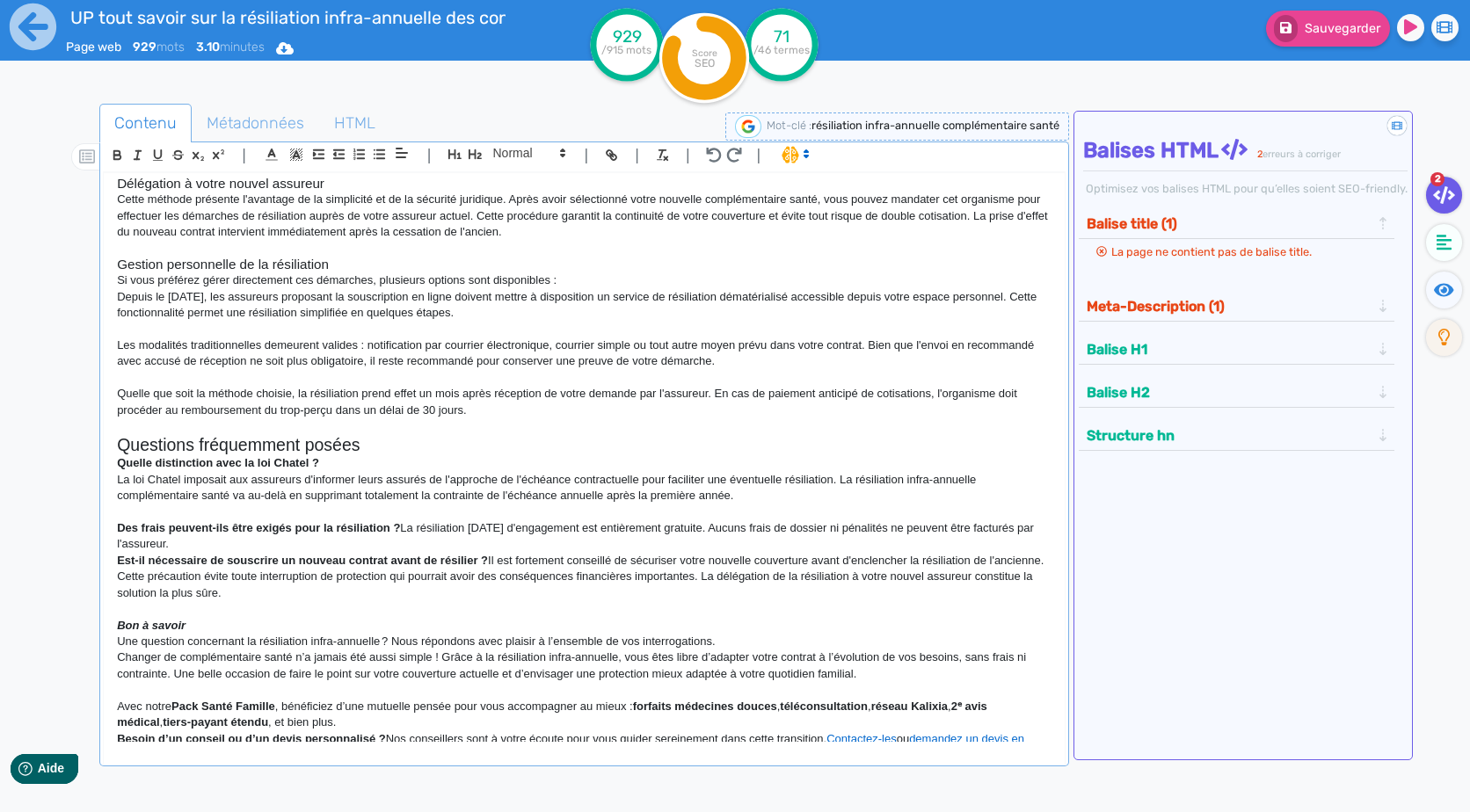
click at [406, 535] on p "Des frais peuvent-ils être exigés pour la résiliation ? La résiliation [DATE] d…" at bounding box center [583, 537] width 933 height 33
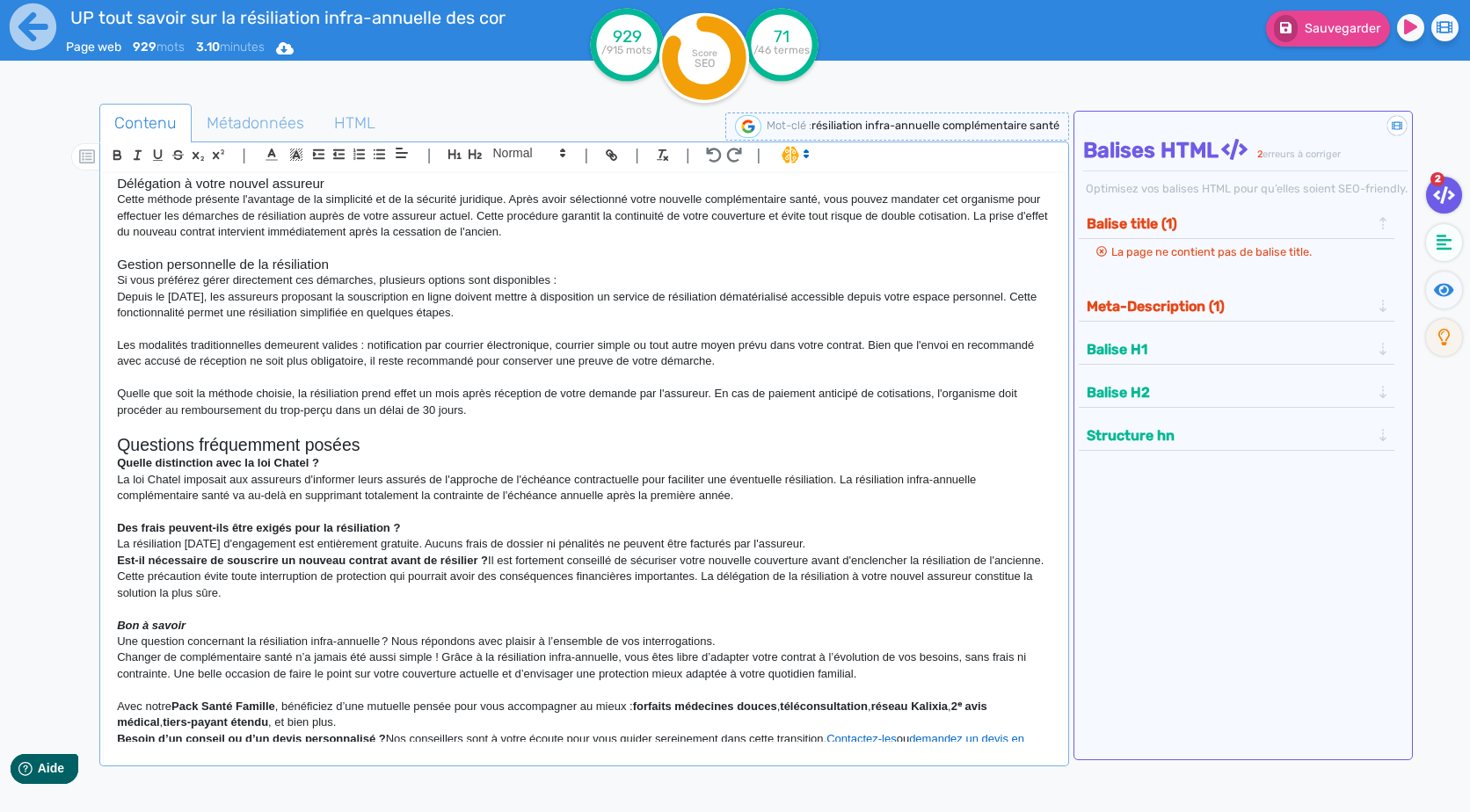
click at [868, 549] on p "La résiliation [DATE] d'engagement est entièrement gratuite. Aucuns frais de do…" at bounding box center [583, 544] width 933 height 16
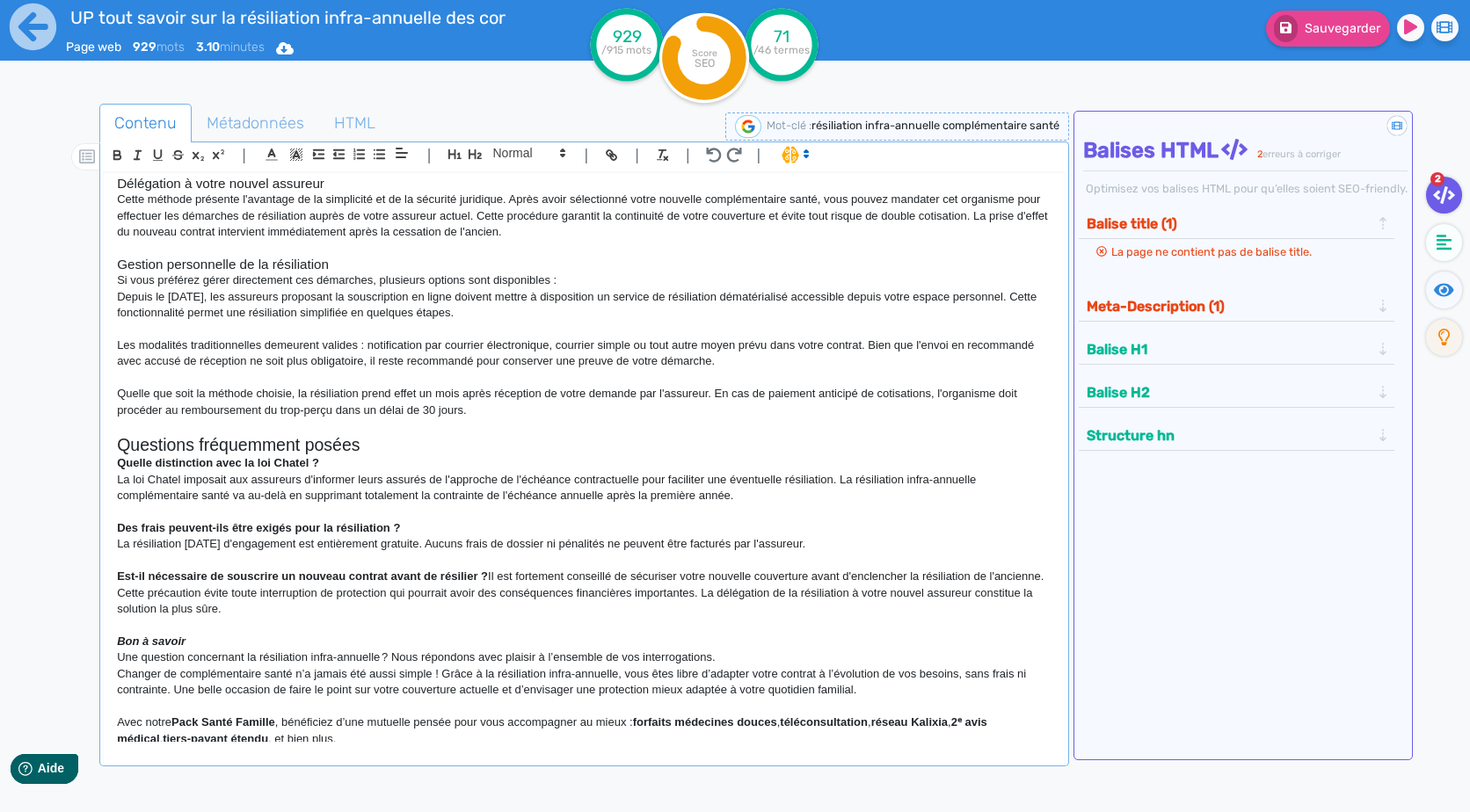
click at [492, 576] on p "Est-il nécessaire de souscrire un nouveau contrat avant de résilier ? Il est fo…" at bounding box center [583, 593] width 933 height 48
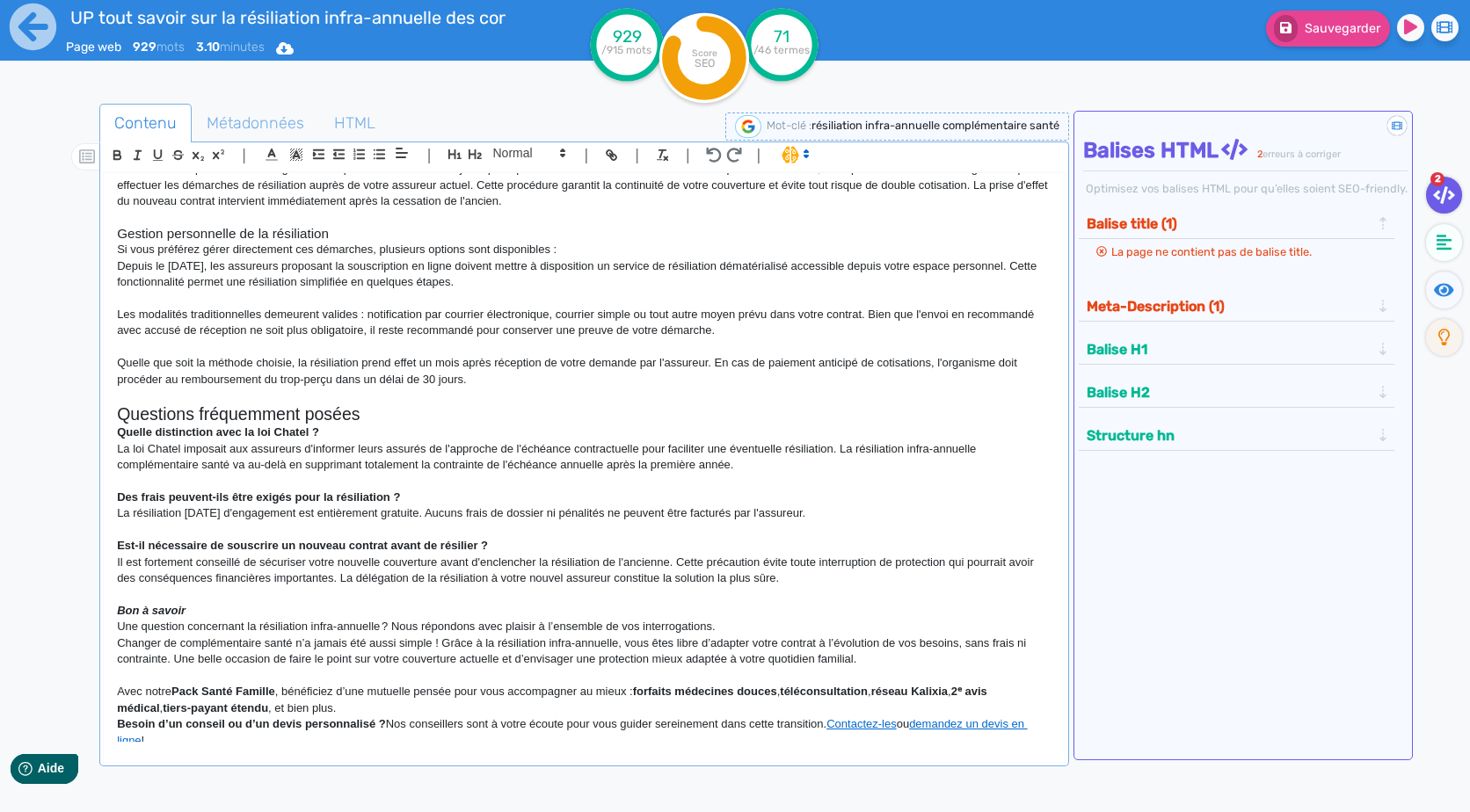
scroll to position [722, 0]
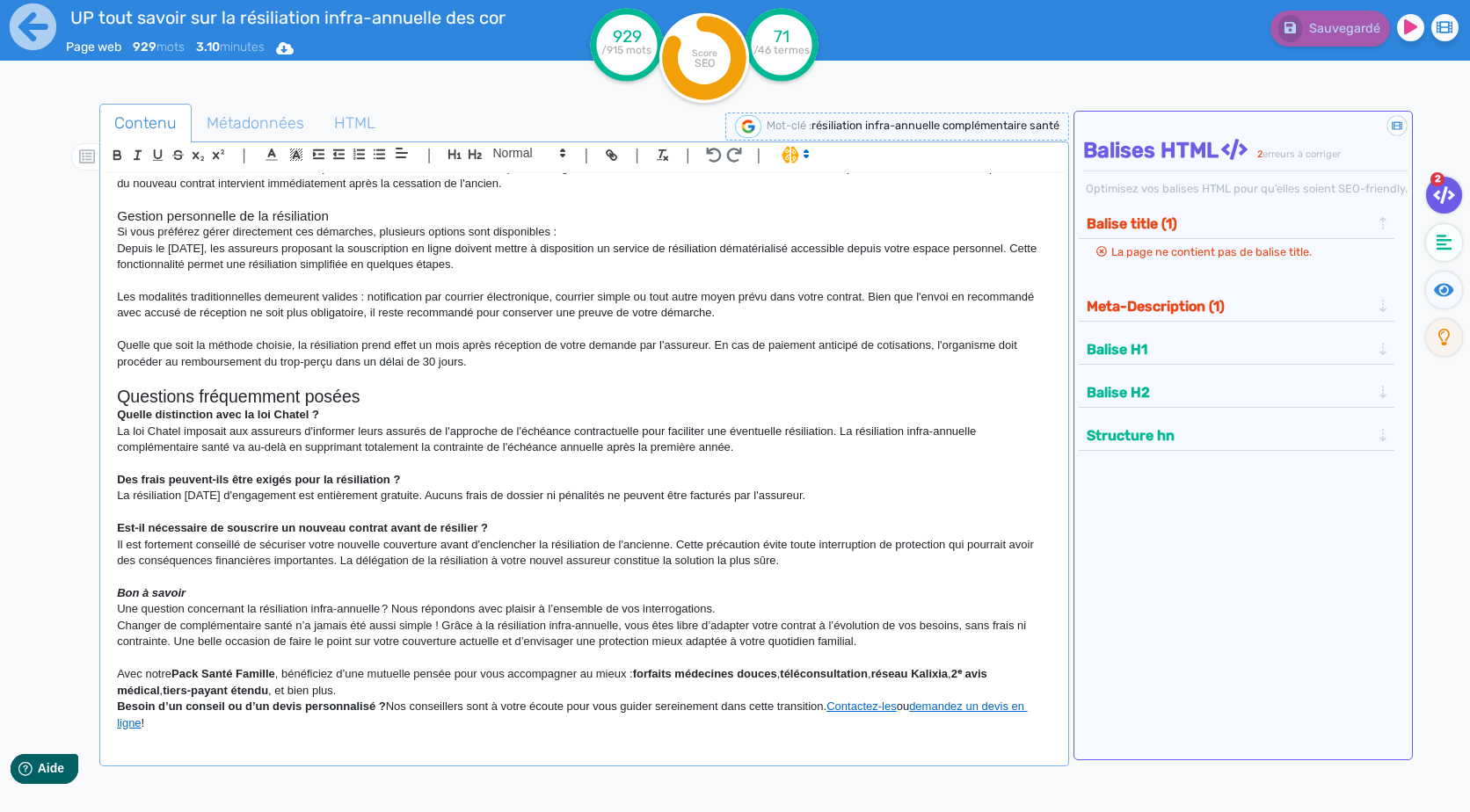
click at [388, 524] on strong "Est-il nécessaire de souscrire un nouveau contrat avant de résilier ?" at bounding box center [302, 528] width 371 height 14
drag, startPoint x: 545, startPoint y: 151, endPoint x: 547, endPoint y: 171, distance: 20.1
click at [544, 155] on span at bounding box center [528, 153] width 86 height 21
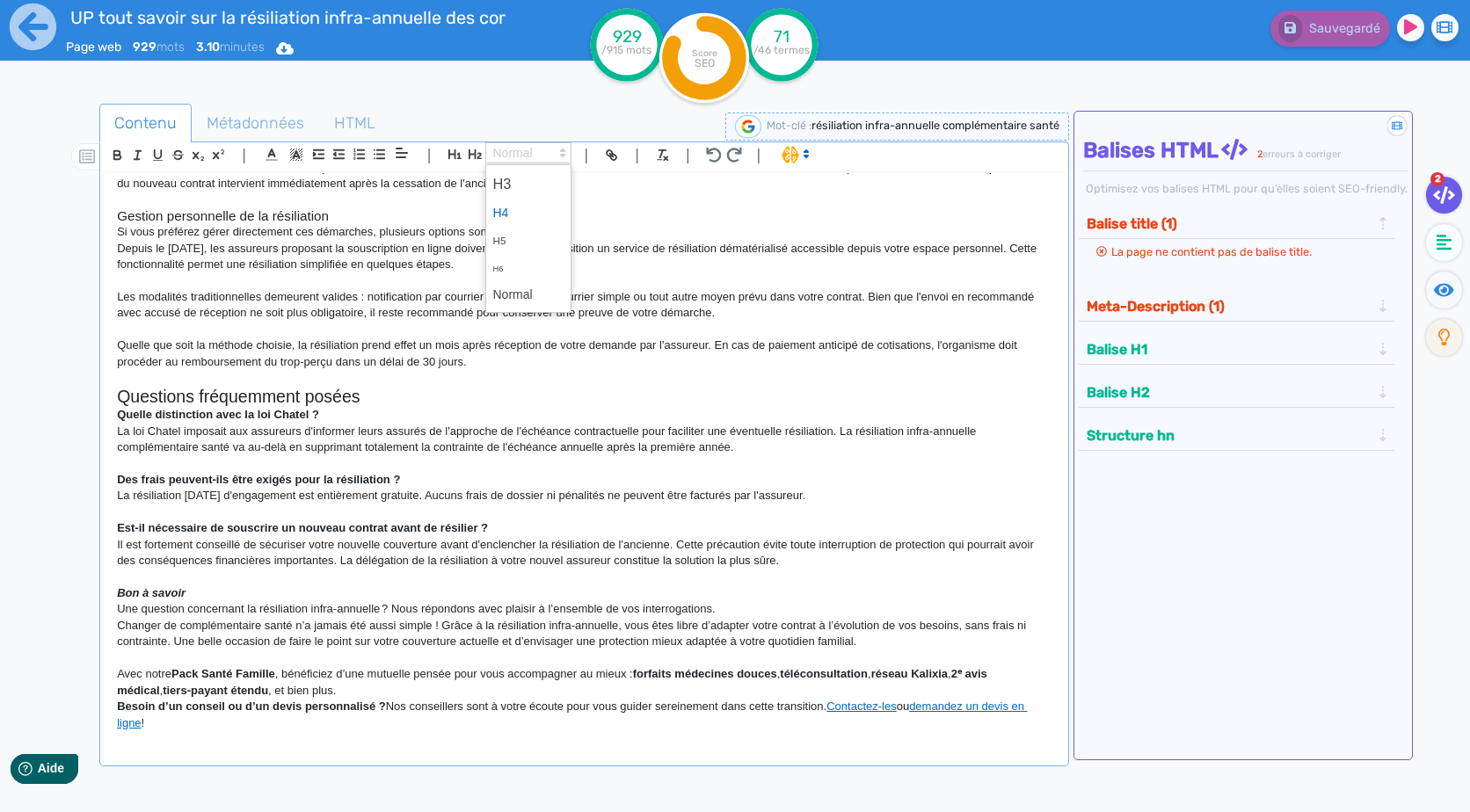
click at [534, 209] on span at bounding box center [528, 213] width 71 height 27
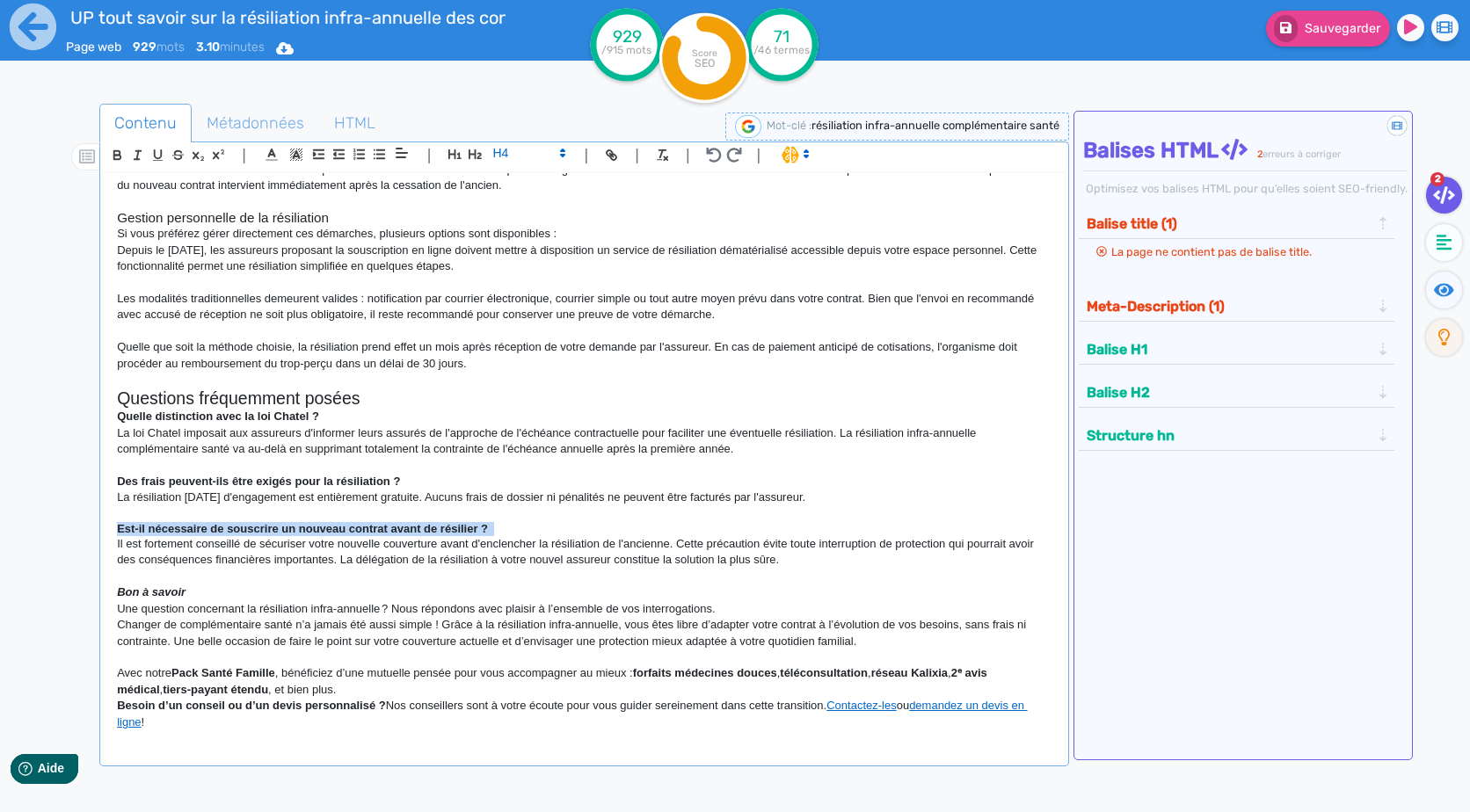
scroll to position [720, 0]
click at [345, 475] on strong "Des frais peuvent-ils être exigés pour la résiliation ?" at bounding box center [259, 482] width 283 height 14
click at [526, 138] on ul "Contenu Métadonnées HTML" at bounding box center [583, 123] width 969 height 40
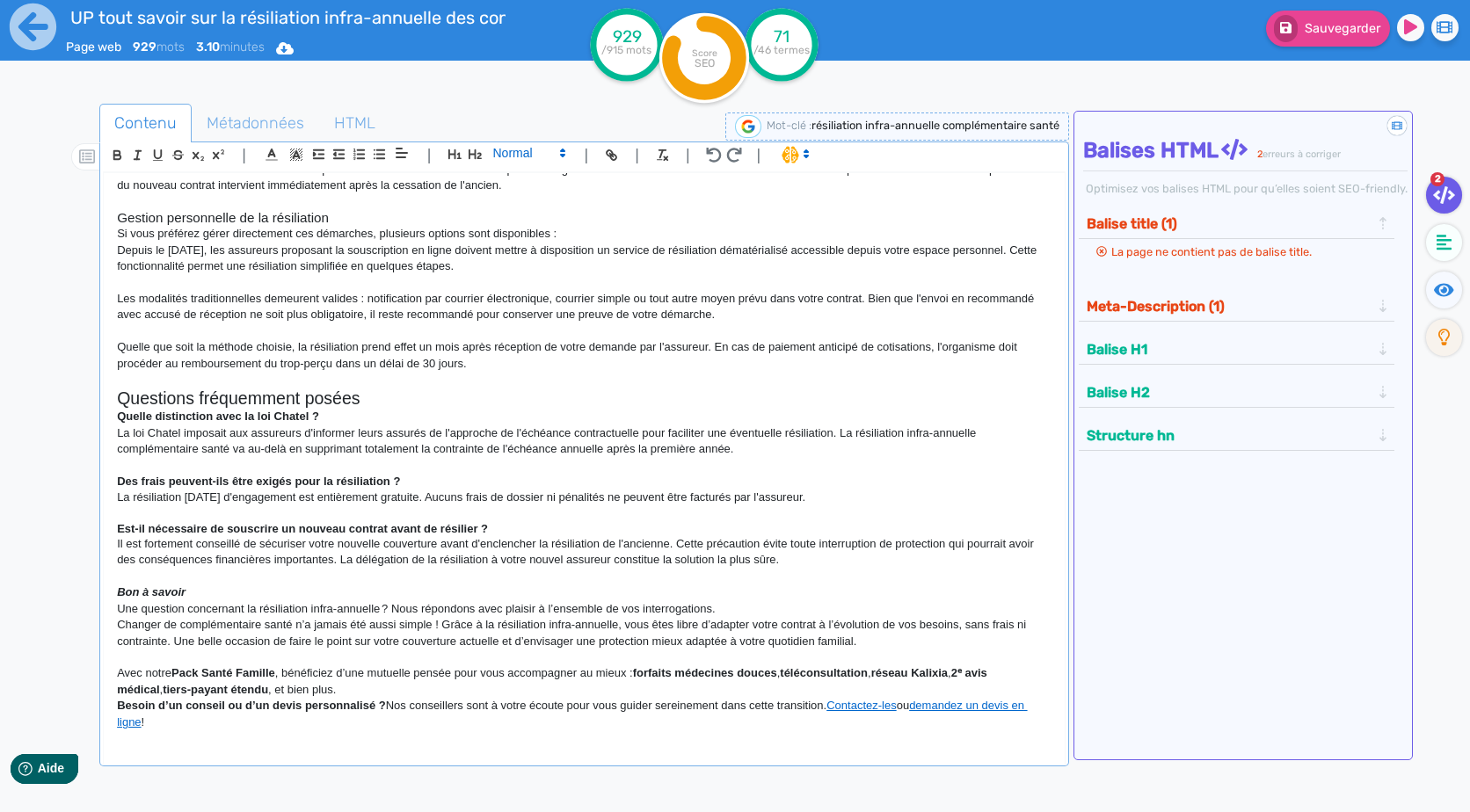
click at [535, 158] on span at bounding box center [528, 153] width 86 height 21
click at [334, 488] on p "Des frais peuvent-ils être exigés pour la résiliation ?" at bounding box center [583, 482] width 933 height 16
click at [534, 164] on span at bounding box center [528, 153] width 86 height 21
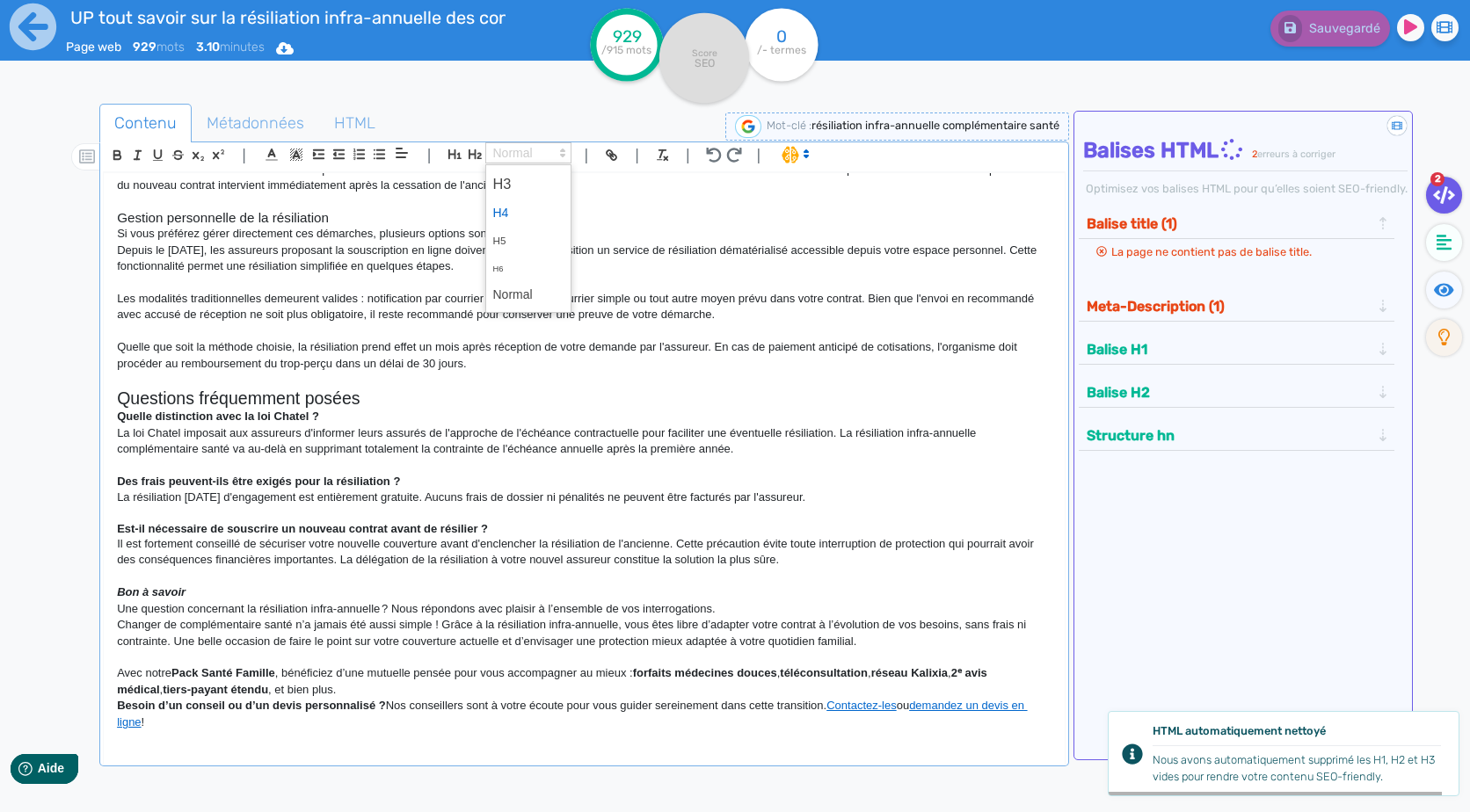
click at [511, 207] on span at bounding box center [528, 213] width 71 height 27
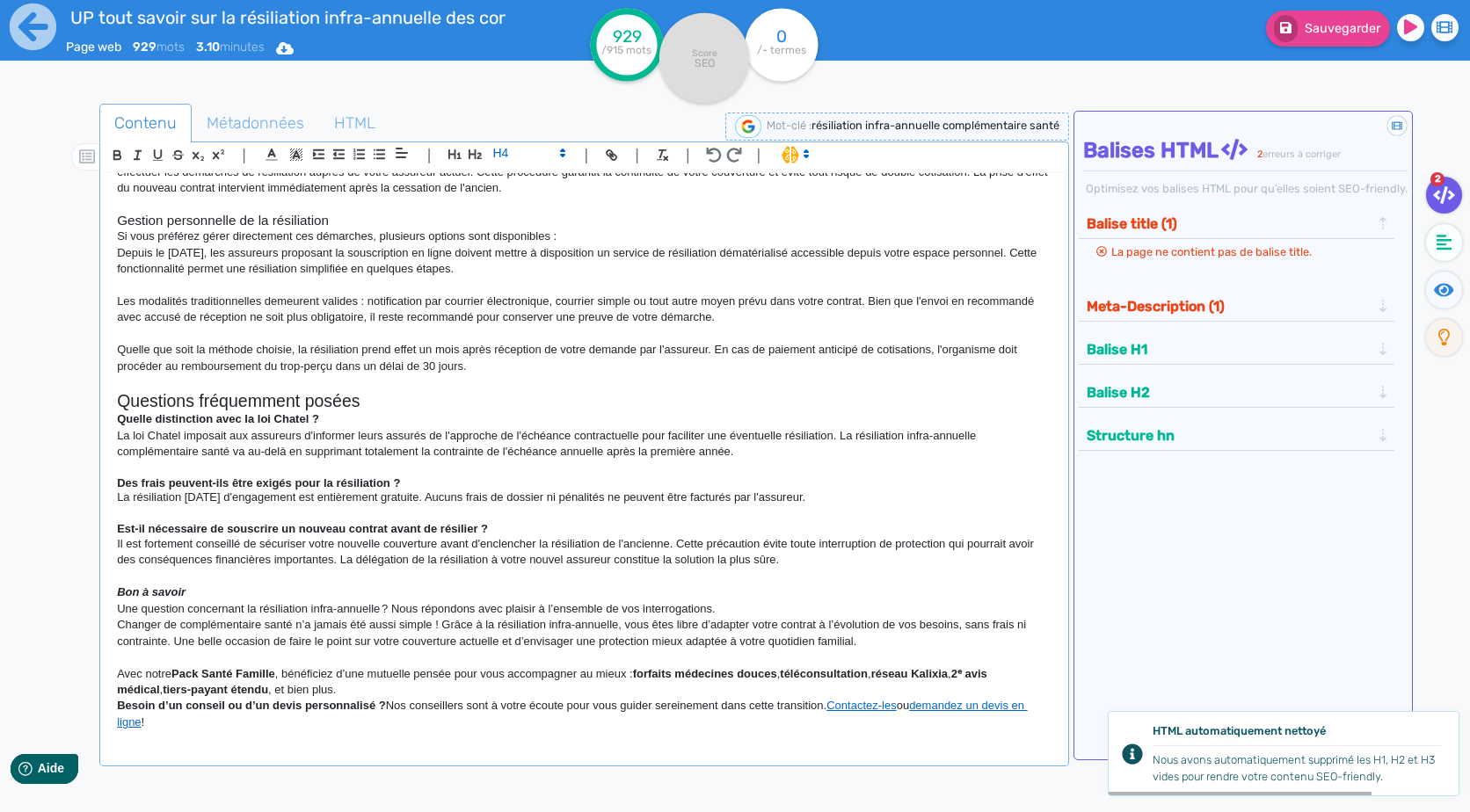
click at [278, 428] on p "La loi Chatel imposait aux assureurs d'informer leurs assurés de l'approche de …" at bounding box center [583, 445] width 933 height 33
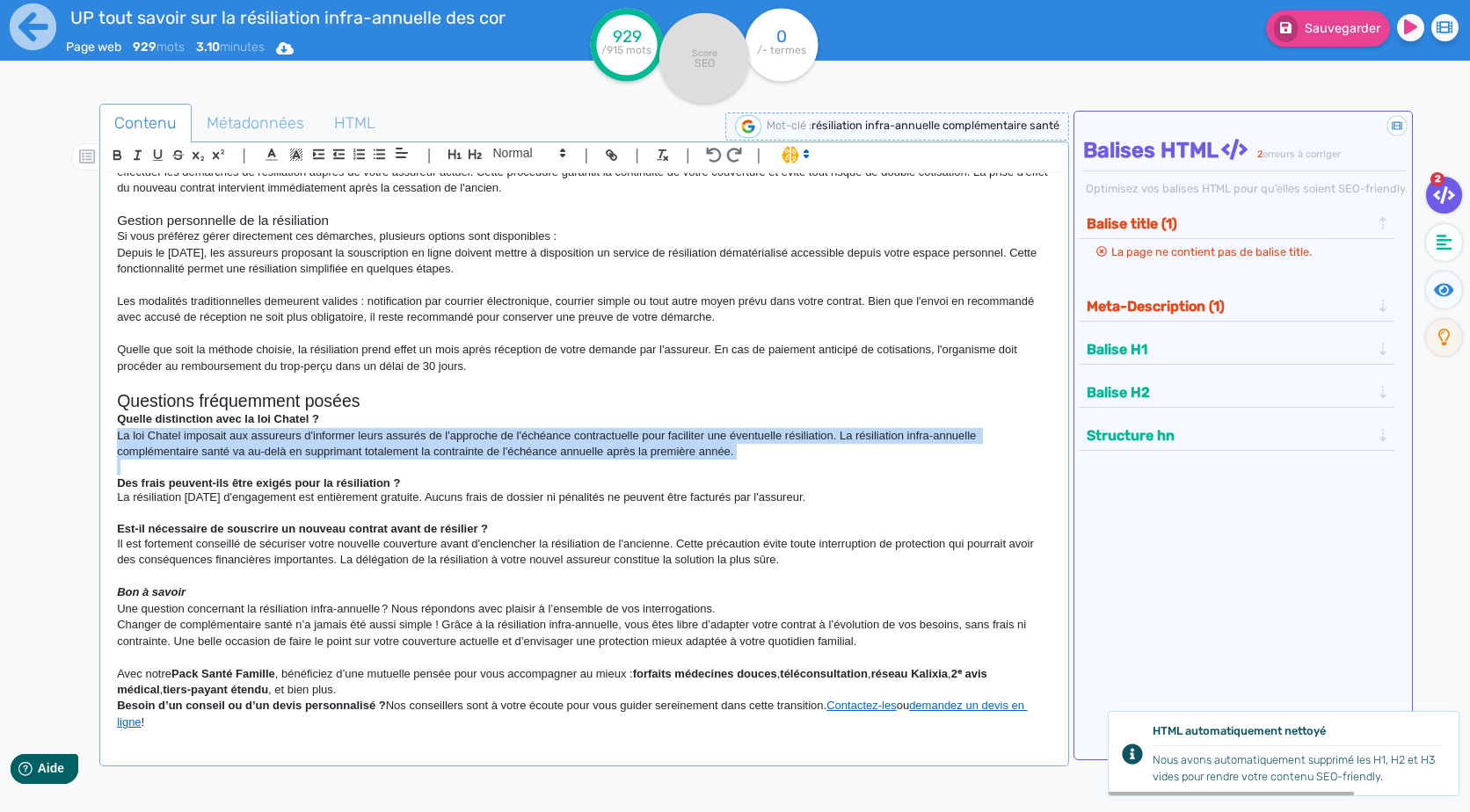
click at [278, 428] on p "La loi Chatel imposait aux assureurs d'informer leurs assurés de l'approche de …" at bounding box center [583, 445] width 933 height 33
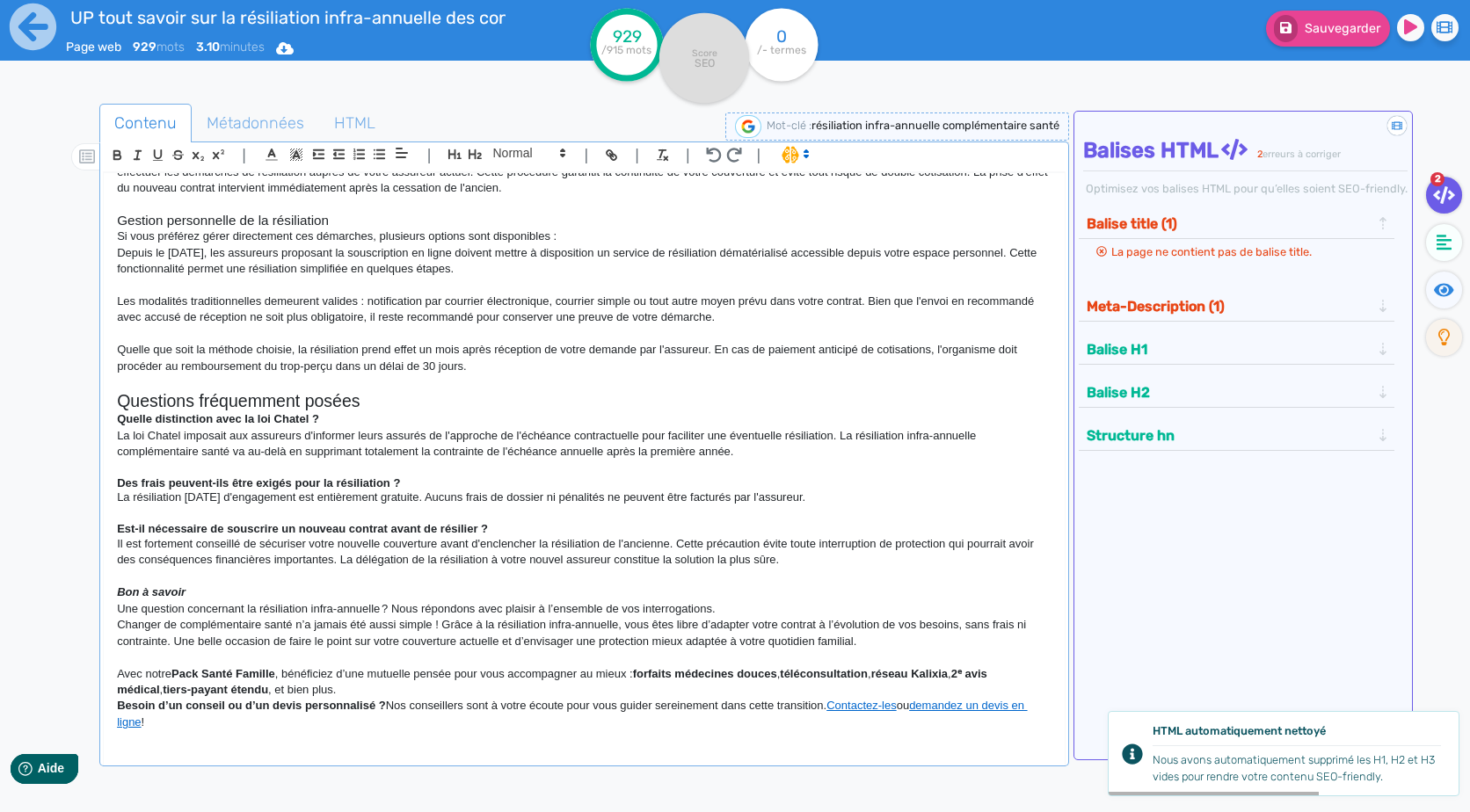
click at [262, 421] on strong "Quelle distinction avec la loi Chatel ?" at bounding box center [218, 419] width 203 height 14
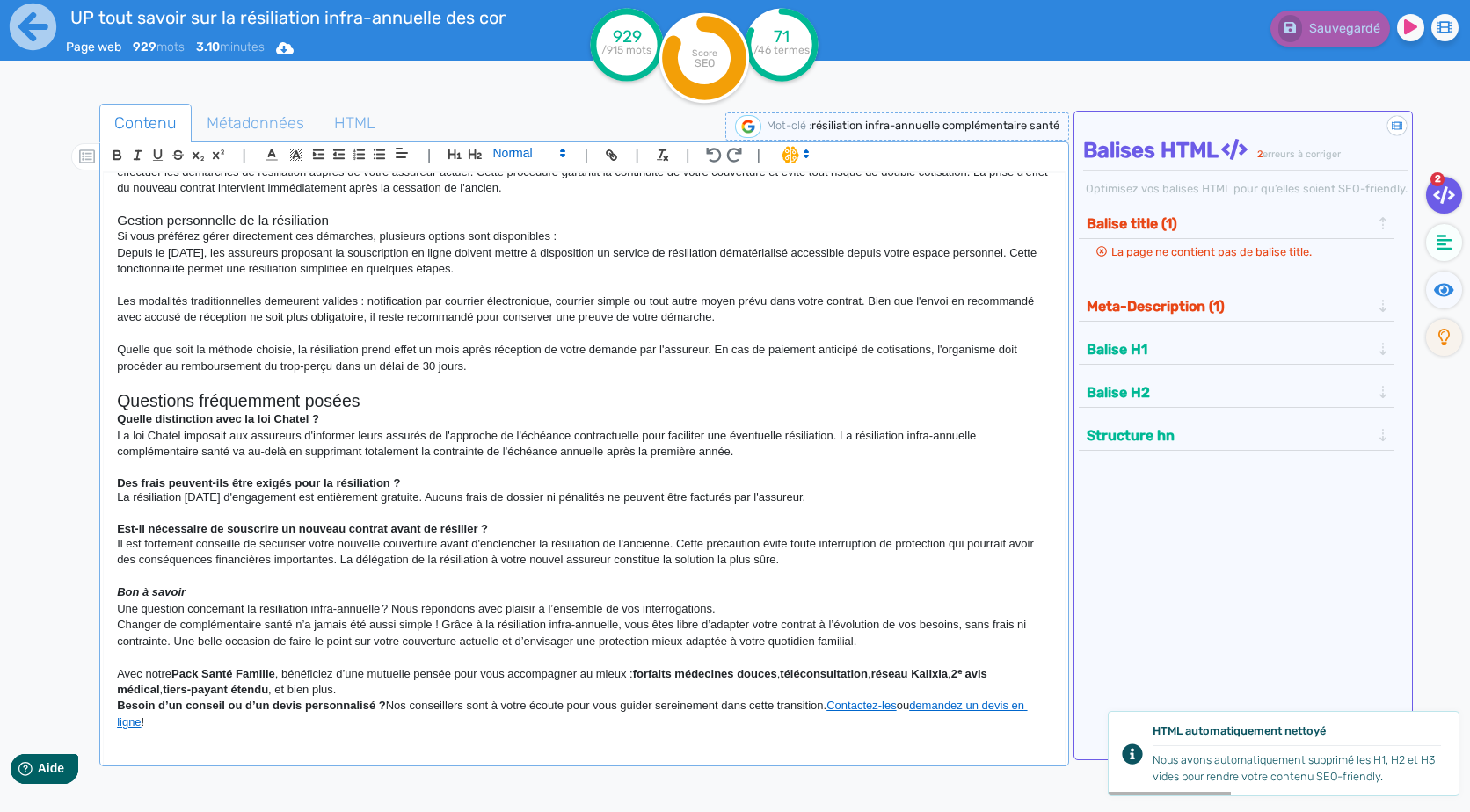
click at [547, 149] on span at bounding box center [528, 153] width 86 height 21
click at [508, 201] on span at bounding box center [528, 213] width 71 height 27
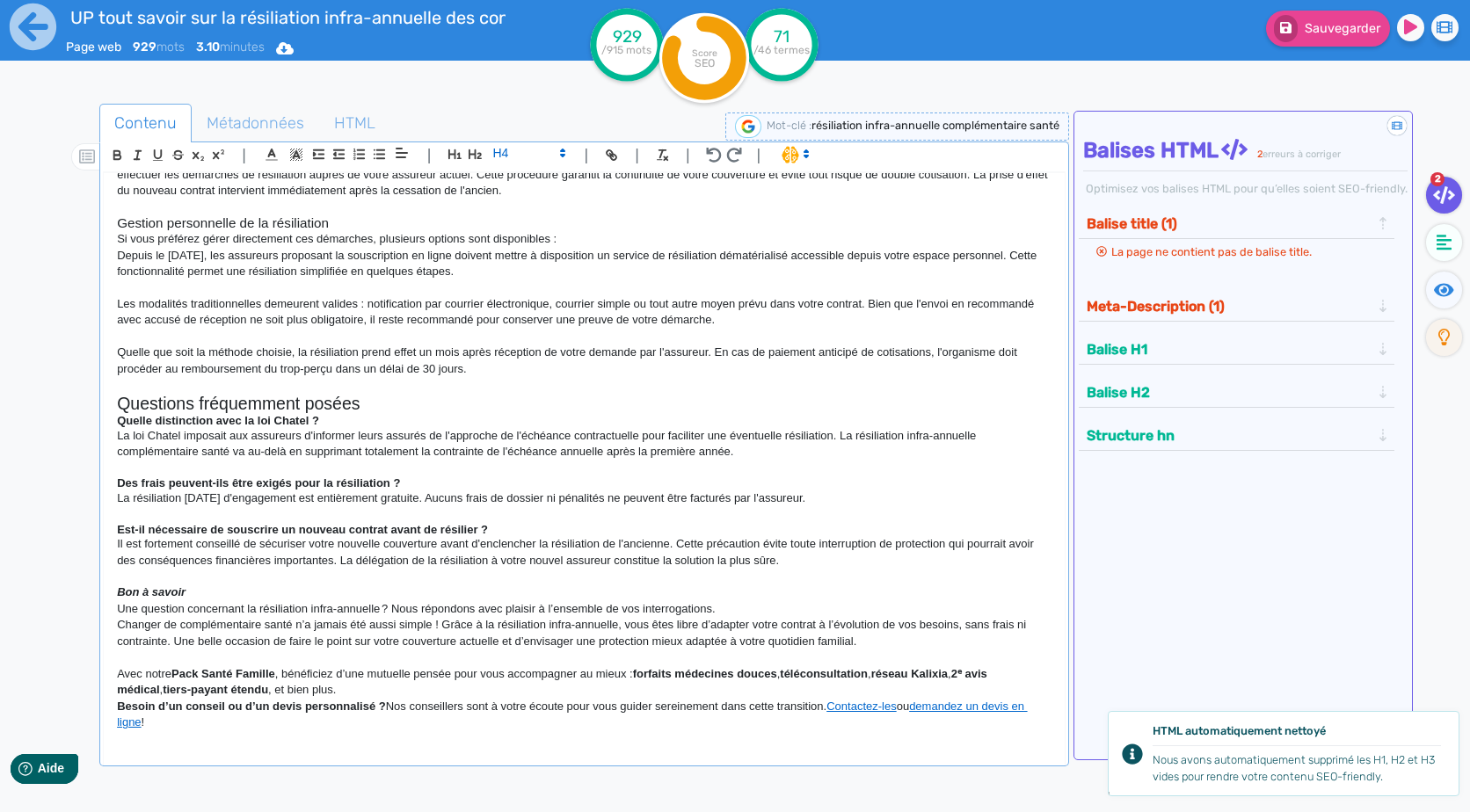
click at [740, 453] on p "La loi Chatel imposait aux assureurs d'informer leurs assurés de l'approche de …" at bounding box center [583, 445] width 933 height 33
click at [485, 402] on h2 "Questions fréquemment posées" at bounding box center [583, 403] width 933 height 20
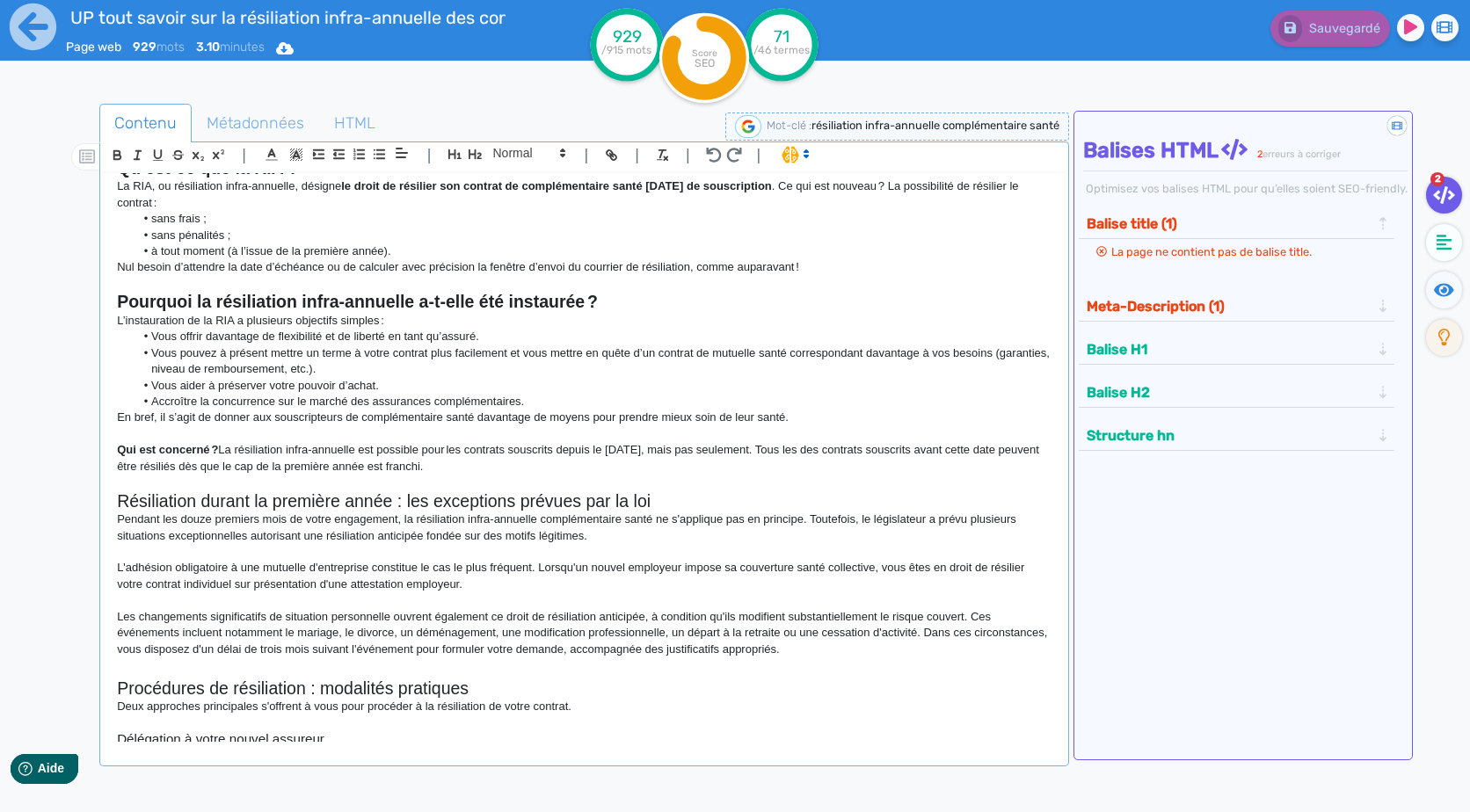
scroll to position [0, 0]
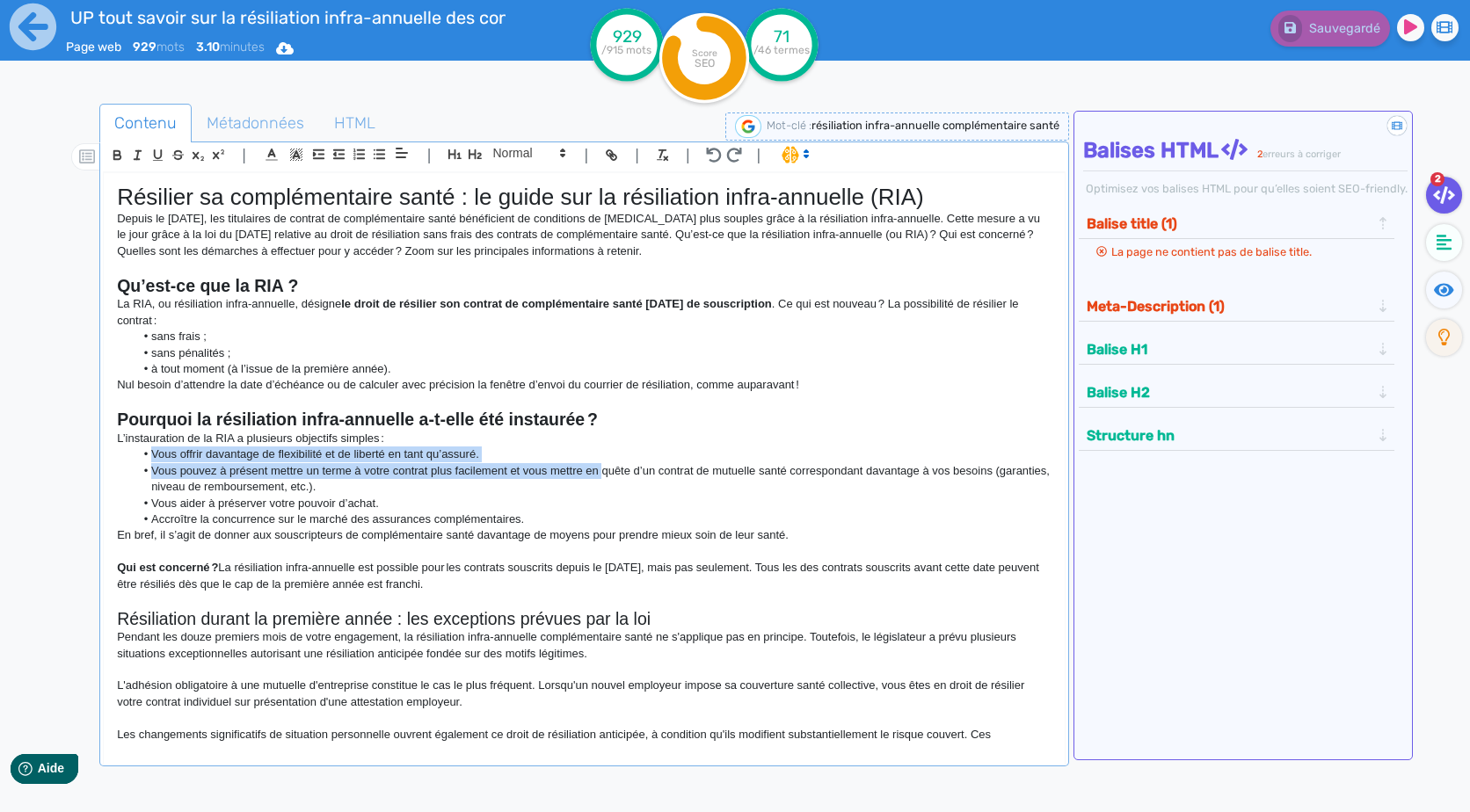
drag, startPoint x: 626, startPoint y: 446, endPoint x: 603, endPoint y: 462, distance: 28.0
click at [603, 462] on div "Résilier sa complémentaire santé : le guide sur la résiliation infra-annuelle (…" at bounding box center [583, 457] width 959 height 569
click at [603, 463] on li "Vous pouvez à présent mettre un terme à votre contrat plus facilement et vous m…" at bounding box center [593, 480] width 917 height 33
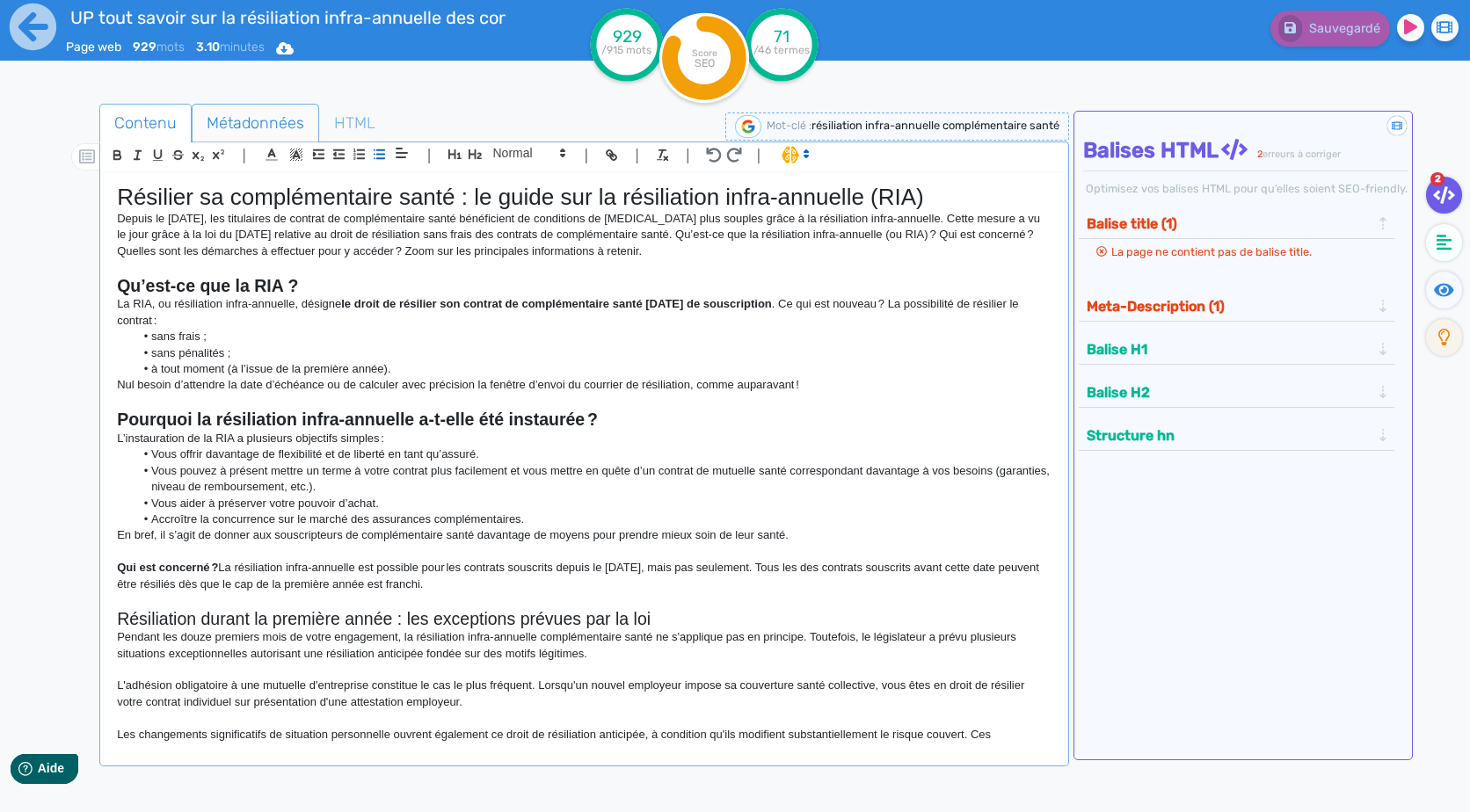
click at [246, 137] on span "Métadonnées" at bounding box center [256, 122] width 126 height 47
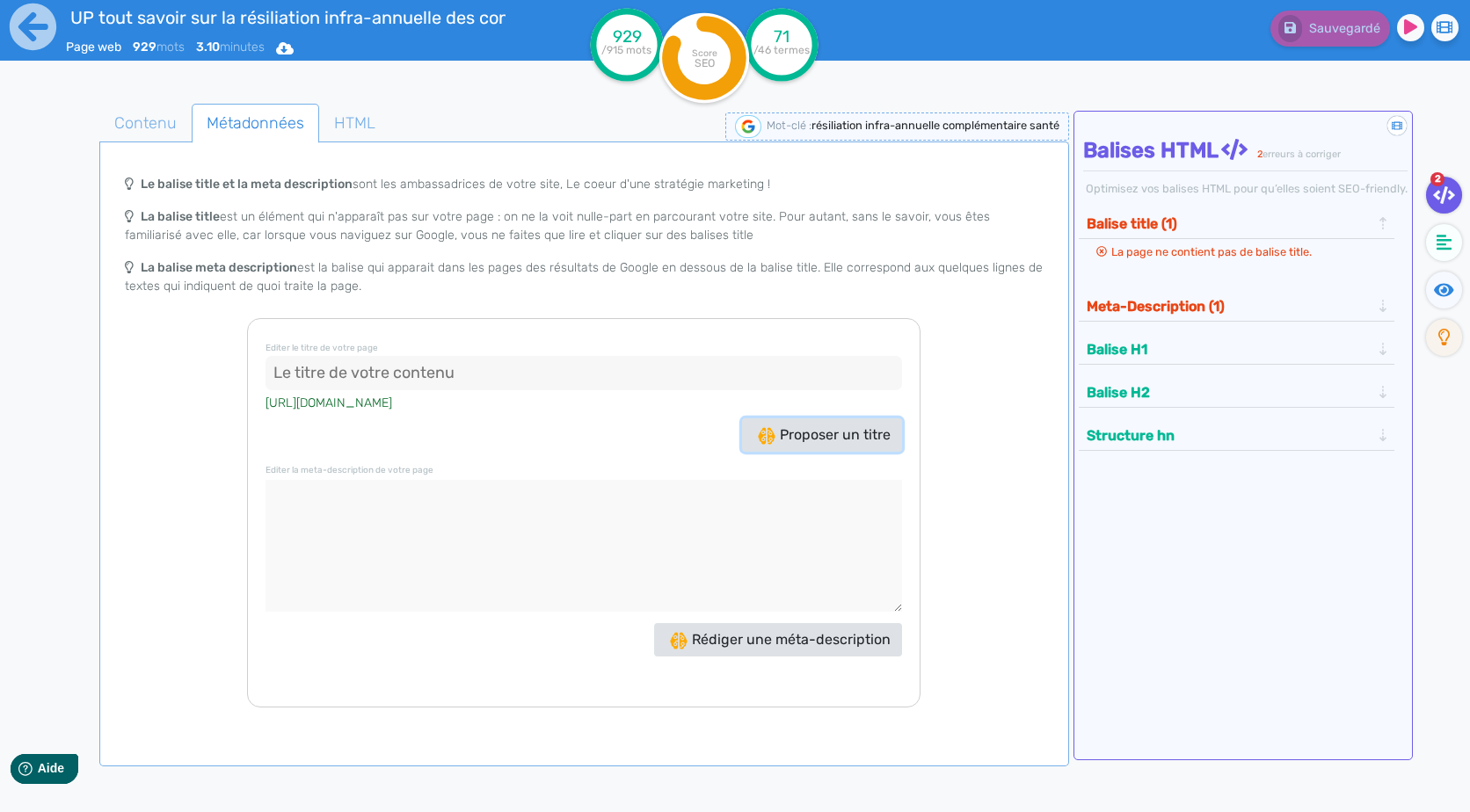
click at [809, 440] on span "Proposer un titre" at bounding box center [824, 434] width 133 height 16
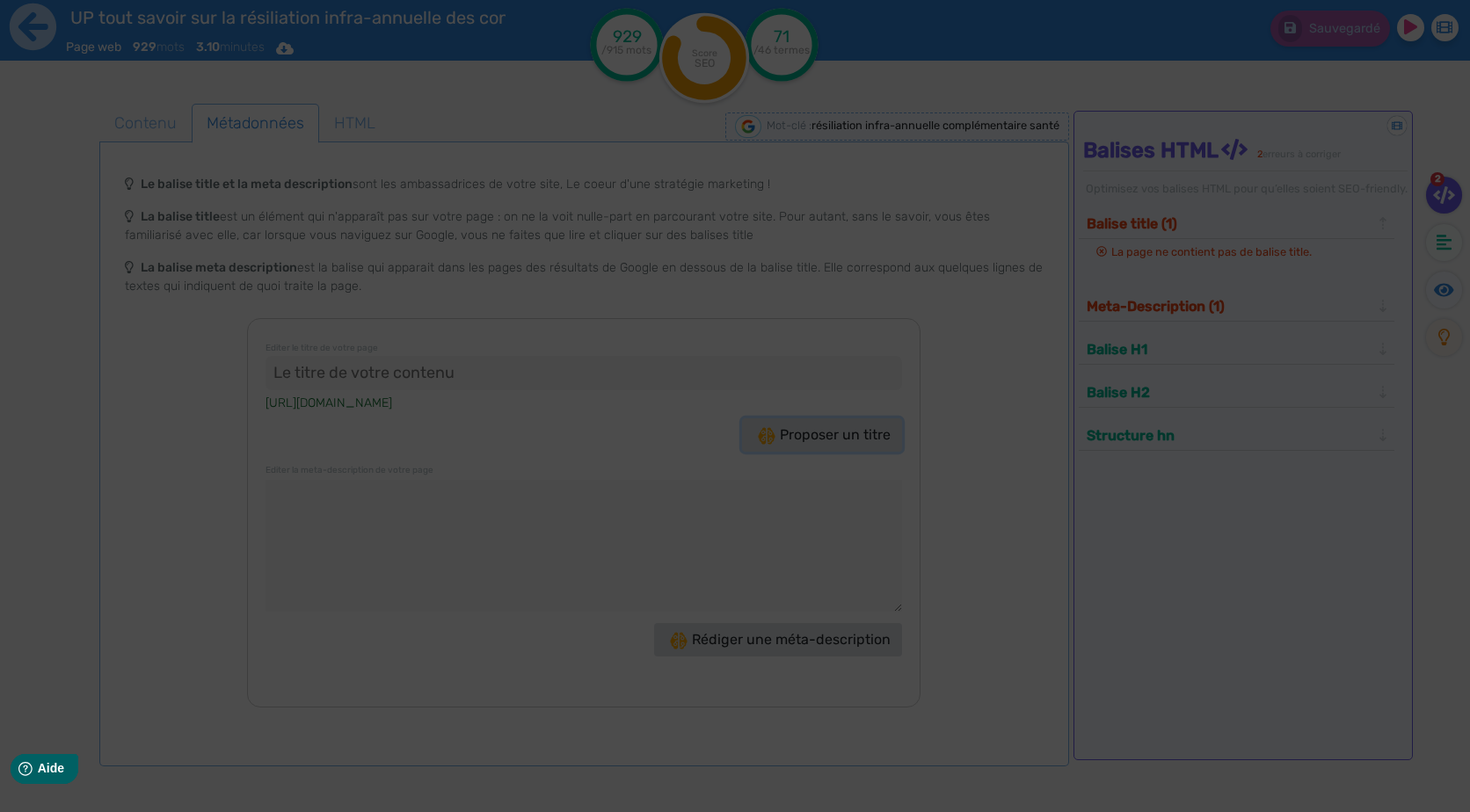
type input "Résiliation infra-annuelle complémentaire santé : Simplifiez-vous la vie !"
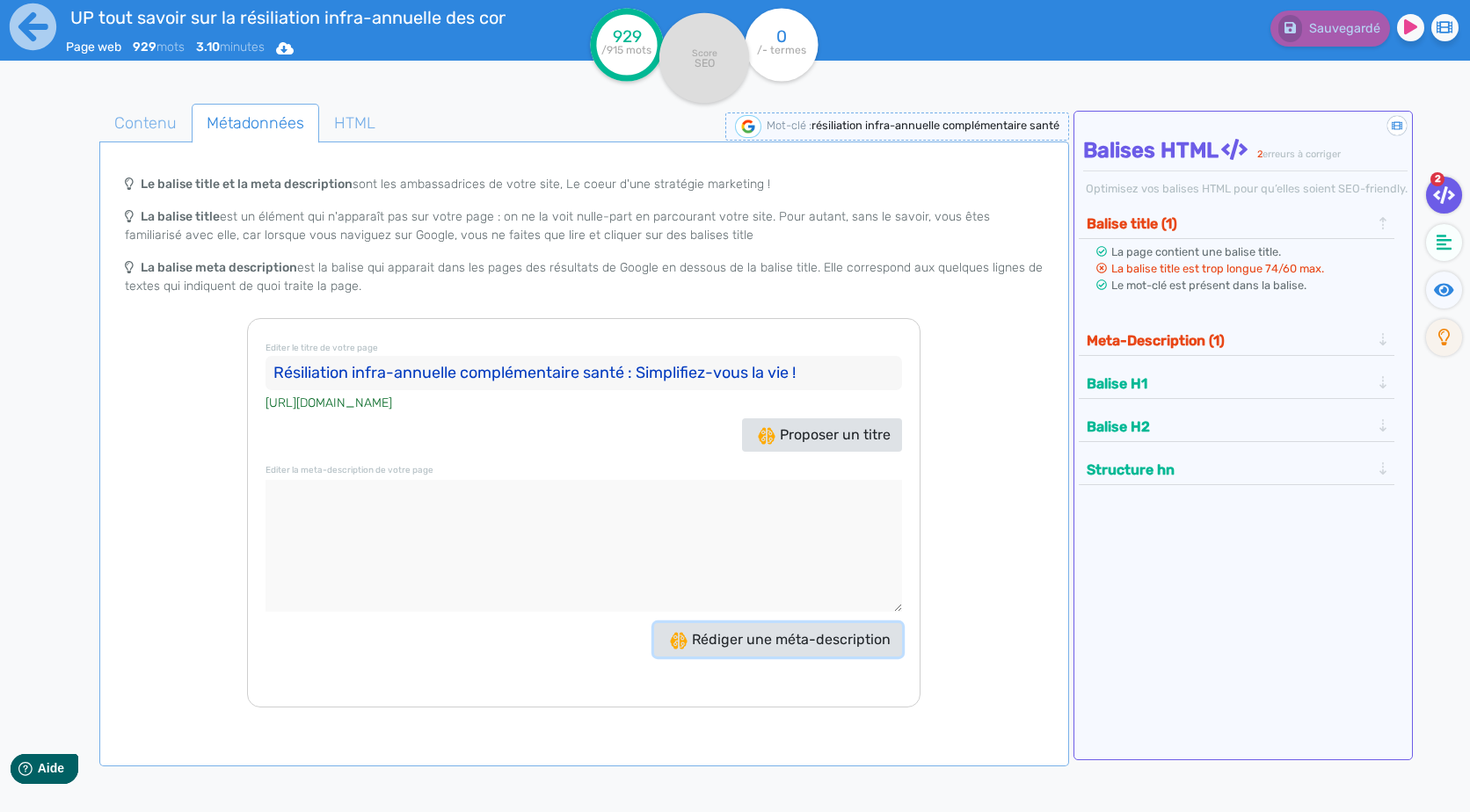
click at [800, 640] on span "Rédiger une méta-description" at bounding box center [780, 639] width 221 height 16
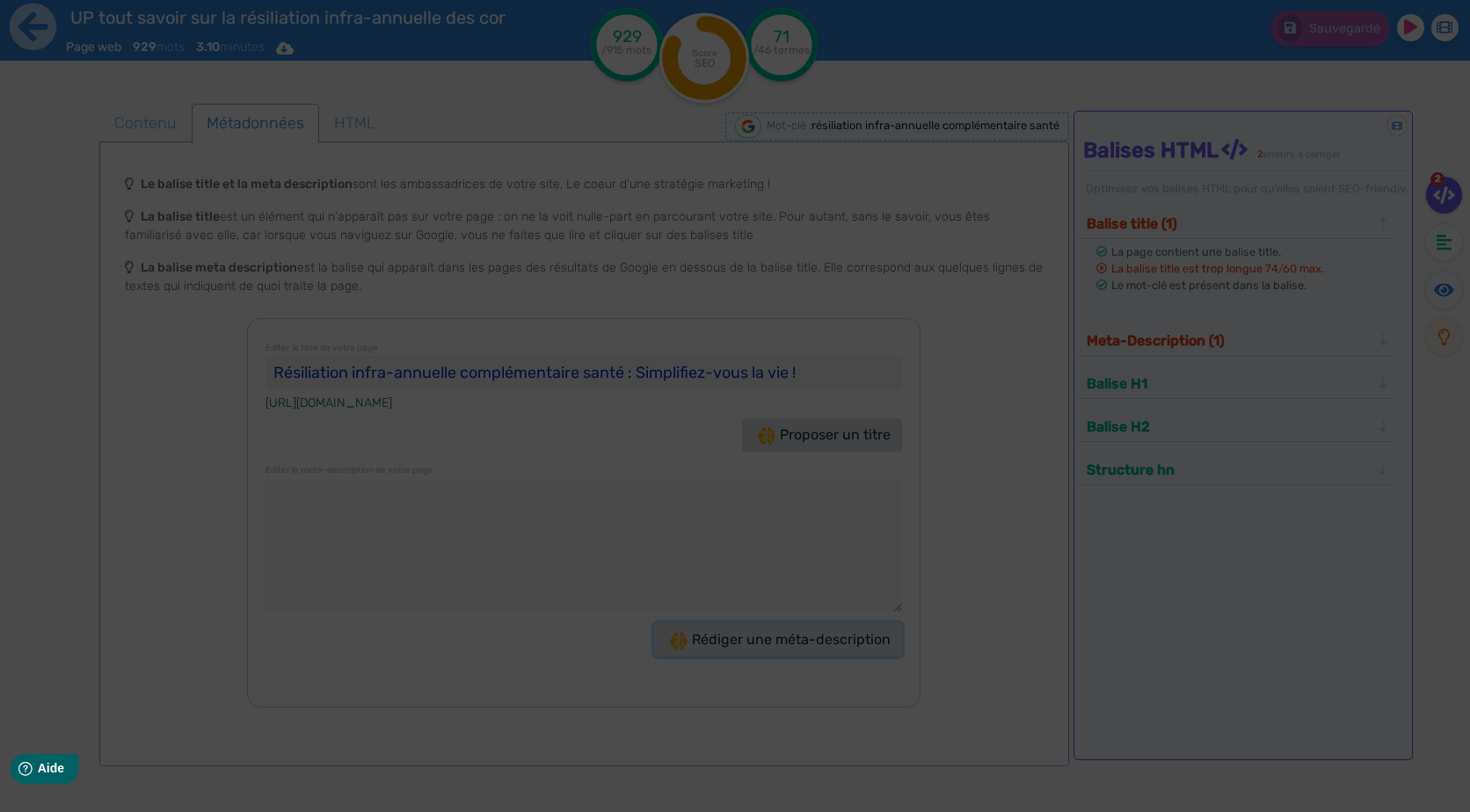
type textarea "Découvrez la résiliation infra-annuelle complémentaire santé : résiliez sans fr…"
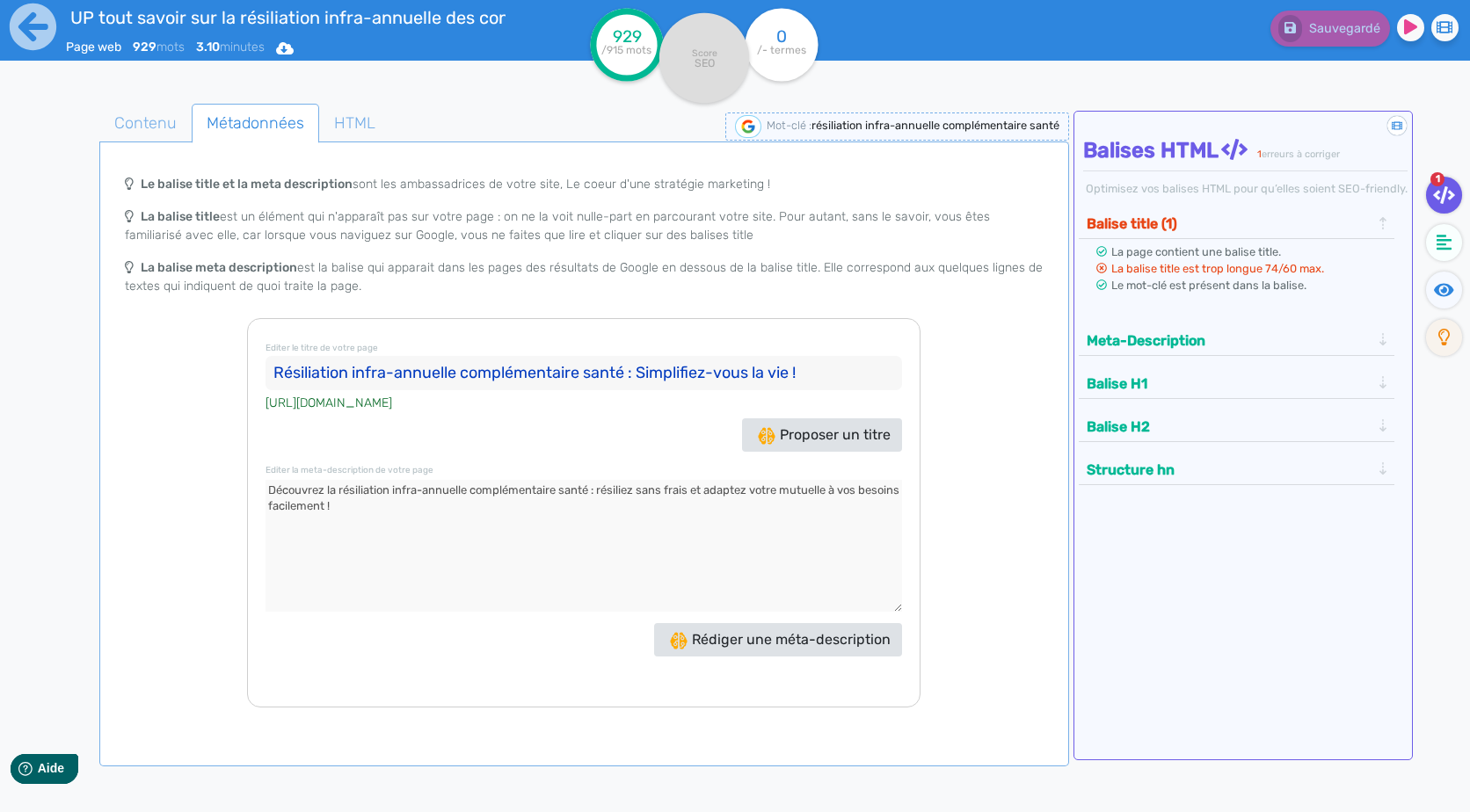
drag, startPoint x: 641, startPoint y: 377, endPoint x: 881, endPoint y: 390, distance: 240.4
click at [881, 390] on input "Résiliation infra-annuelle complémentaire santé : Simplifiez-vous la vie !" at bounding box center [583, 373] width 637 height 35
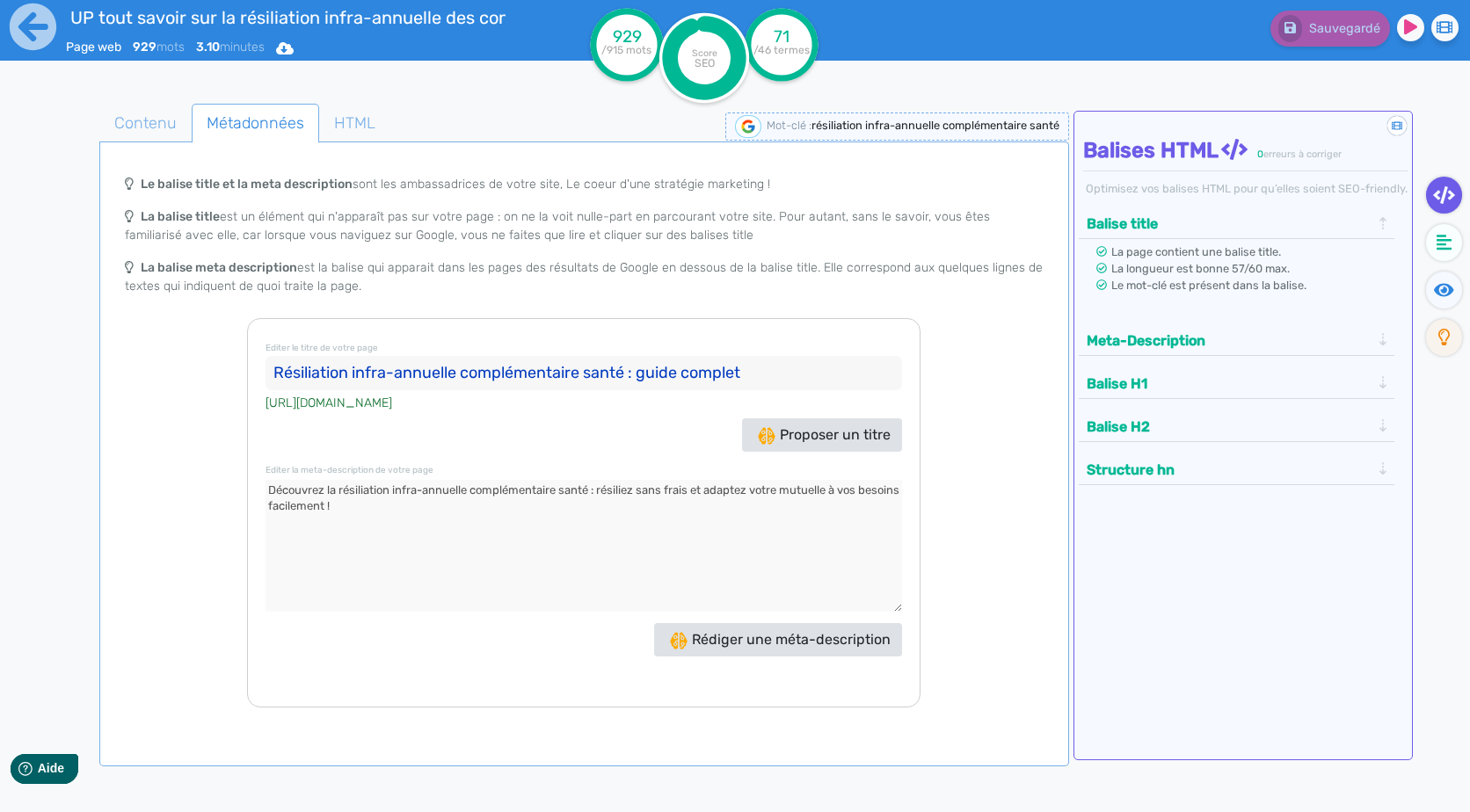
click at [625, 530] on textarea at bounding box center [583, 546] width 637 height 132
click at [121, 115] on span "Contenu" at bounding box center [144, 122] width 90 height 47
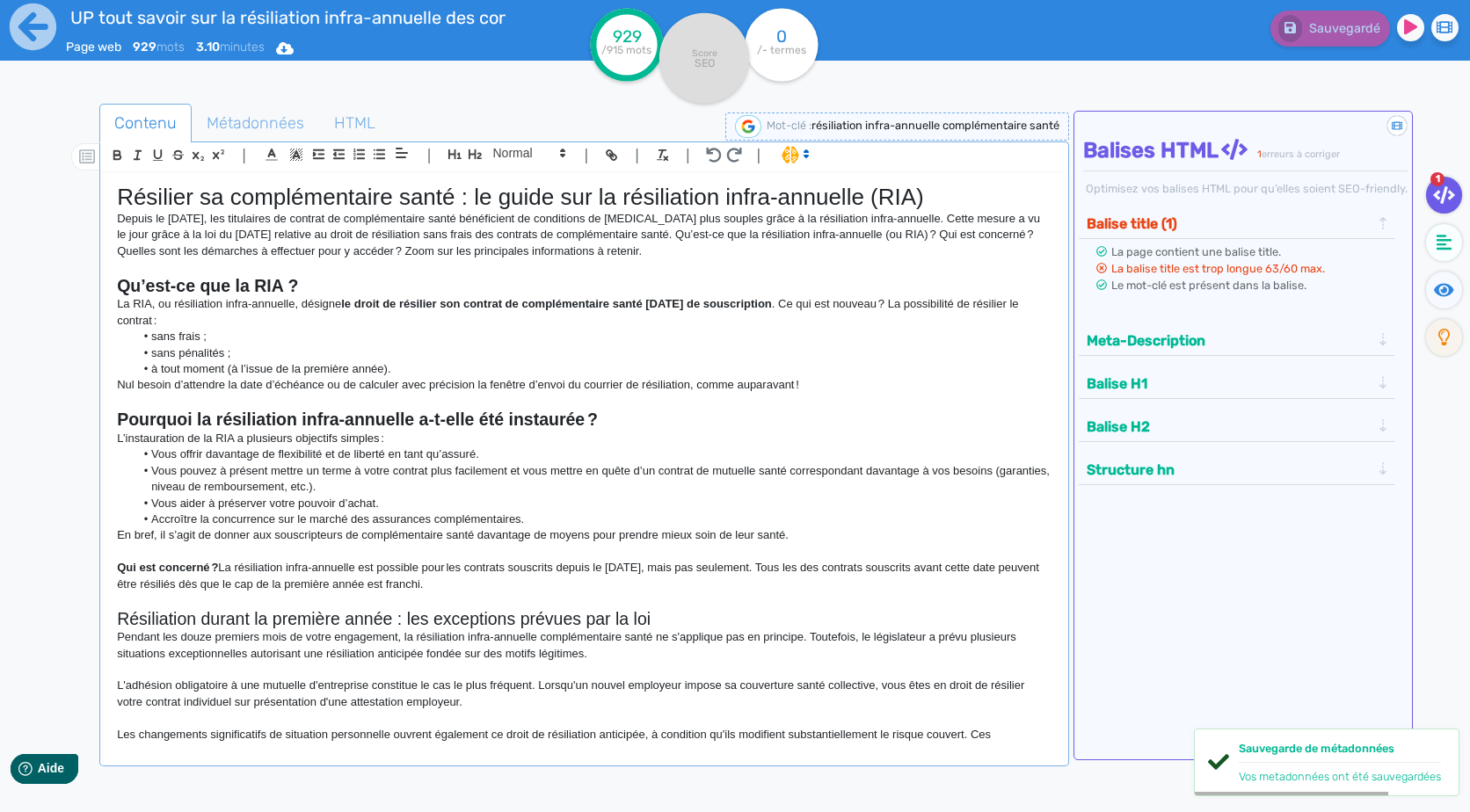
click at [865, 374] on li "à tout moment (à l’issue de la première année)." at bounding box center [593, 369] width 917 height 16
click at [846, 391] on p "Nul besoin d’attendre la date d’échéance ou de calculer avec précision la fenêt…" at bounding box center [583, 385] width 933 height 16
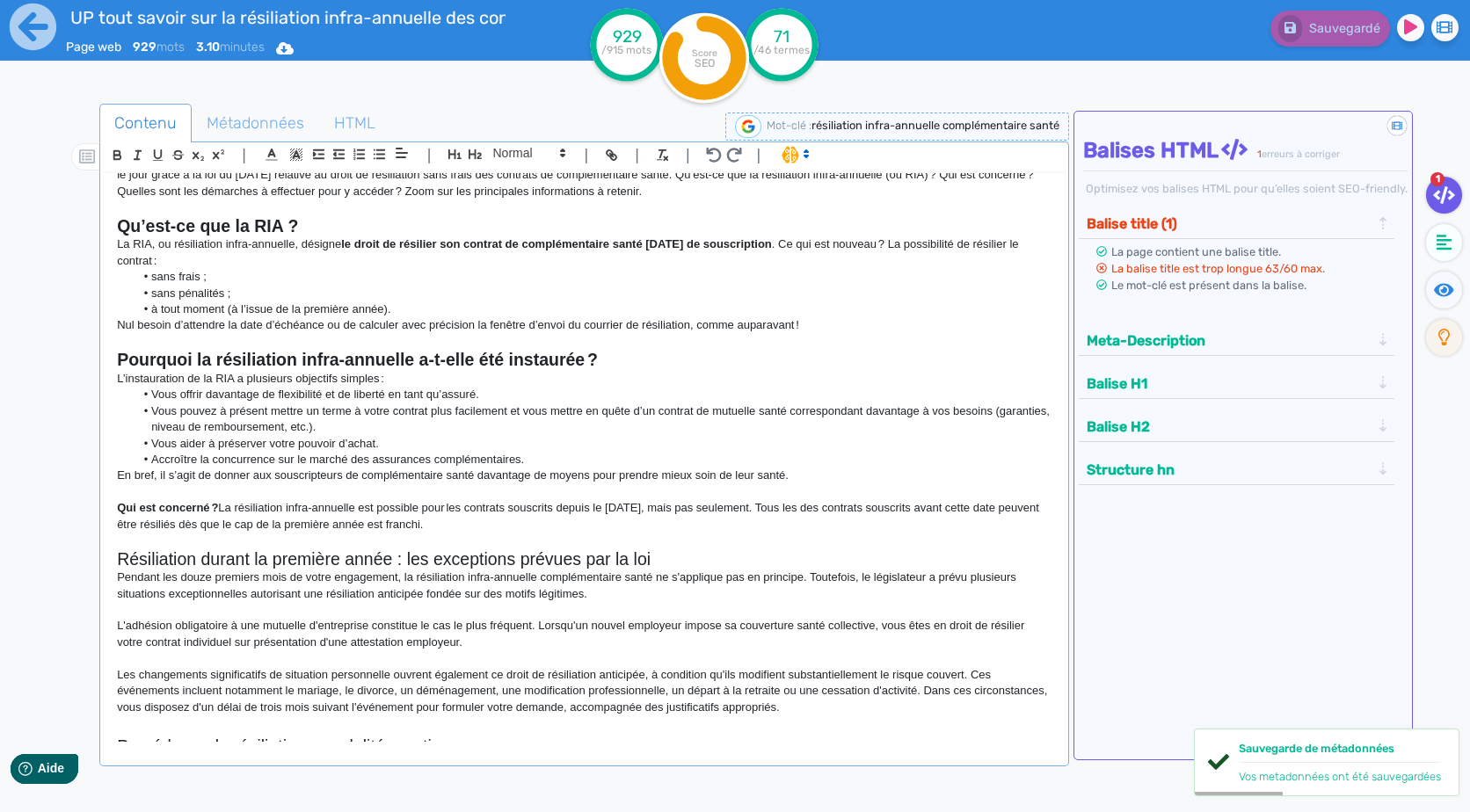
scroll to position [88, 0]
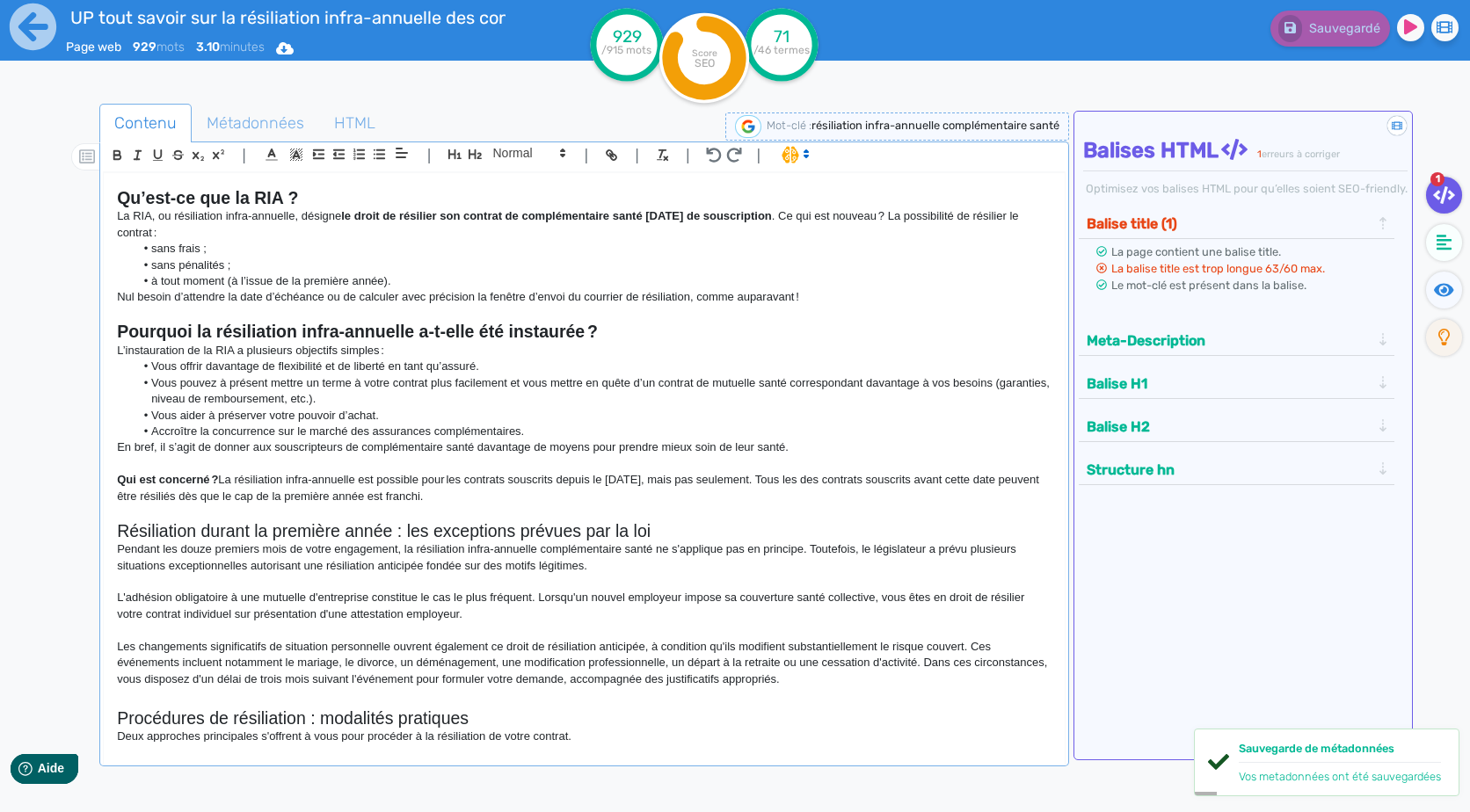
click at [548, 493] on p "Qui est concerné ? La résiliation infra-annuelle est possible pour les contrats…" at bounding box center [583, 488] width 933 height 33
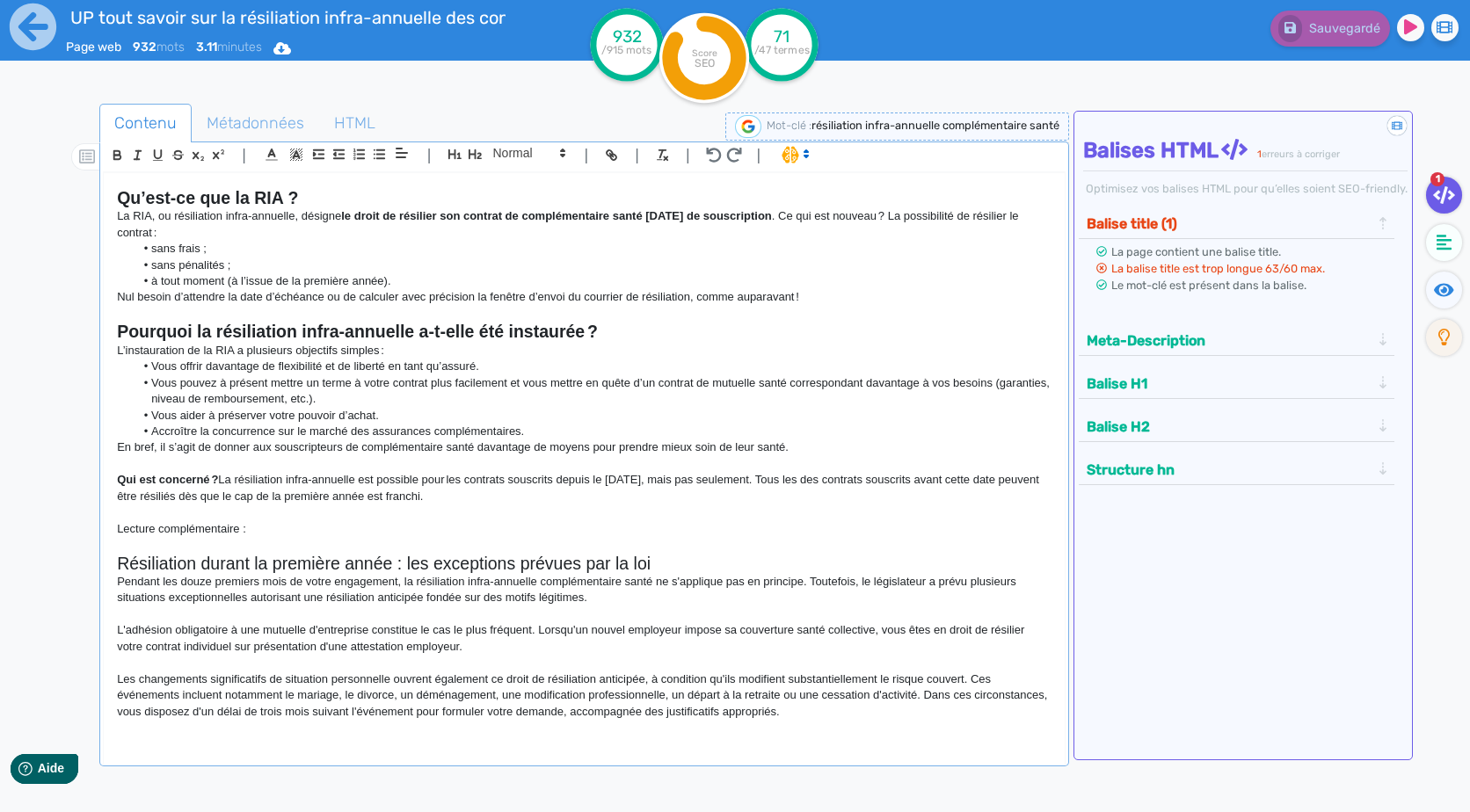
click at [570, 529] on p "Lecture complémentaire :" at bounding box center [583, 529] width 933 height 16
click at [422, 521] on p "Lecture complémentaire :" at bounding box center [583, 529] width 933 height 16
click at [219, 480] on p "Qui est concerné ? La résiliation infra-annuelle est possible pour les contrats…" at bounding box center [583, 488] width 933 height 33
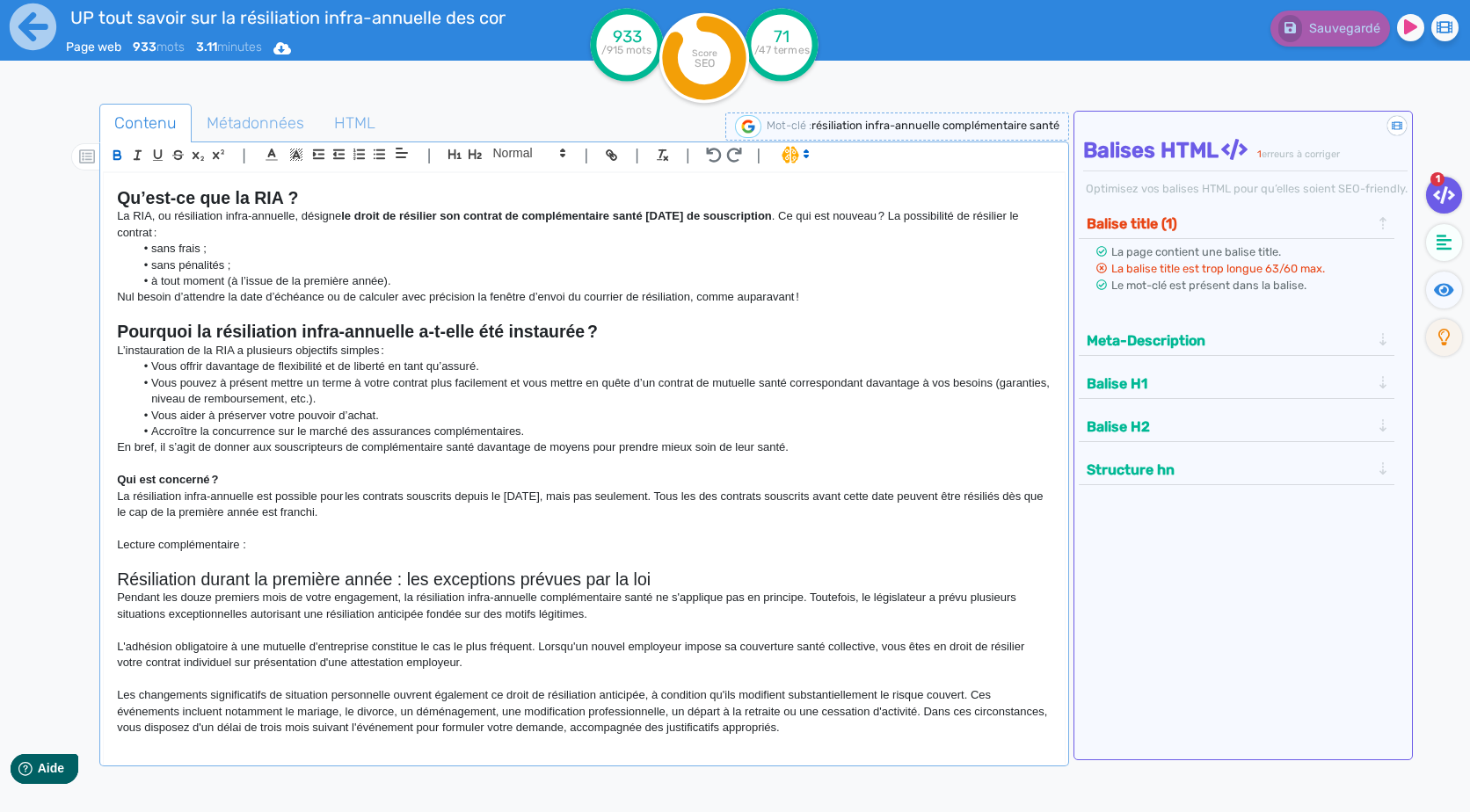
click at [331, 540] on p "Lecture complémentaire :" at bounding box center [583, 545] width 933 height 16
drag, startPoint x: 269, startPoint y: 541, endPoint x: 255, endPoint y: 544, distance: 14.3
click at [255, 544] on p "Lecture complémentaire : UP Les informations à connaître sur vos contrats d'ass…" at bounding box center [583, 545] width 933 height 16
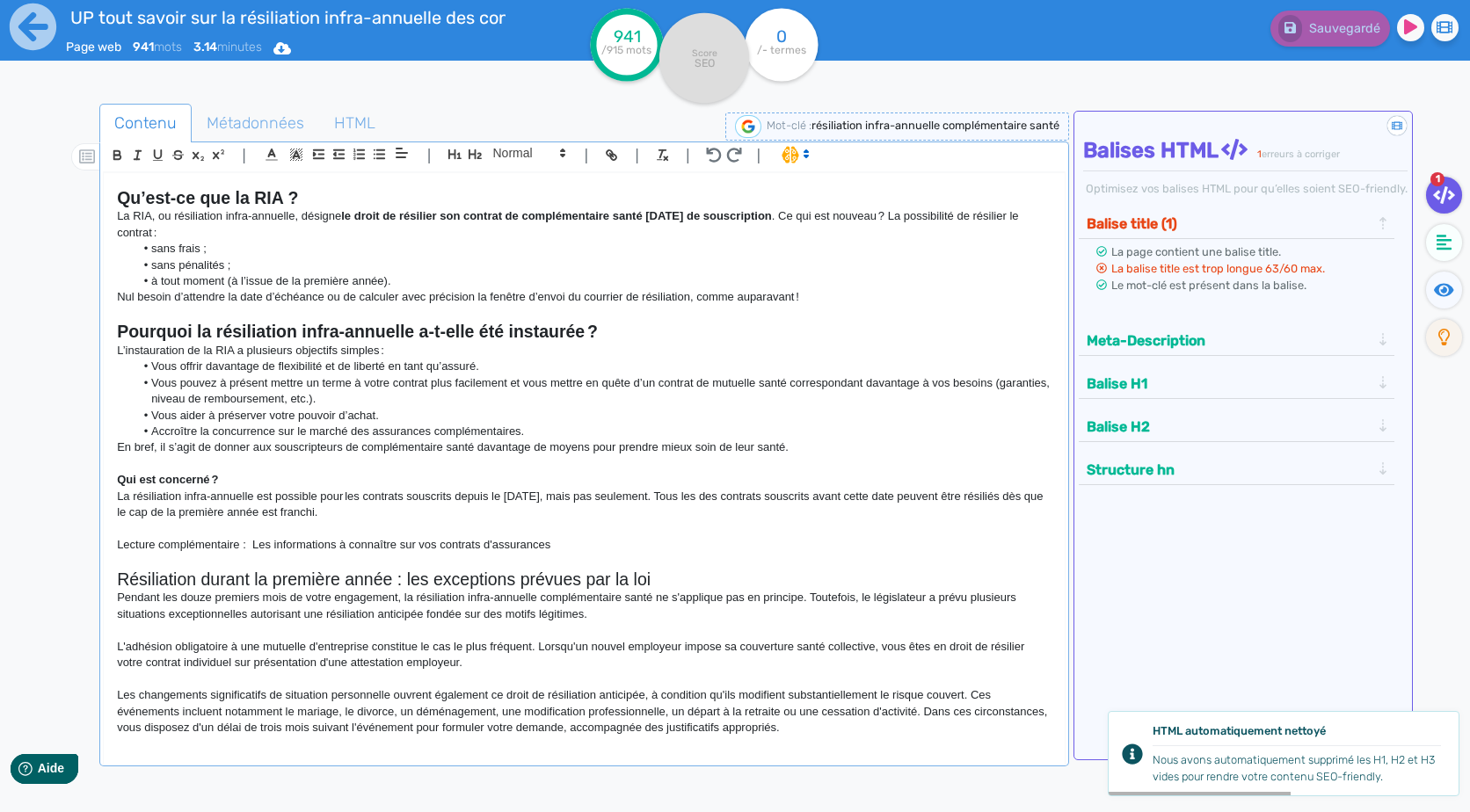
click at [255, 544] on p "Lecture complémentaire : Les informations à connaître sur vos contrats d'assura…" at bounding box center [583, 545] width 933 height 16
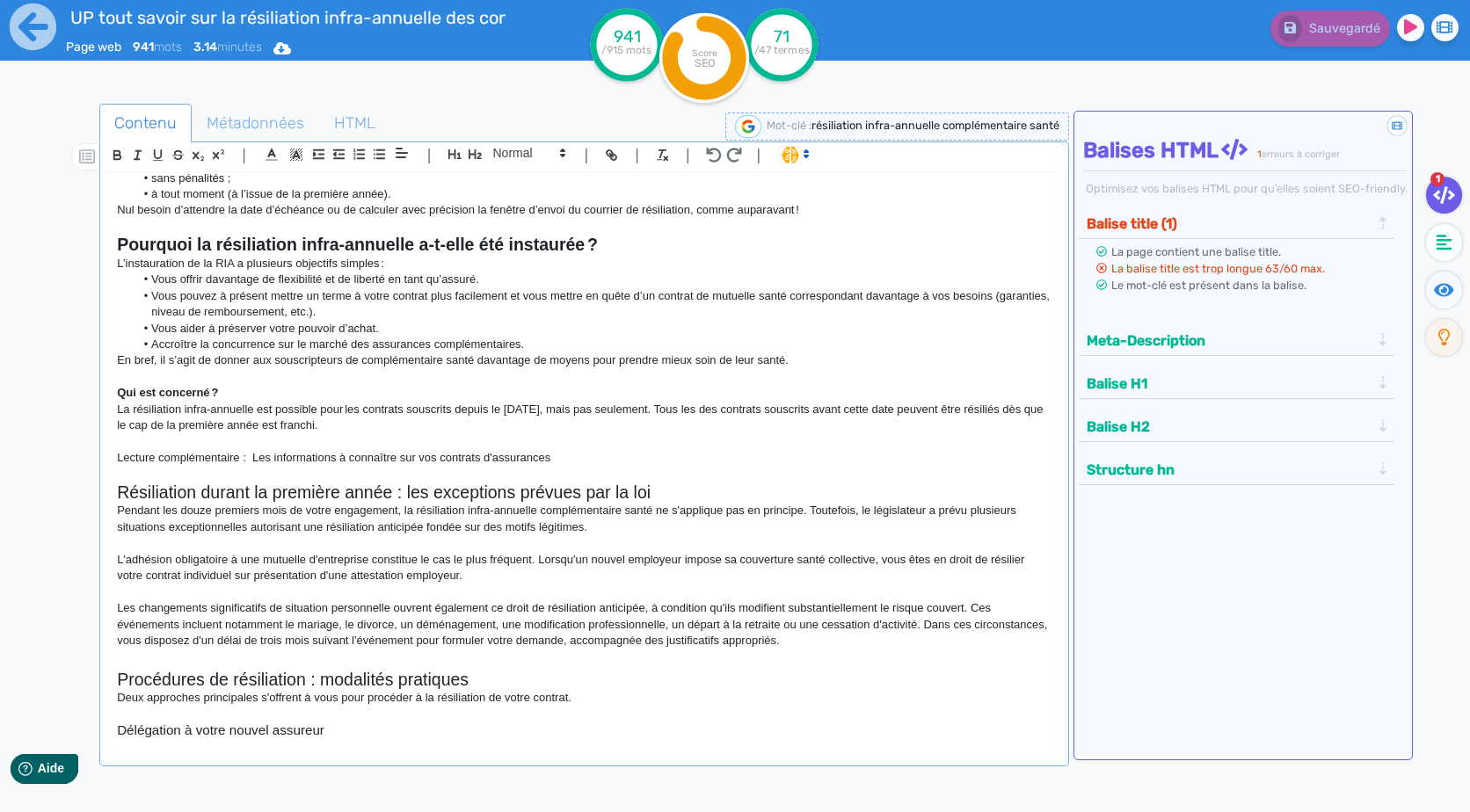
scroll to position [175, 0]
click at [881, 645] on p "Les changements significatifs de situation personnelle ouvrent également ce dro…" at bounding box center [583, 624] width 933 height 48
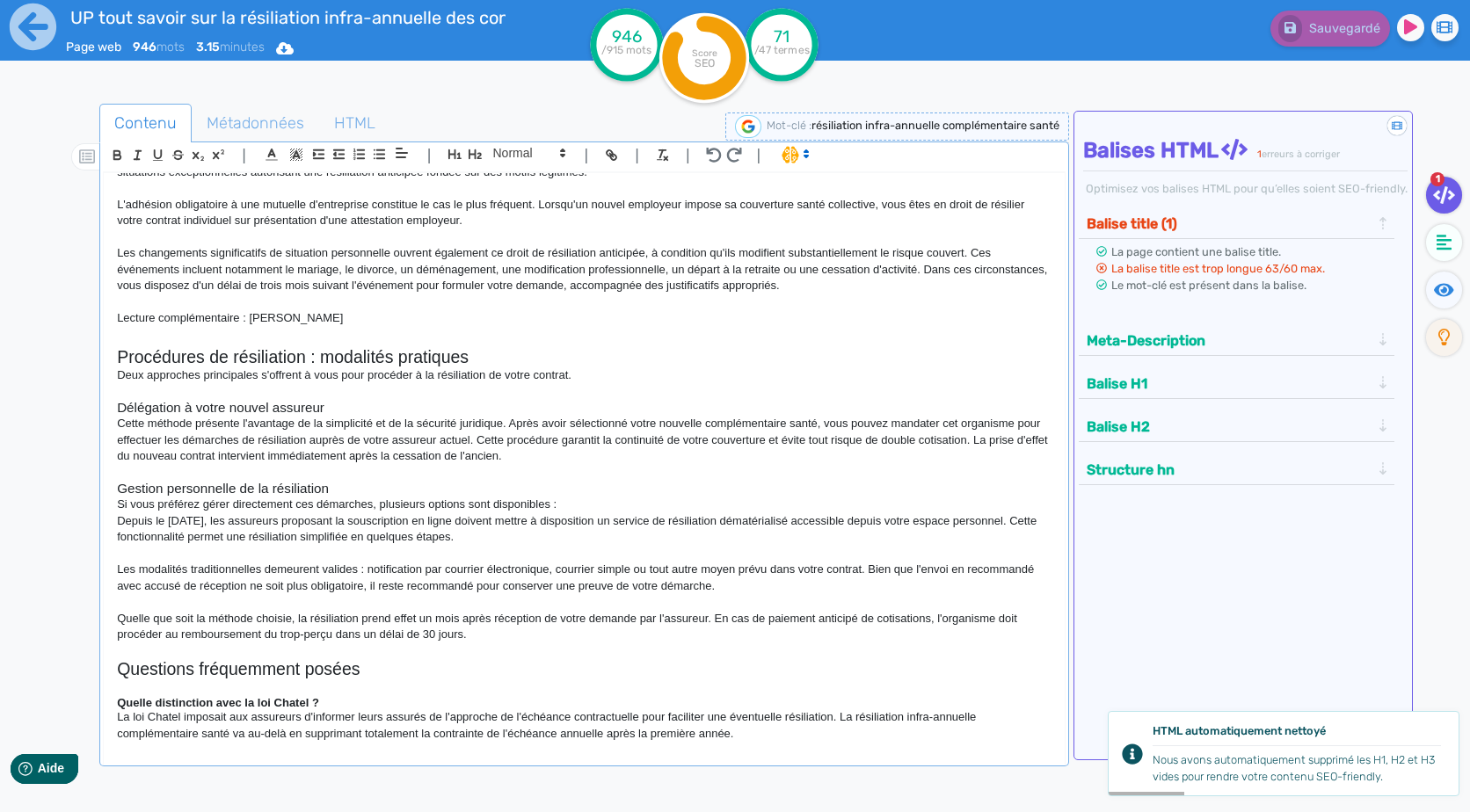
scroll to position [615, 0]
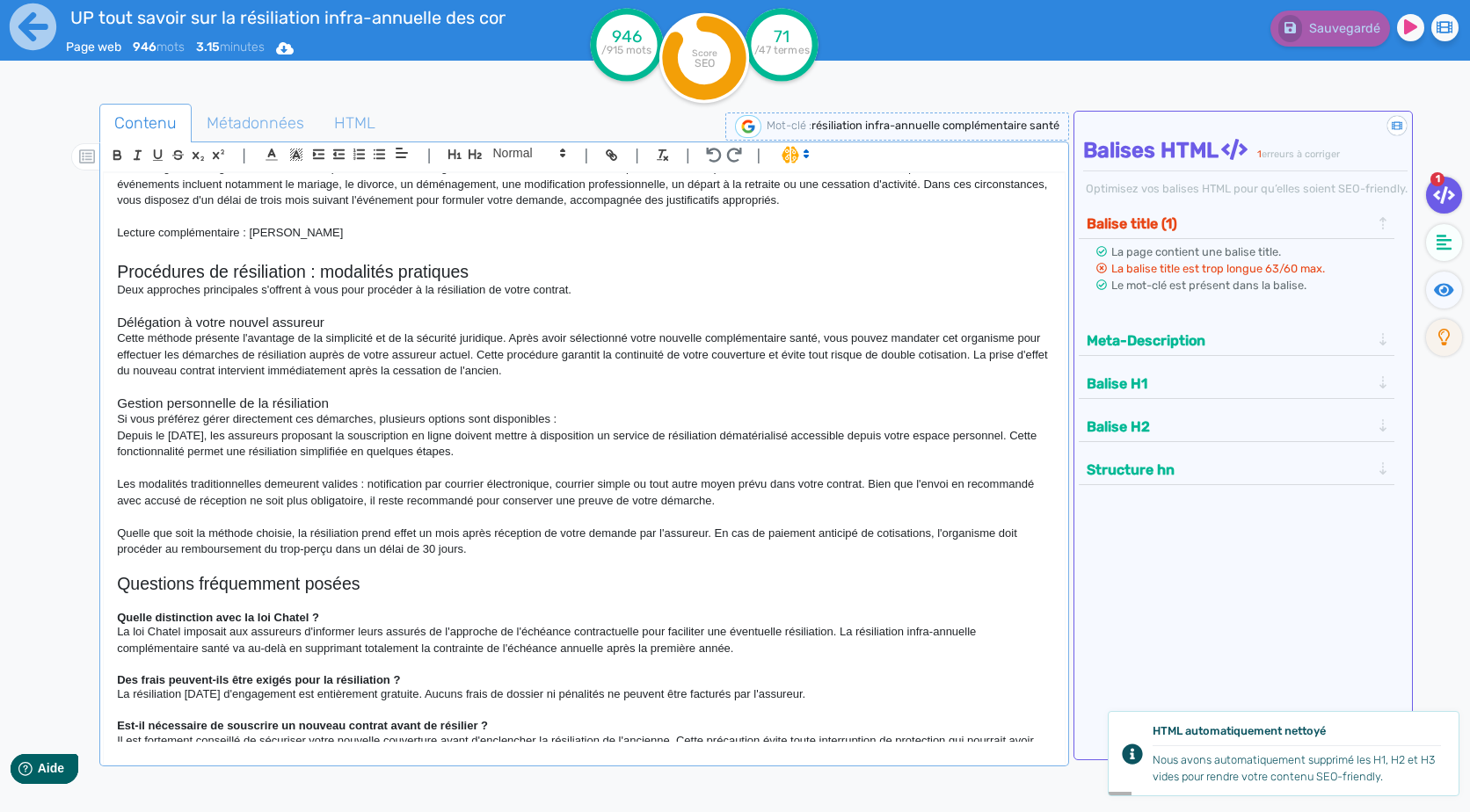
click at [542, 555] on p "Quelle que soit la méthode choisie, la résiliation prend effet un mois après ré…" at bounding box center [583, 542] width 933 height 33
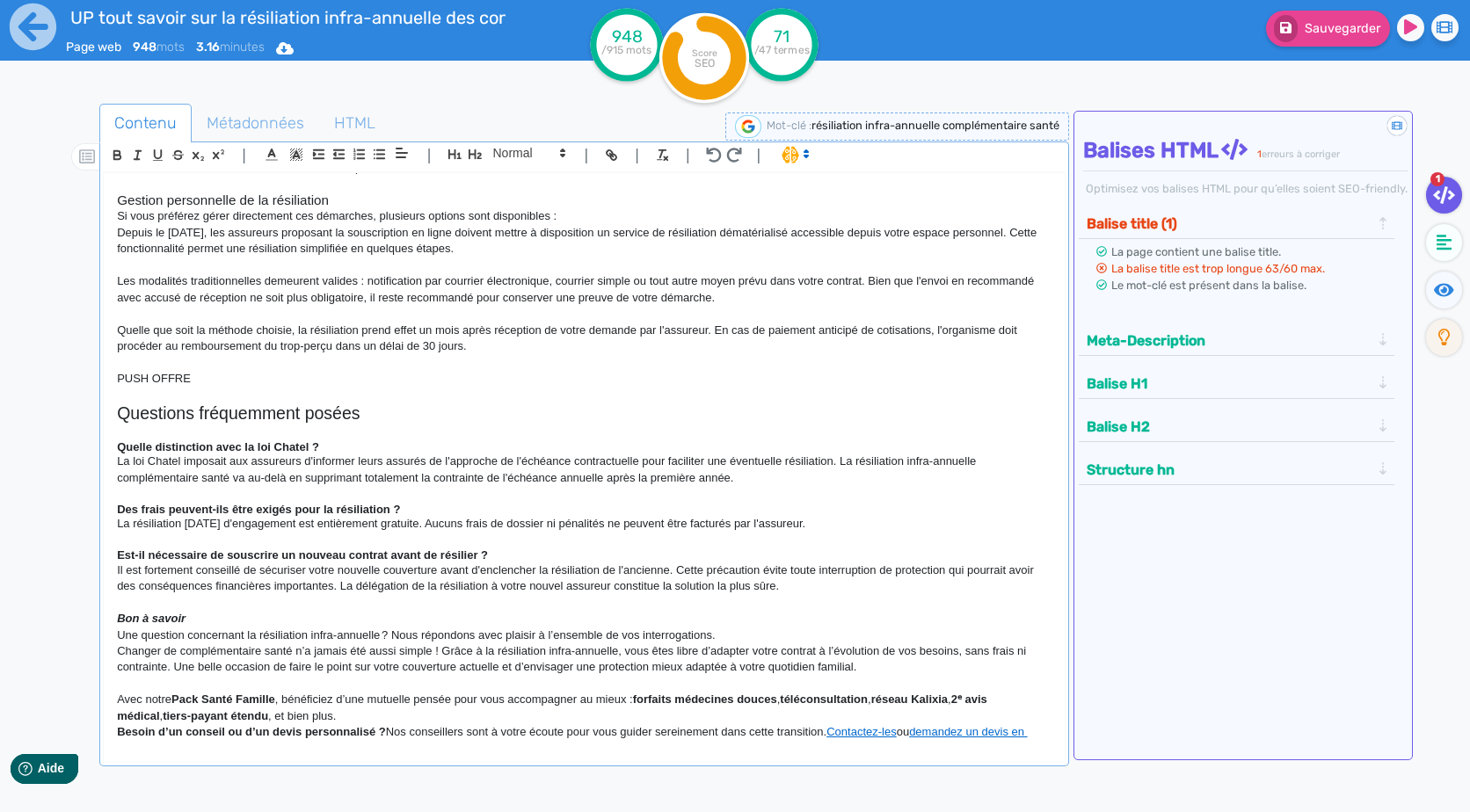
scroll to position [844, 0]
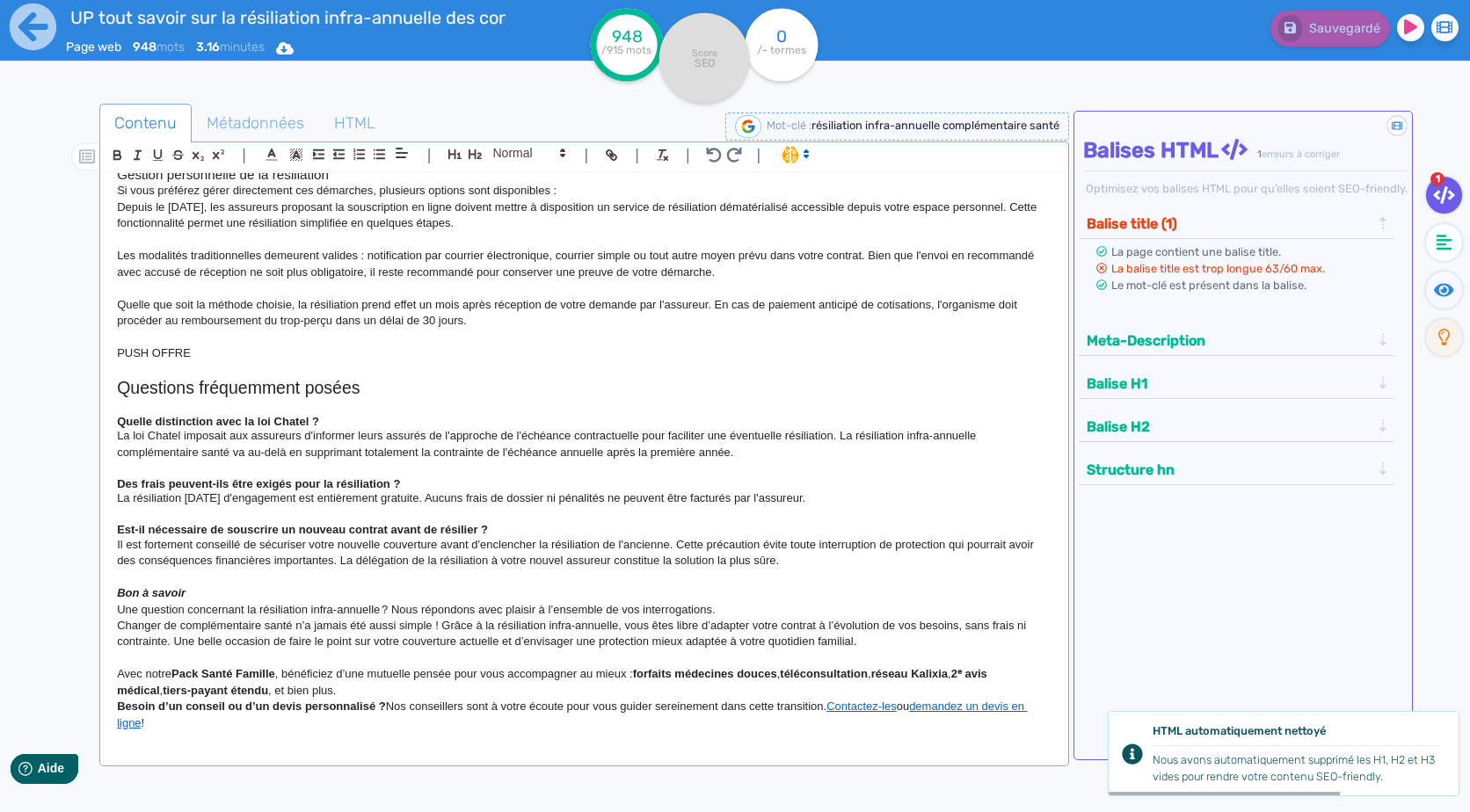
click at [1180, 280] on span "Le mot-clé est présent dans la balise." at bounding box center [1207, 286] width 195 height 14
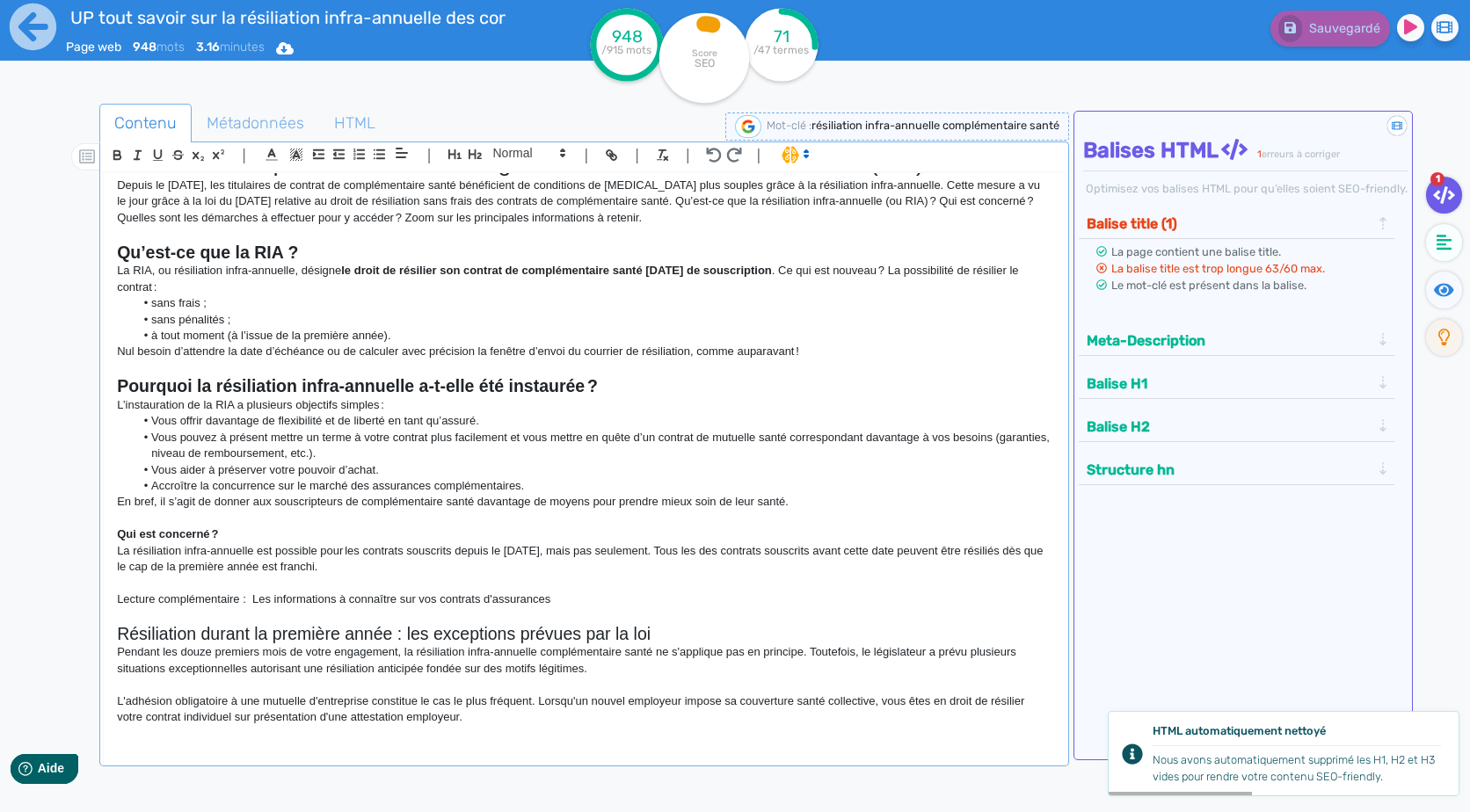
scroll to position [0, 0]
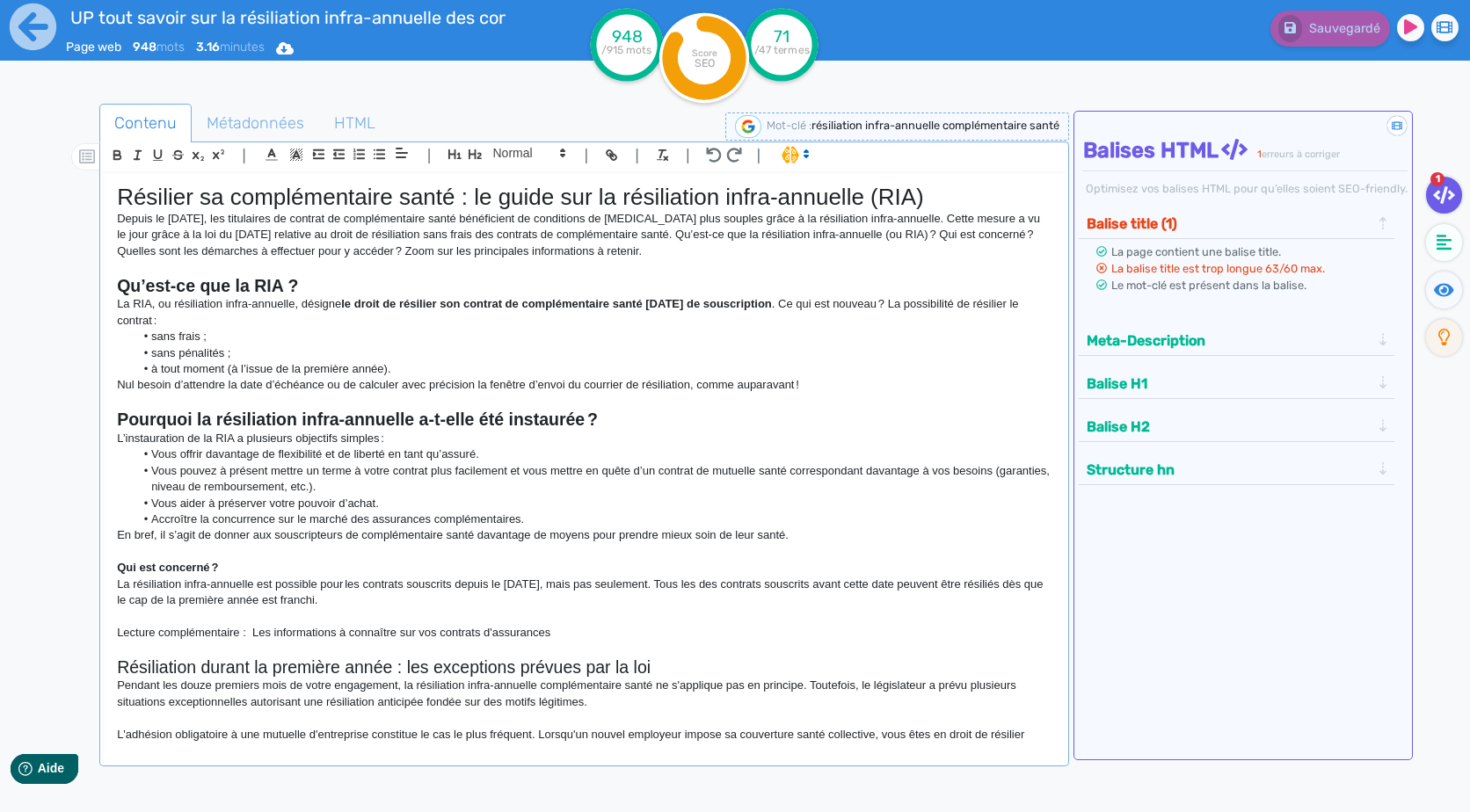
click at [937, 192] on h1 "Résilier sa complémentaire santé : le guide sur la résiliation infra-annuelle (…" at bounding box center [583, 198] width 933 height 27
click at [279, 105] on span "Métadonnées" at bounding box center [256, 122] width 126 height 47
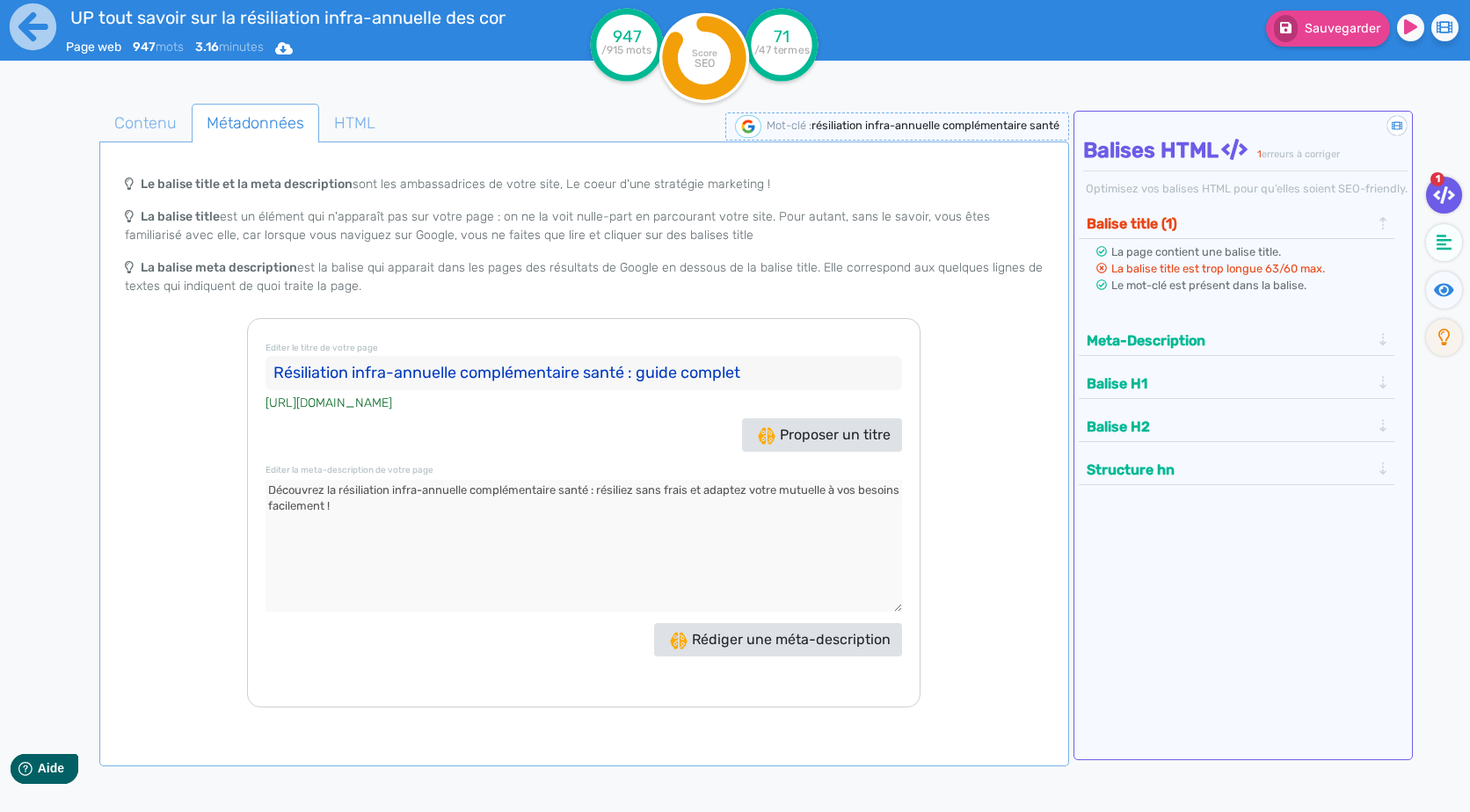
click at [773, 371] on input "Résiliation infra-annuelle complémentaire santé : guide complet" at bounding box center [583, 373] width 637 height 35
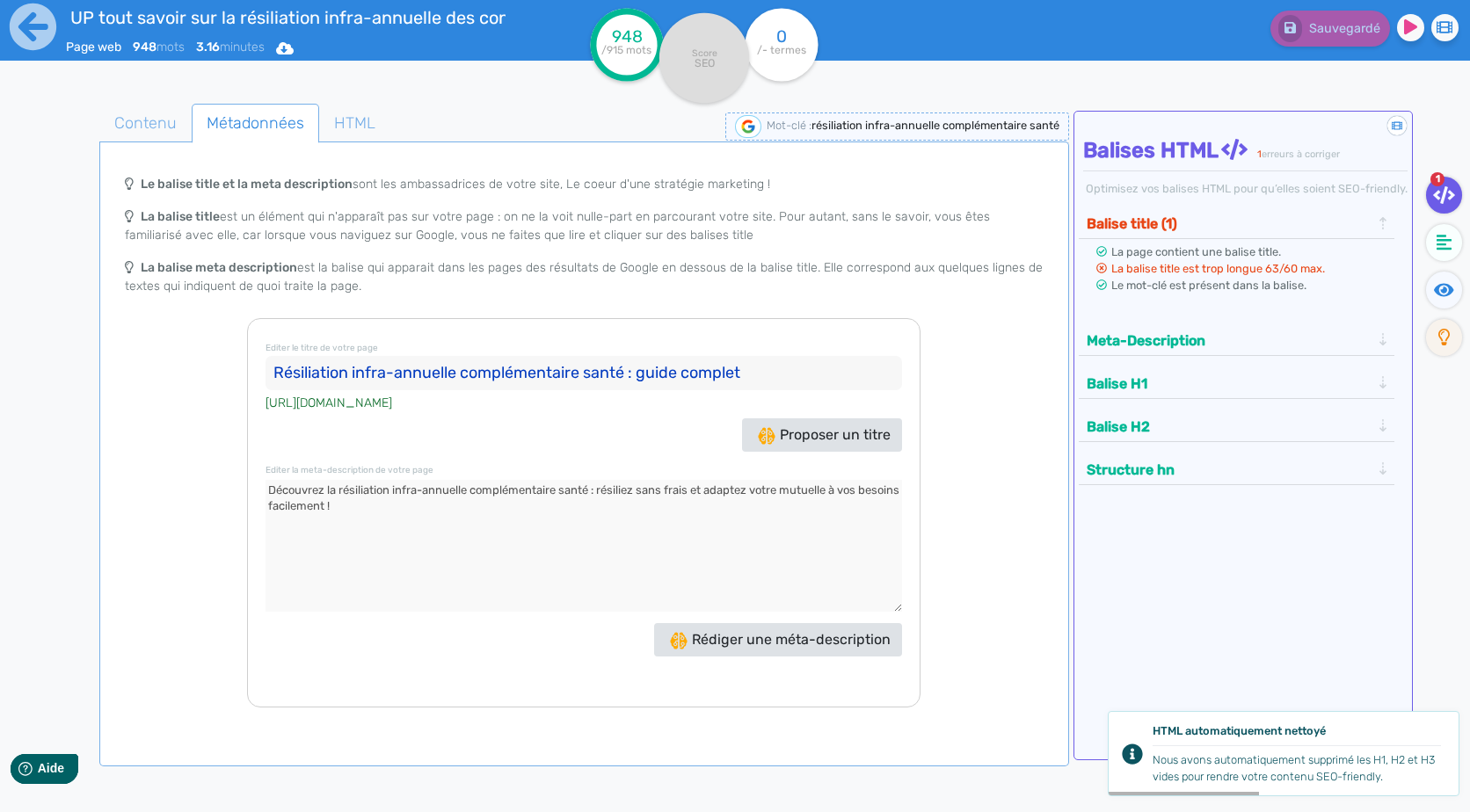
click at [469, 373] on input "Résiliation infra-annuelle complémentaire santé : guide complet" at bounding box center [583, 373] width 637 height 35
click at [638, 373] on input "Résiliation infra-annuelle complémentaire santé : guide complet" at bounding box center [583, 373] width 637 height 35
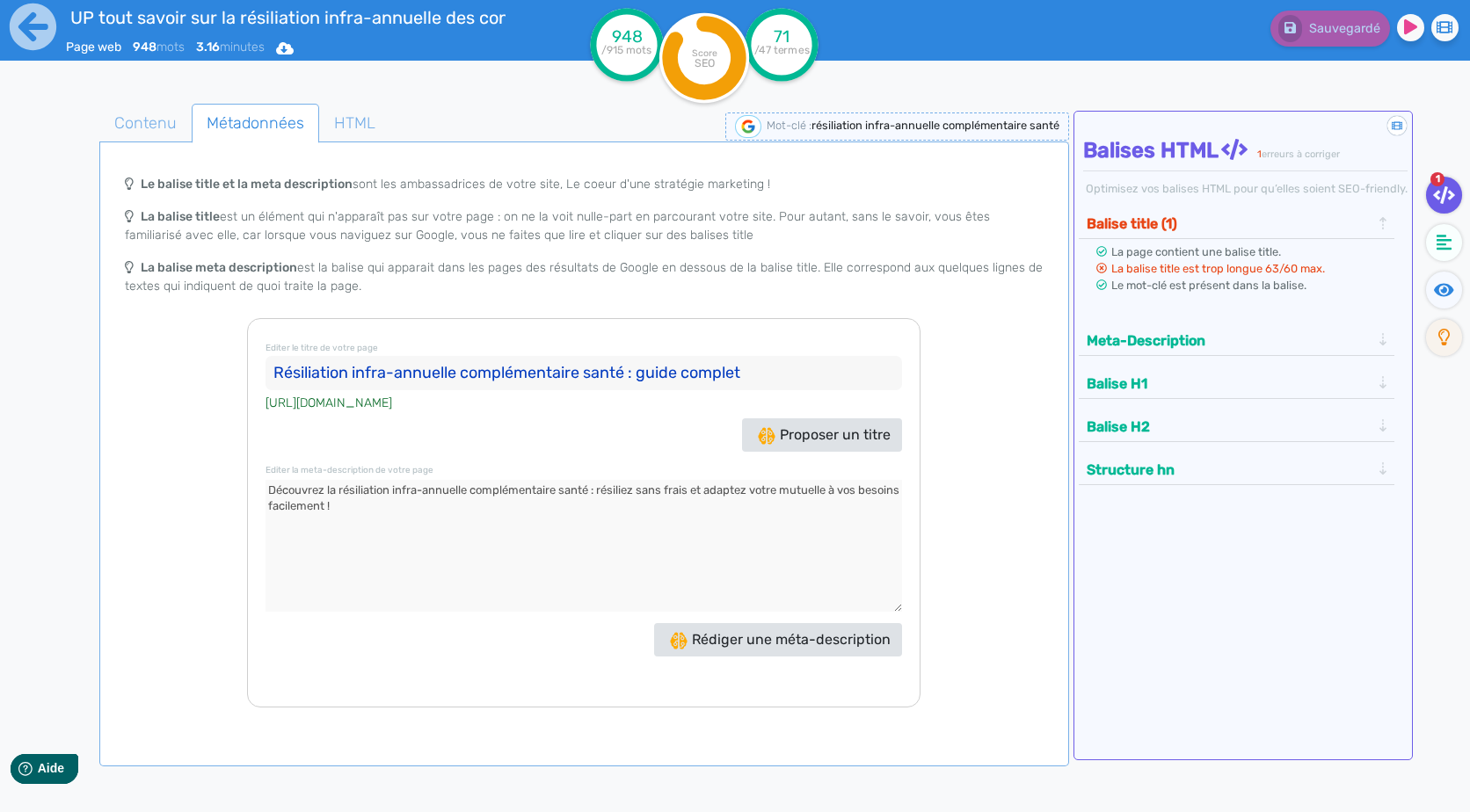
click at [460, 372] on input "Résiliation infra-annuelle complémentaire santé : guide complet" at bounding box center [583, 373] width 637 height 35
drag, startPoint x: 459, startPoint y: 374, endPoint x: 360, endPoint y: 384, distance: 99.5
click at [360, 384] on input "Résiliation infra-annuelle complémentaire santé : guide complet" at bounding box center [583, 373] width 637 height 35
click at [492, 366] on input "Résiliation infra-annuelle complémentaire santé : guide complet" at bounding box center [583, 373] width 637 height 35
drag, startPoint x: 747, startPoint y: 370, endPoint x: 640, endPoint y: 383, distance: 107.8
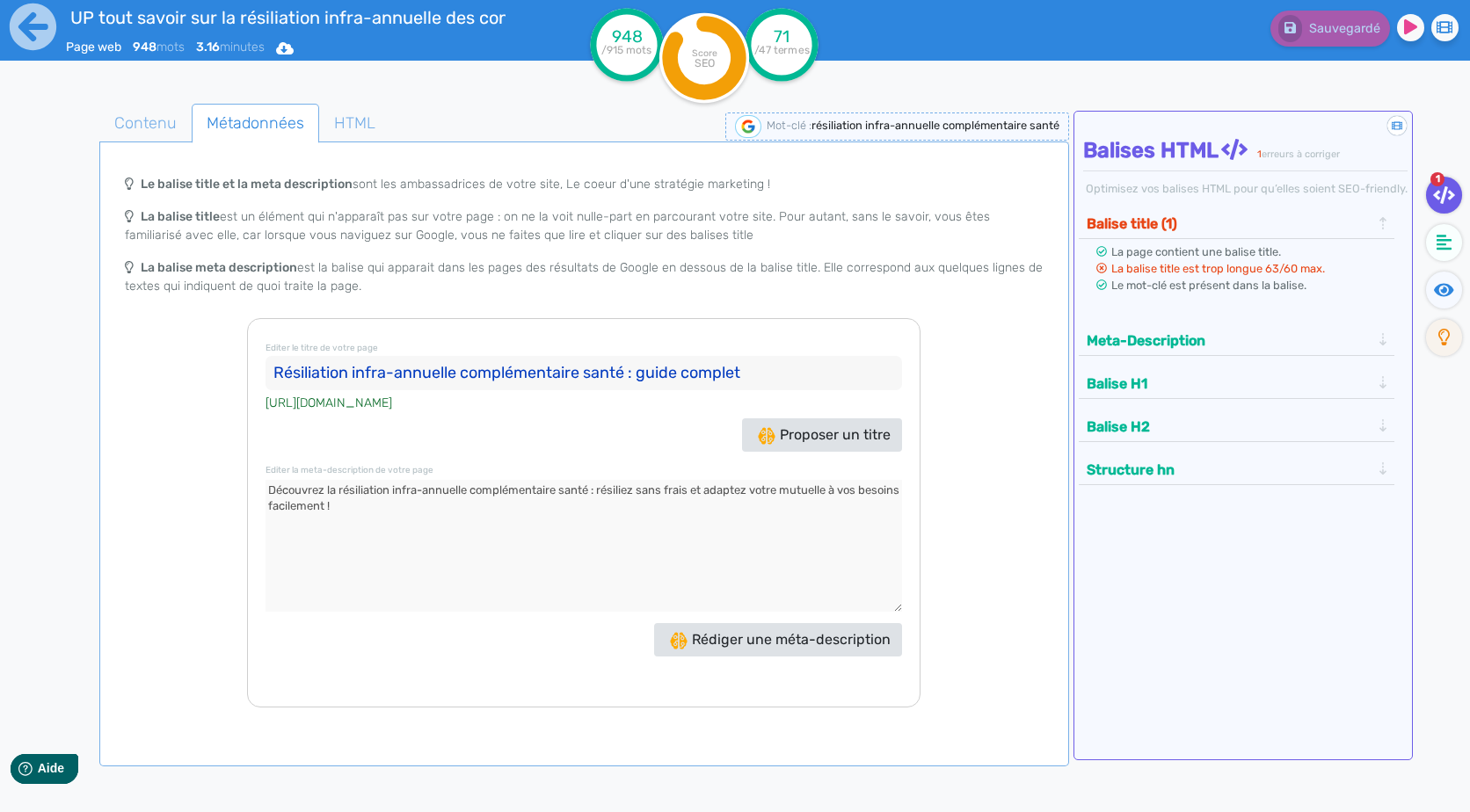
click at [640, 383] on input "Résiliation infra-annuelle complémentaire santé : guide complet" at bounding box center [583, 373] width 637 height 35
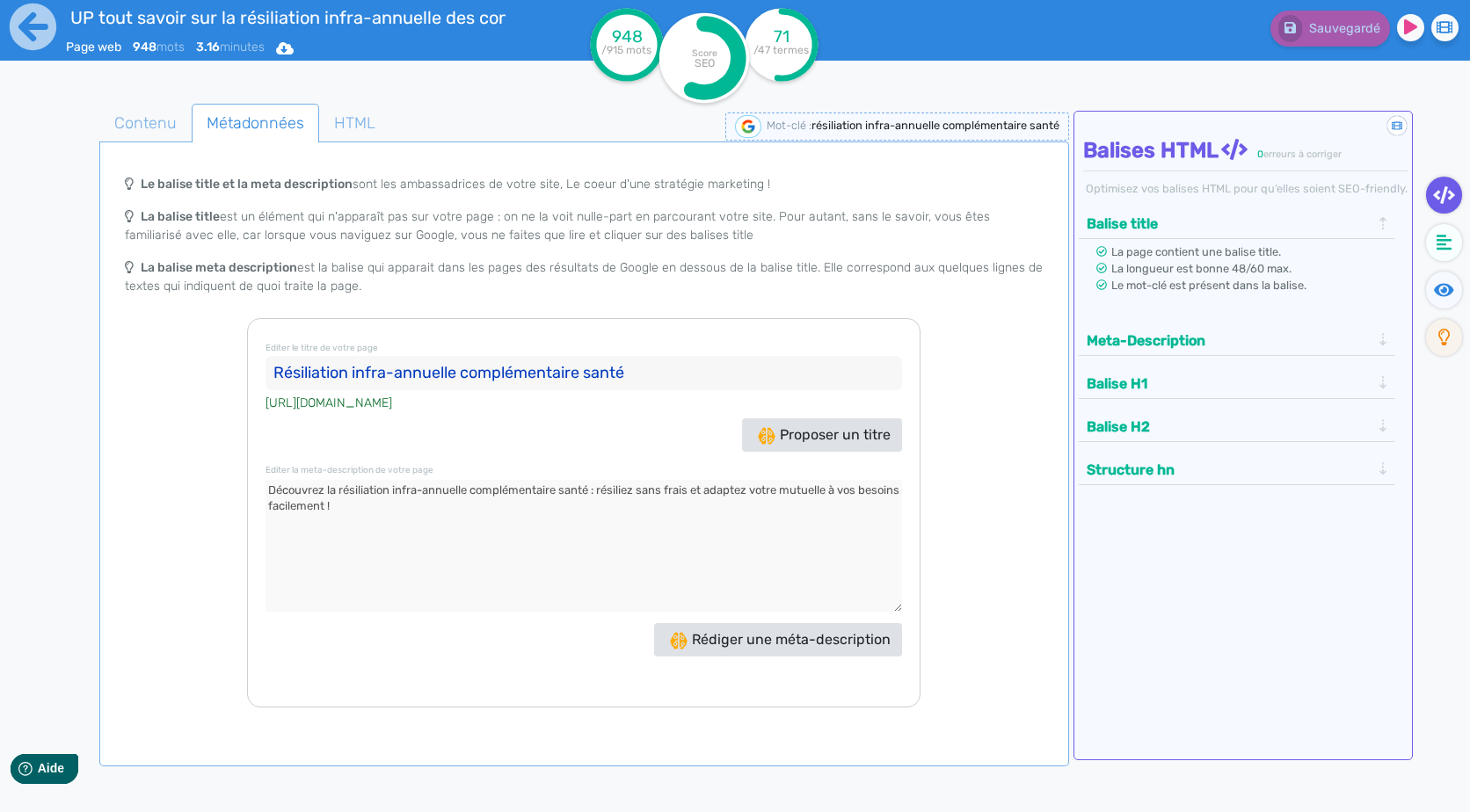
click at [283, 373] on input "Résiliation infra-annuelle complémentaire santé" at bounding box center [583, 373] width 637 height 35
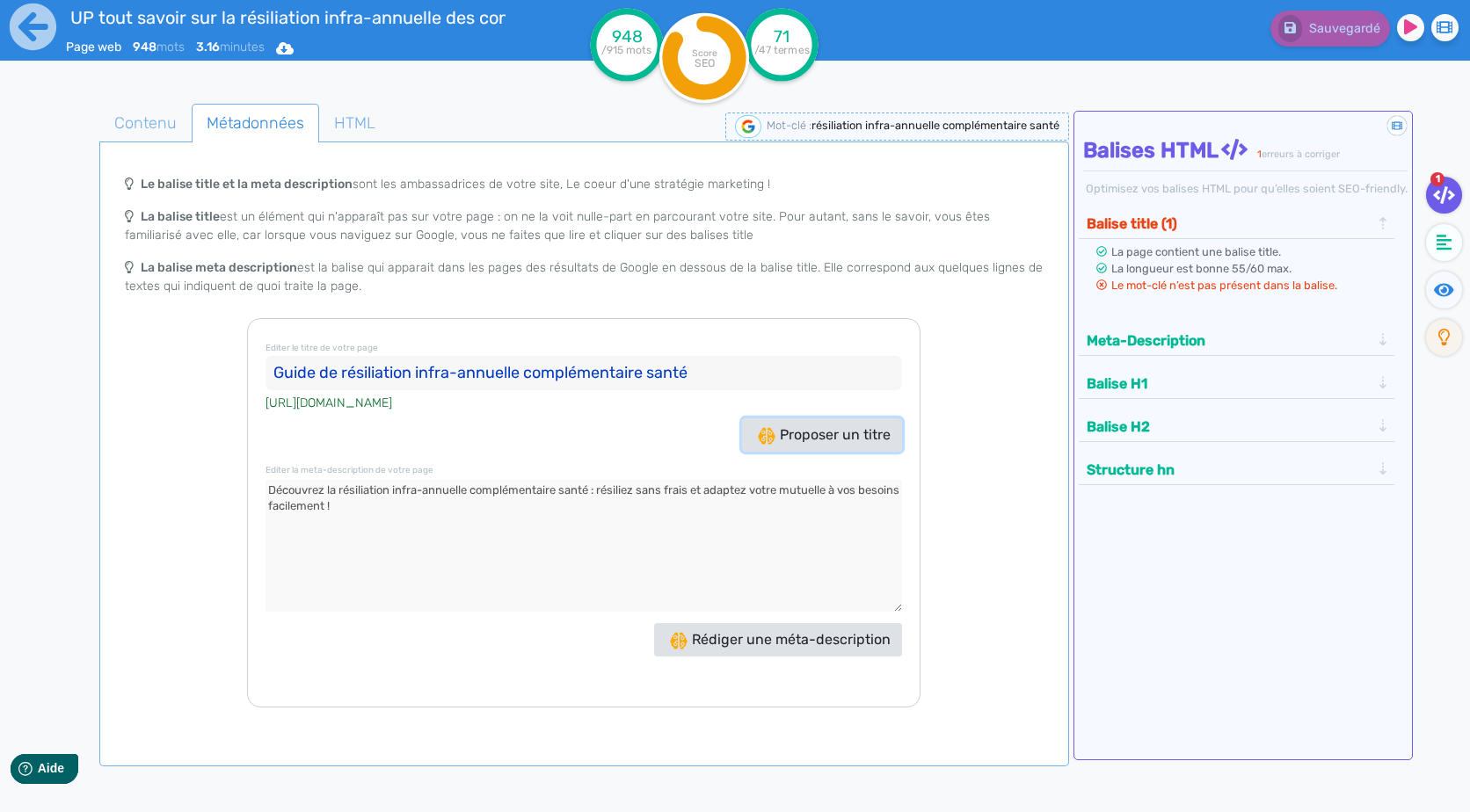
drag, startPoint x: 783, startPoint y: 421, endPoint x: 783, endPoint y: 333, distance: 88.0
click at [783, 333] on div "Editer le titre de votre page Guide de résiliation infra-annuelle complémentair…" at bounding box center [583, 513] width 673 height 390
click at [784, 320] on div "Editer le titre de votre page Guide de résiliation infra-annuelle complémentair…" at bounding box center [583, 513] width 673 height 390
click at [721, 255] on div "Le balise title et la meta description sont les ambassadrices de votre site, Le…" at bounding box center [583, 241] width 961 height 152
click at [641, 429] on div "Proposer un titre" at bounding box center [583, 435] width 645 height 33
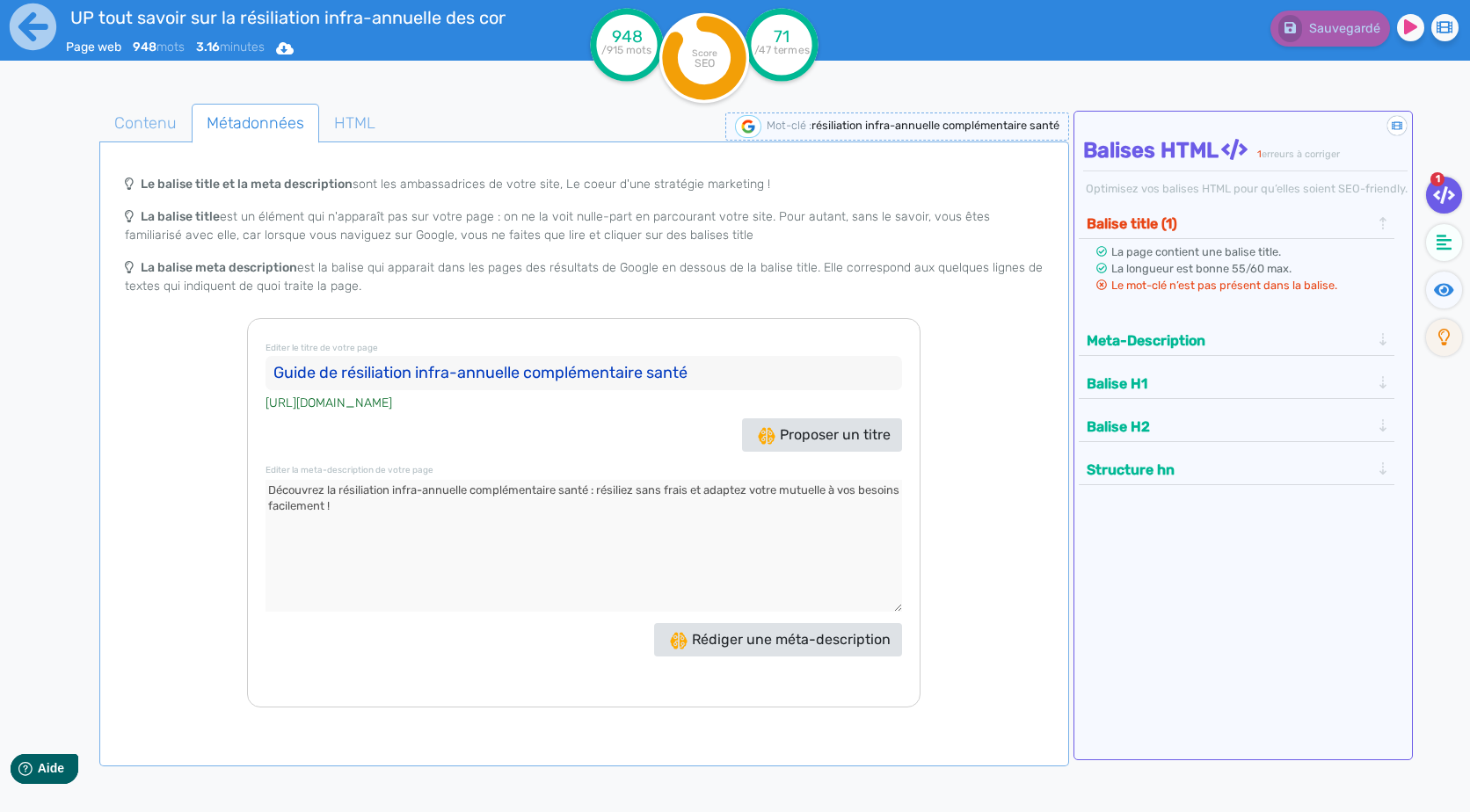
click at [622, 370] on input "Guide de résiliation infra-annuelle complémentaire santé" at bounding box center [583, 373] width 637 height 35
click at [605, 485] on textarea at bounding box center [583, 546] width 637 height 132
click at [521, 376] on input "Guide de résiliation infra-annuelle complémentaire santé" at bounding box center [583, 373] width 637 height 35
click at [777, 374] on input "Guide de résiliation infra-annuelle complémentaire santé" at bounding box center [583, 373] width 637 height 35
type input "Guide de résiliation infra-annuelle complémentaire santé"
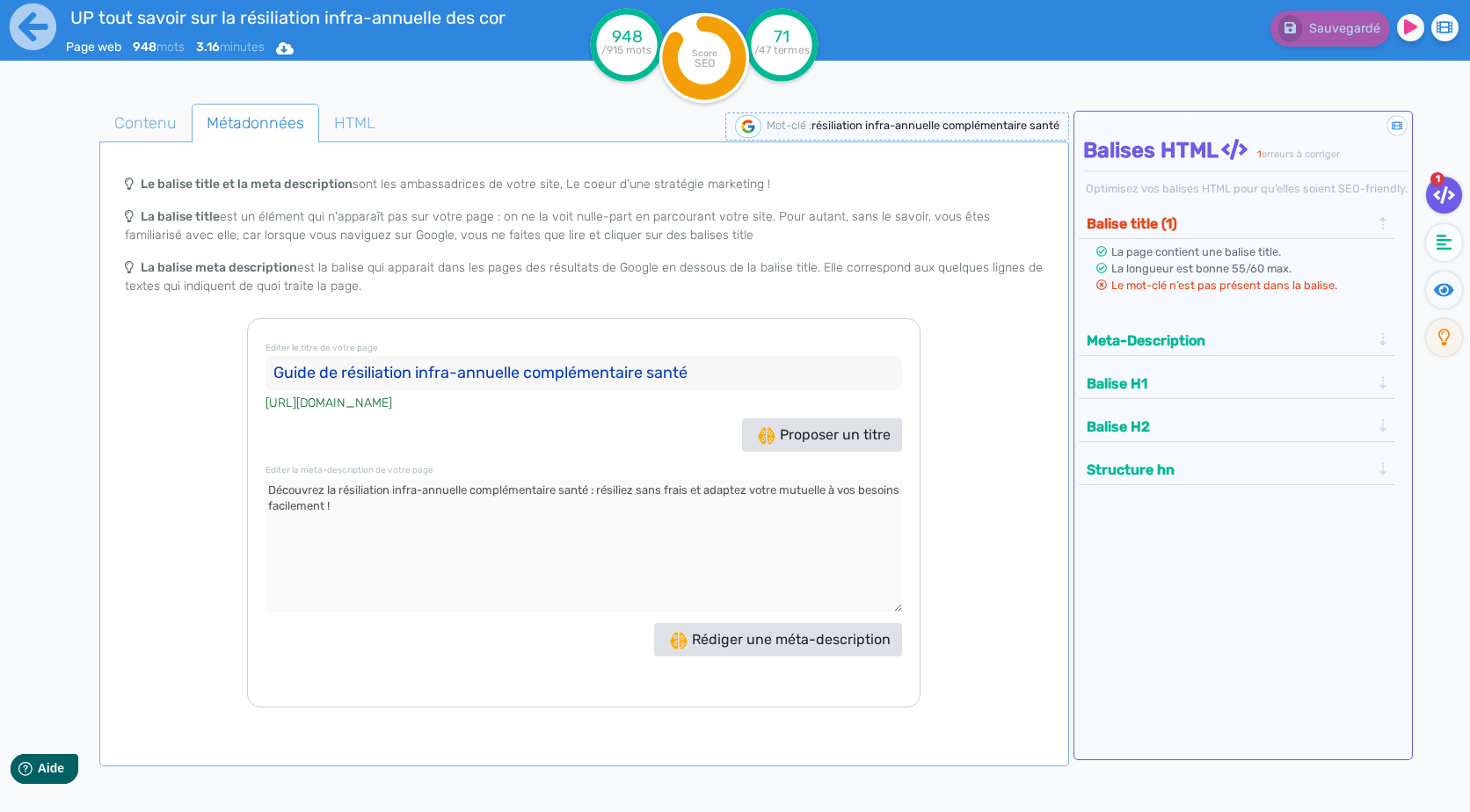
click at [1057, 477] on div "Le balise title et la meta description sont les ambassadrices de votre site, Le…" at bounding box center [583, 436] width 961 height 542
click at [1177, 289] on span "Le mot-clé n’est pas présent dans la balise." at bounding box center [1223, 286] width 226 height 14
click at [1177, 217] on button "Balise title (1)" at bounding box center [1229, 224] width 296 height 29
click at [1199, 331] on button "Meta-Description" at bounding box center [1229, 341] width 296 height 29
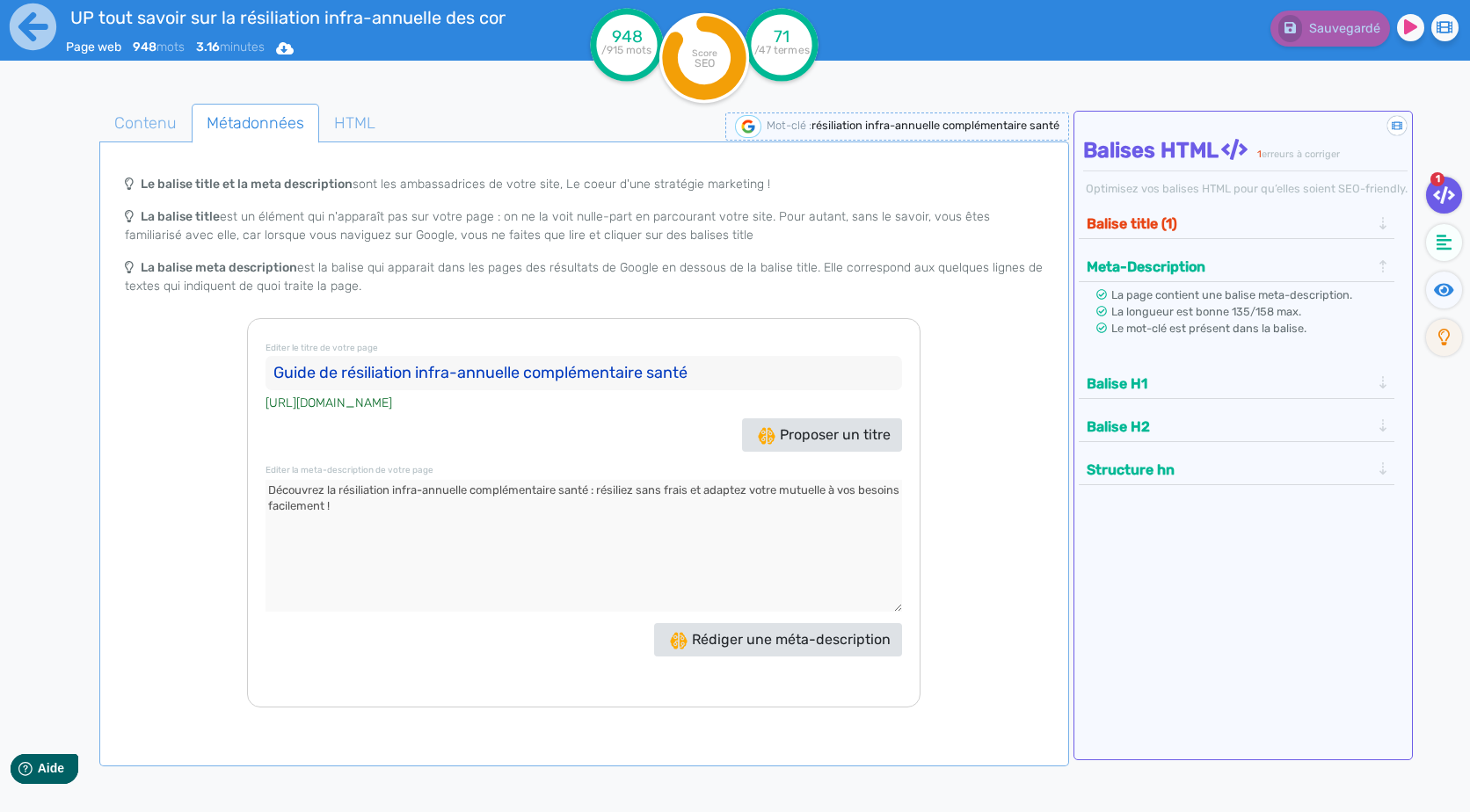
click at [1205, 233] on button "Balise title (1)" at bounding box center [1229, 224] width 296 height 29
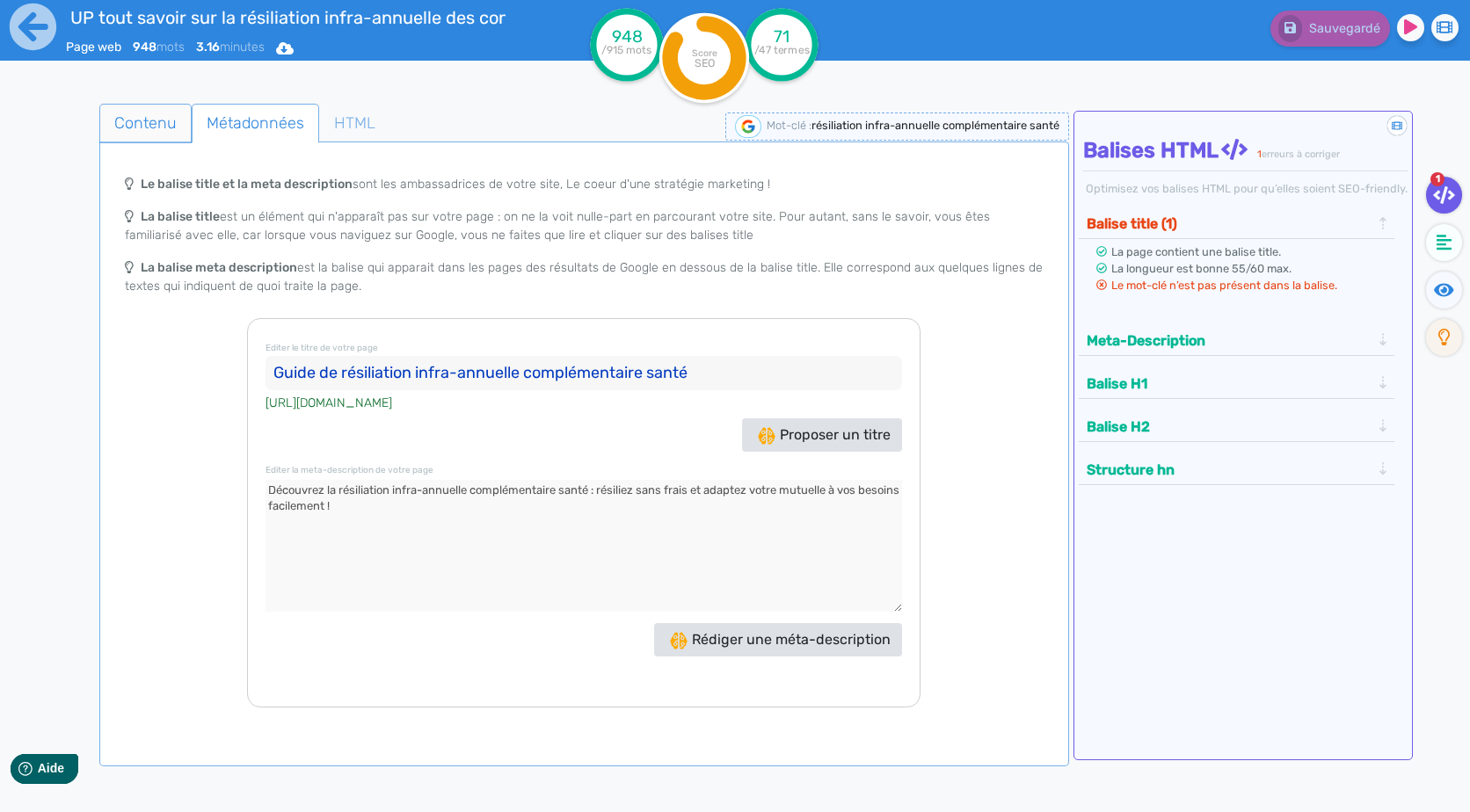
click at [181, 115] on span "Contenu" at bounding box center [144, 122] width 90 height 47
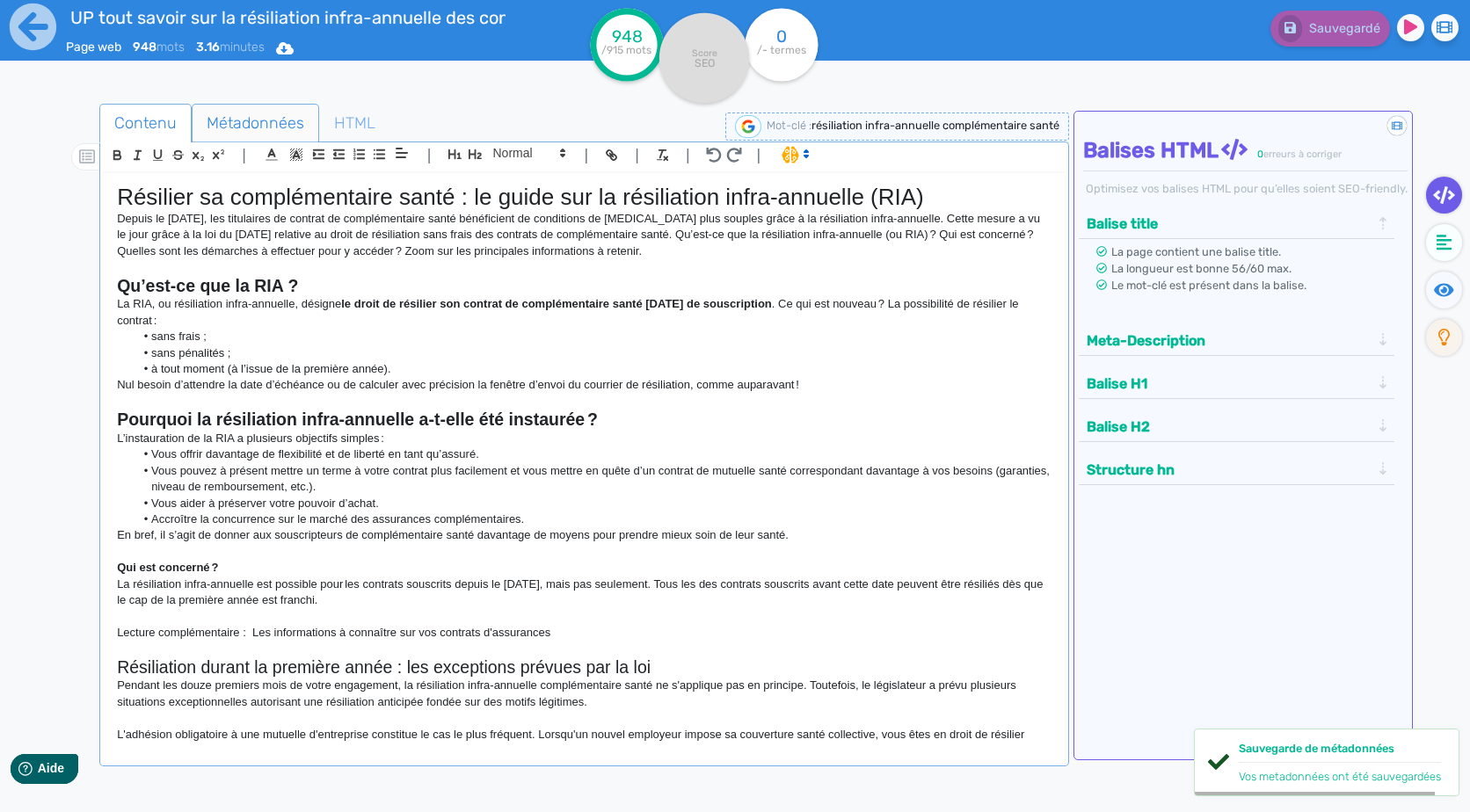
click at [284, 120] on span "Métadonnées" at bounding box center [256, 122] width 126 height 47
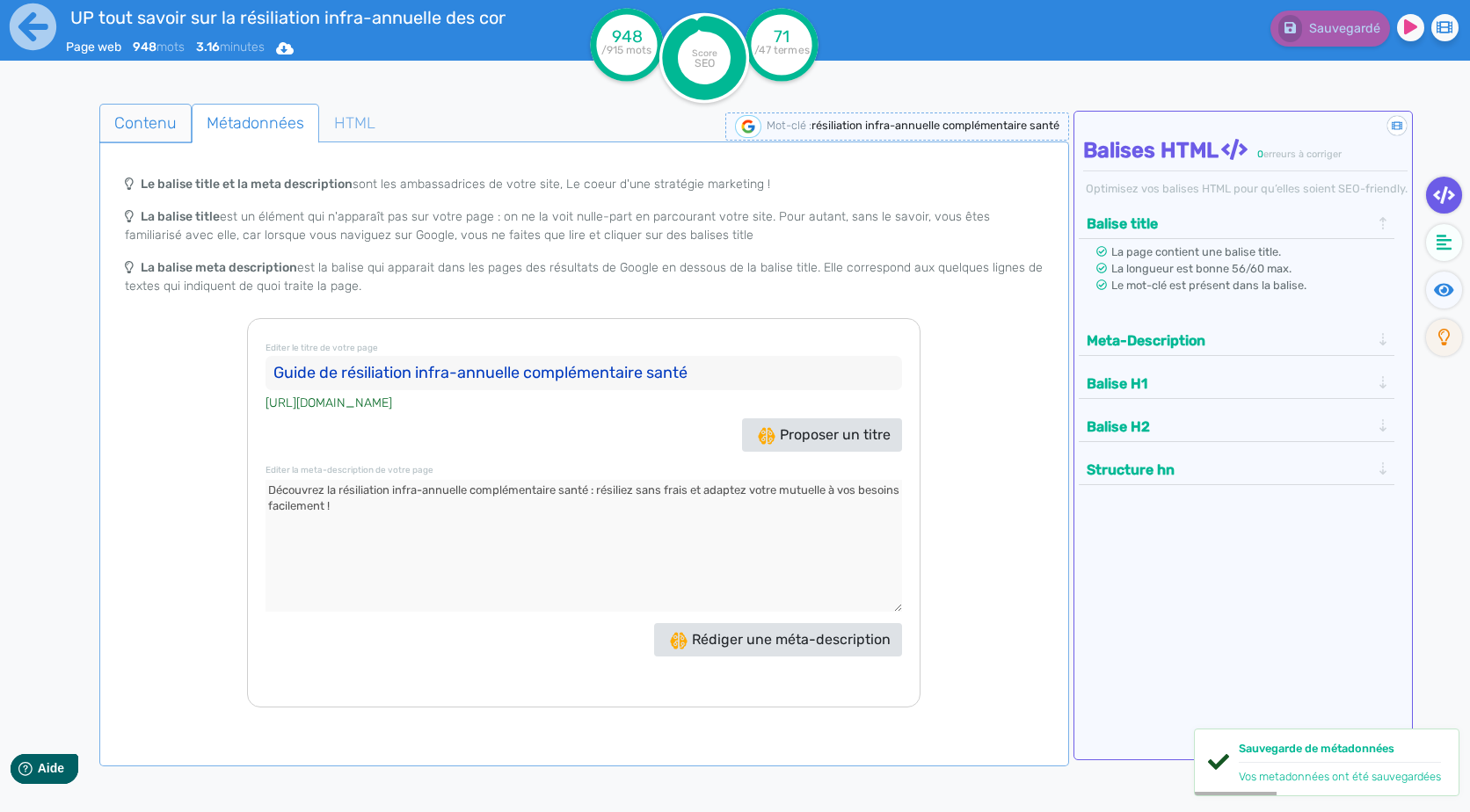
click at [153, 122] on span "Contenu" at bounding box center [144, 122] width 90 height 47
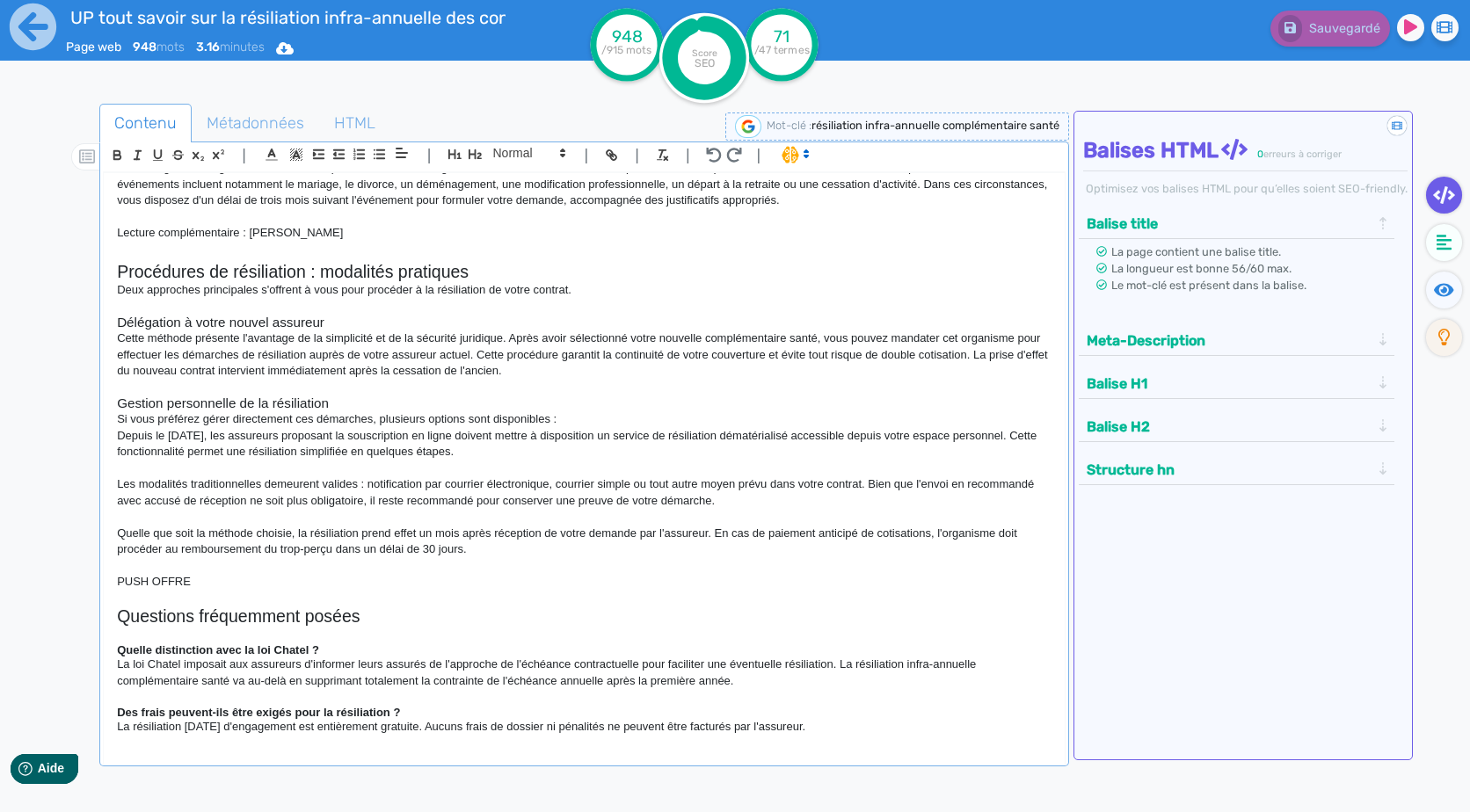
scroll to position [844, 0]
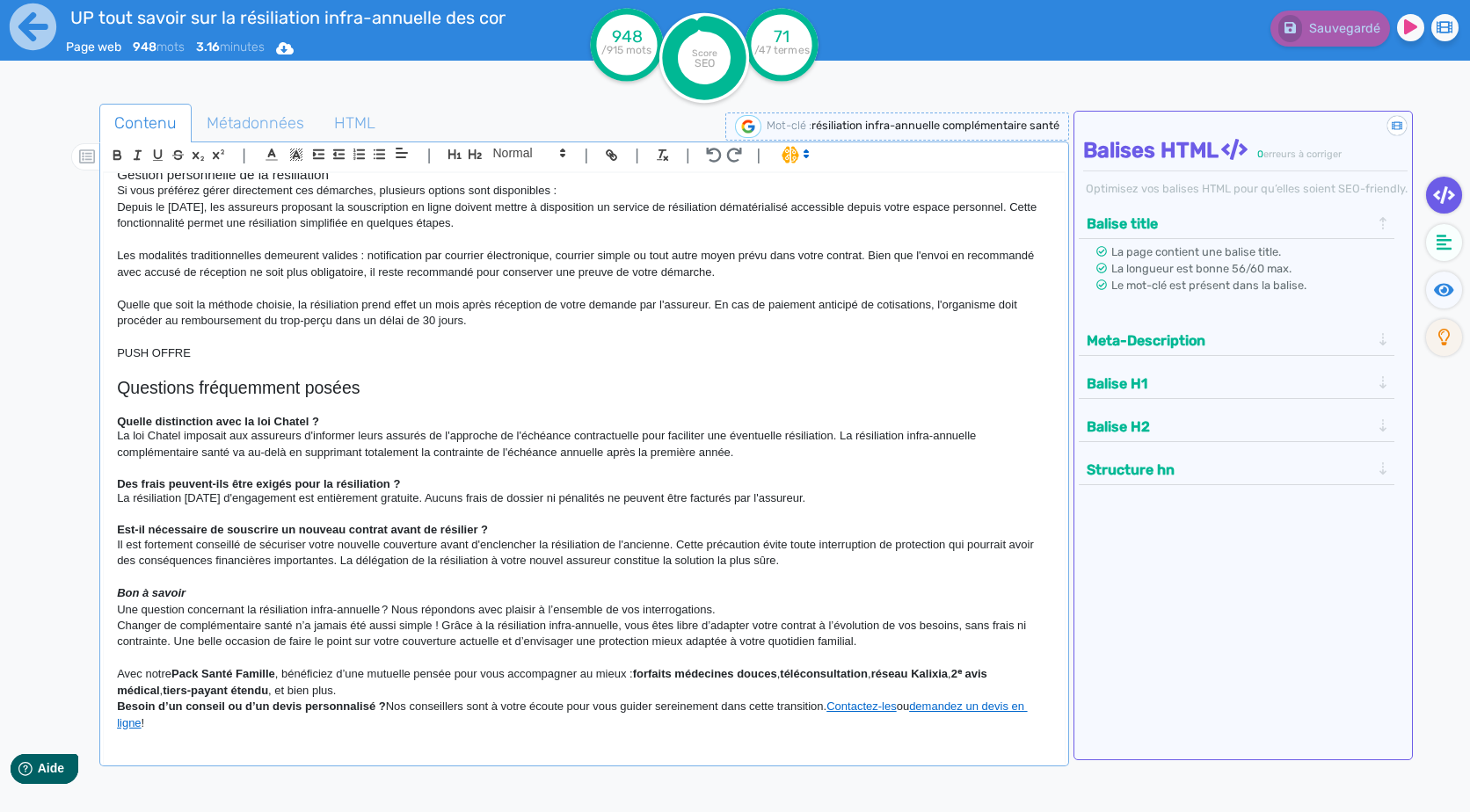
click at [505, 695] on p "Avec notre Pack Santé Famille , bénéficiez d’une mutuelle pensée pour vous acco…" at bounding box center [583, 683] width 933 height 33
click at [38, 14] on icon at bounding box center [33, 27] width 47 height 47
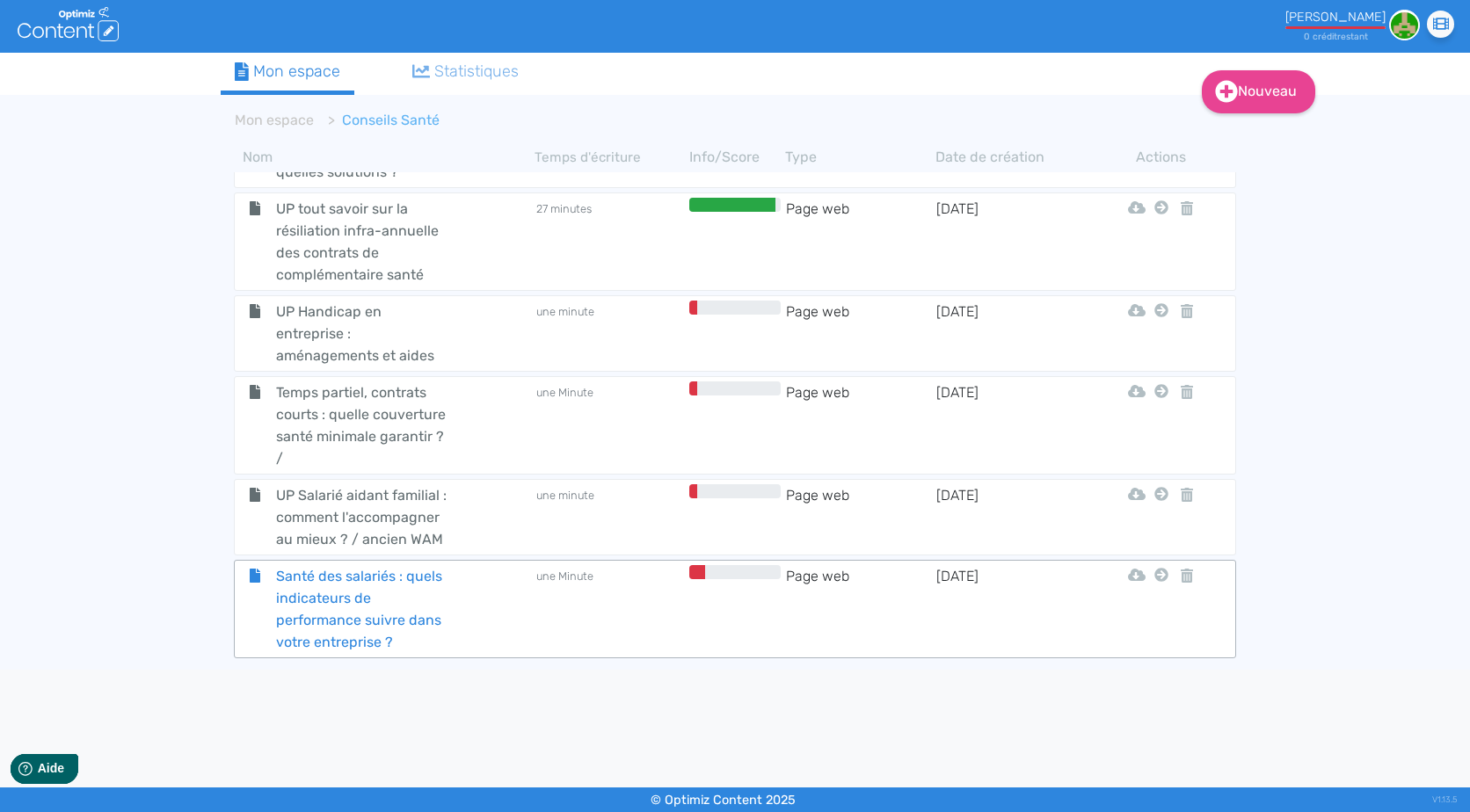
scroll to position [5132, 0]
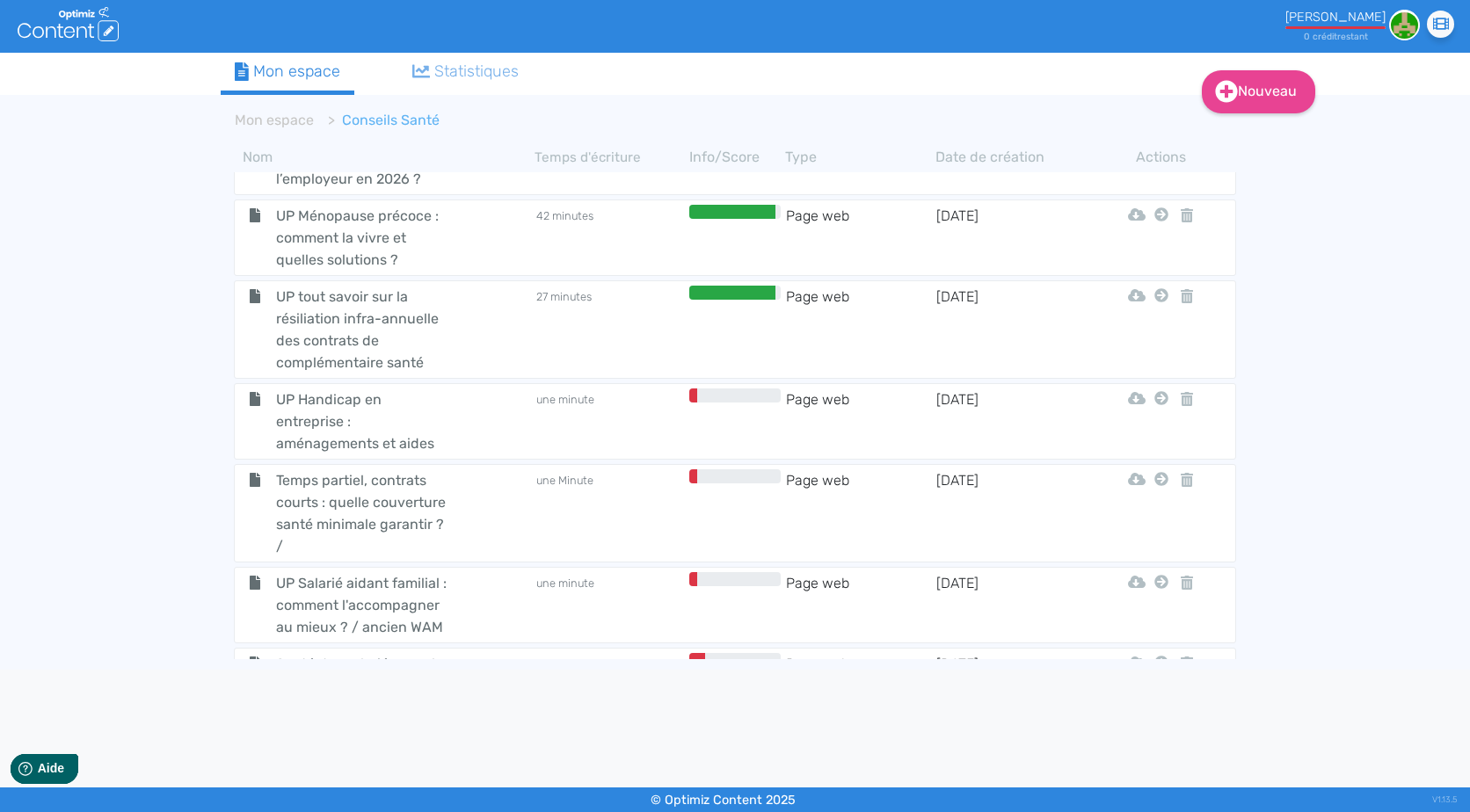
click at [64, 308] on div "Nouveau Contenu (0 credits) Dossier Mon espace Statistiques Mon espace Conseils…" at bounding box center [735, 360] width 1470 height 617
